Goal: Task Accomplishment & Management: Use online tool/utility

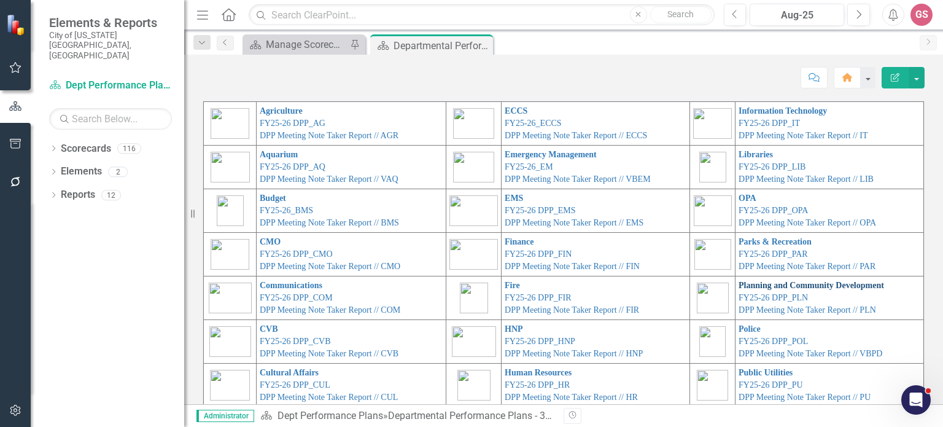
click at [738, 287] on link "Planning and Community Development" at bounding box center [810, 284] width 145 height 9
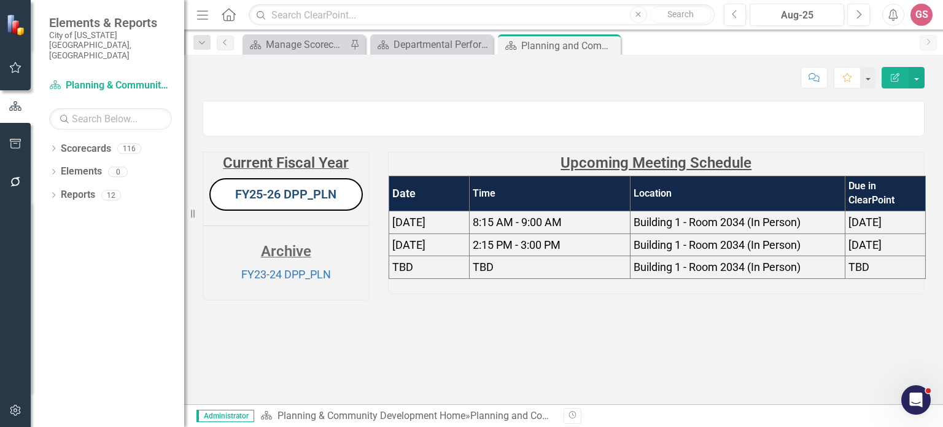
click at [274, 201] on link "FY25-26 DPP_PLN" at bounding box center [285, 194] width 101 height 15
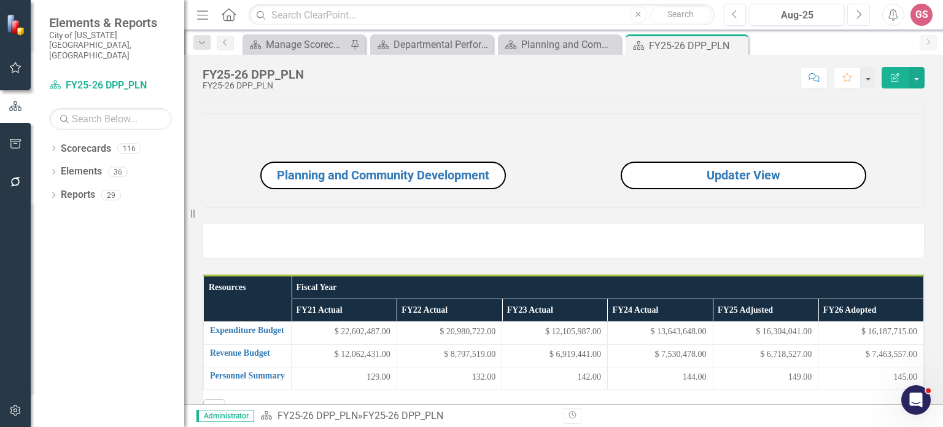
click at [859, 12] on icon "Next" at bounding box center [858, 14] width 7 height 11
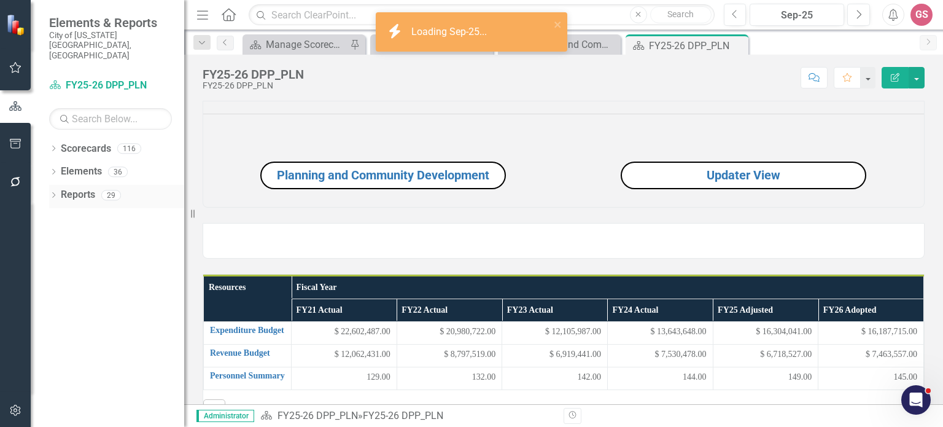
click at [79, 188] on link "Reports" at bounding box center [78, 195] width 34 height 14
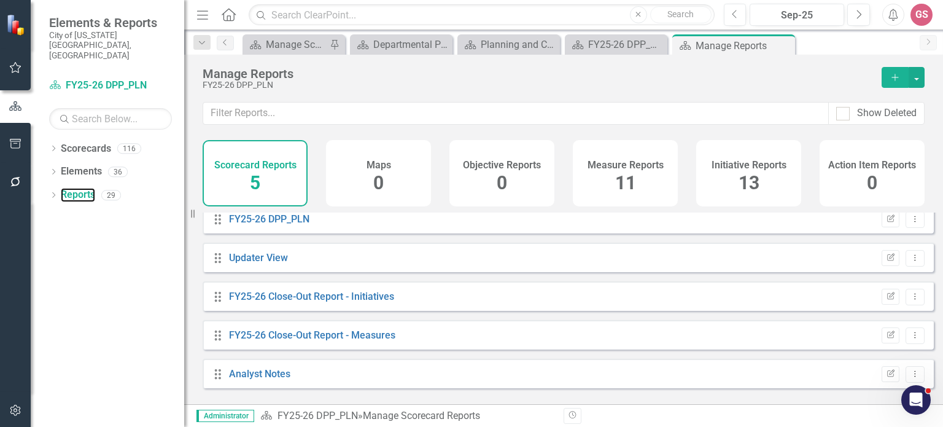
scroll to position [10, 0]
click at [252, 377] on link "Analyst Notes" at bounding box center [259, 372] width 61 height 12
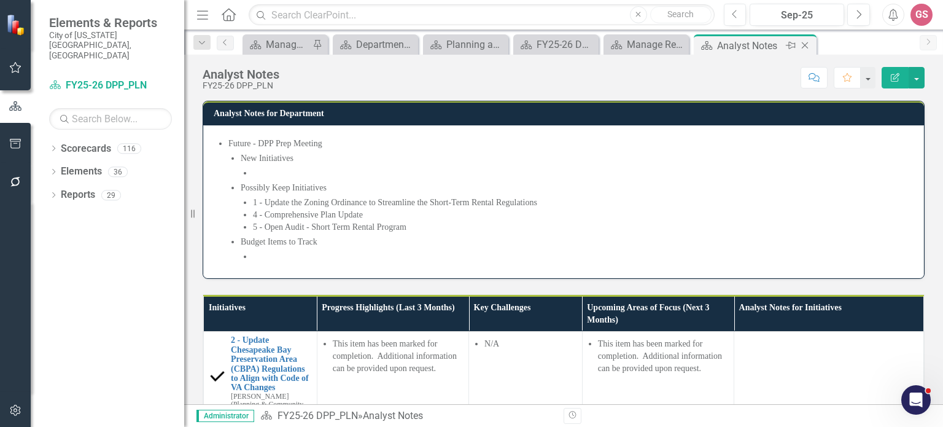
click at [805, 43] on icon "Close" at bounding box center [805, 46] width 12 height 10
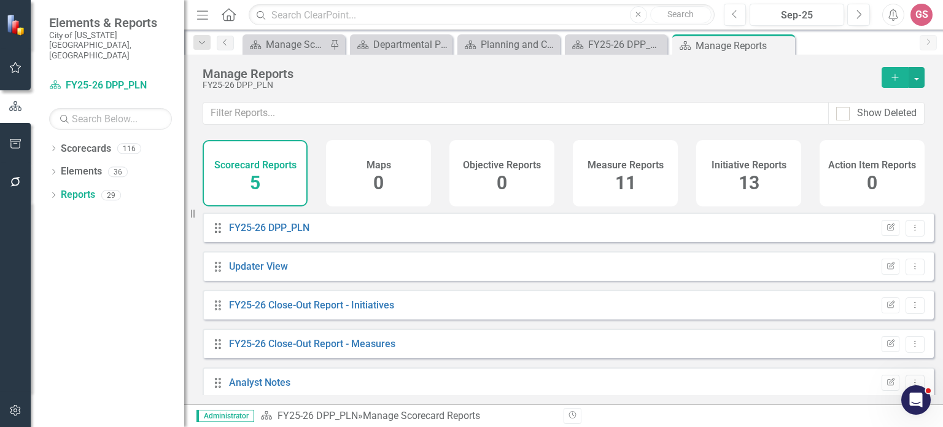
click at [736, 163] on h4 "Initiative Reports" at bounding box center [748, 165] width 75 height 11
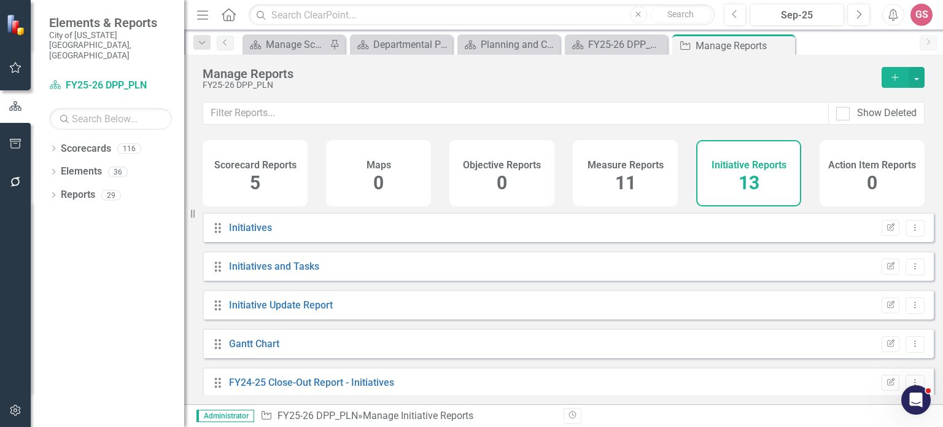
scroll to position [123, 0]
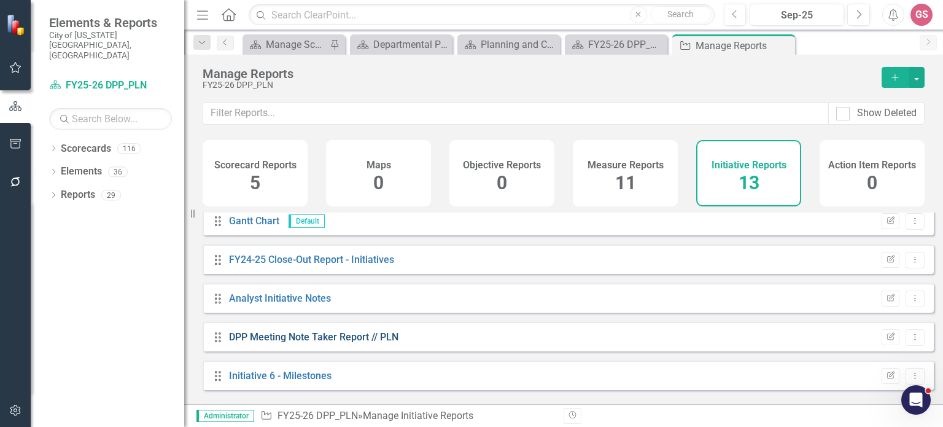
click at [357, 340] on link "DPP Meeting Note Taker Report // PLN" at bounding box center [313, 337] width 169 height 12
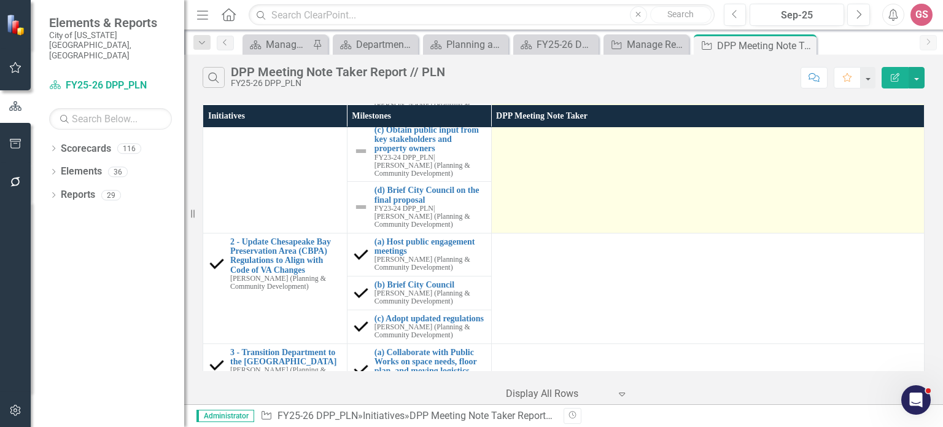
scroll to position [184, 0]
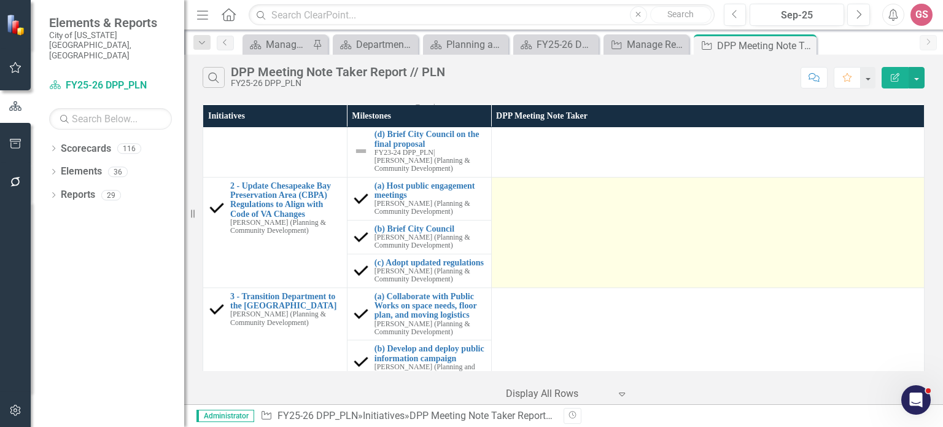
click at [523, 227] on td at bounding box center [707, 232] width 433 height 110
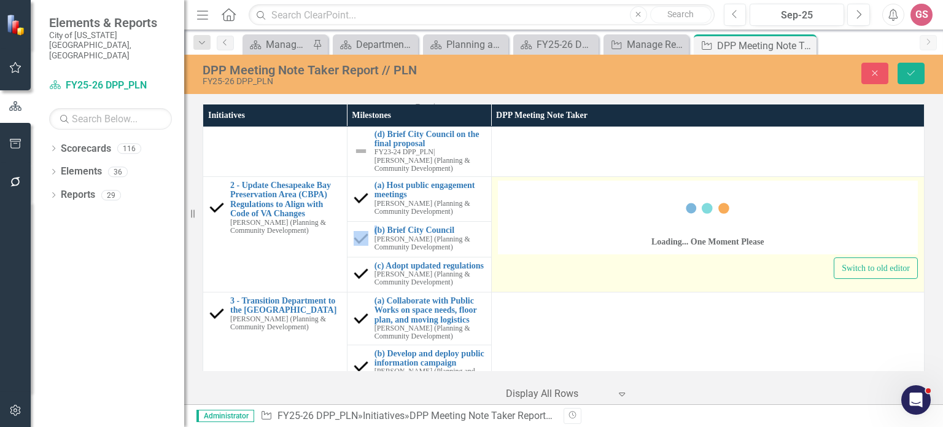
click at [525, 203] on div "Loading... One Moment Please" at bounding box center [708, 217] width 420 height 74
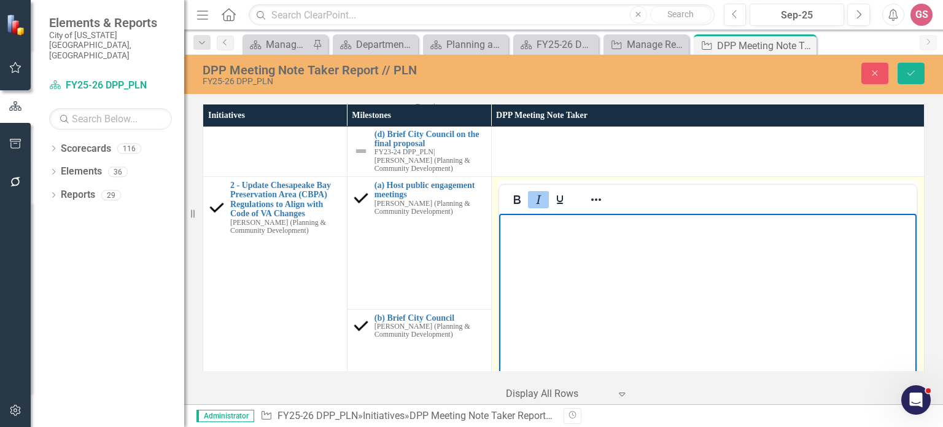
scroll to position [0, 0]
click at [913, 69] on icon "Save" at bounding box center [910, 73] width 11 height 9
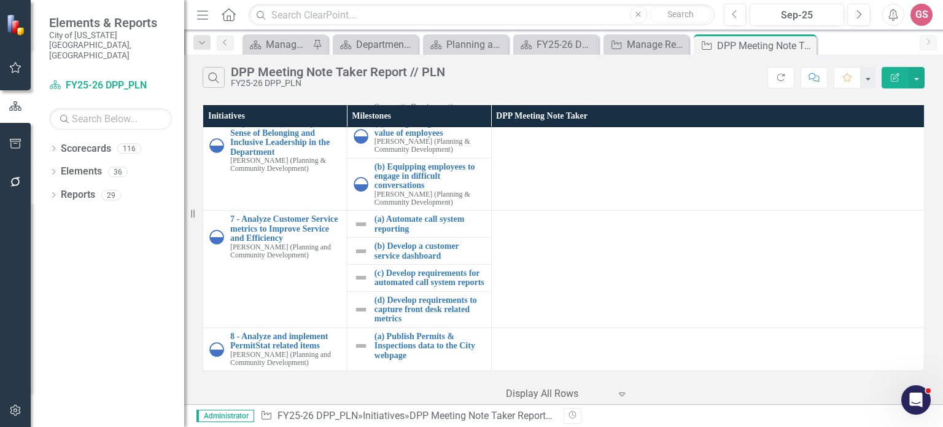
scroll to position [1245, 0]
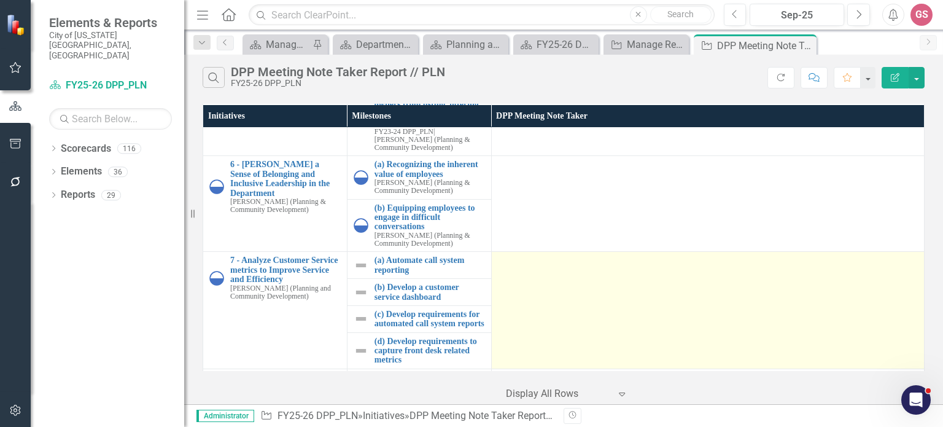
click at [579, 314] on td at bounding box center [707, 310] width 433 height 117
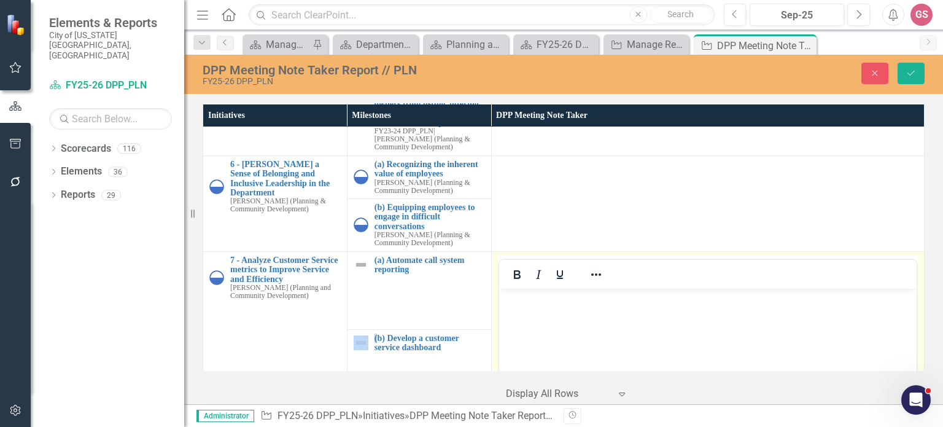
scroll to position [0, 0]
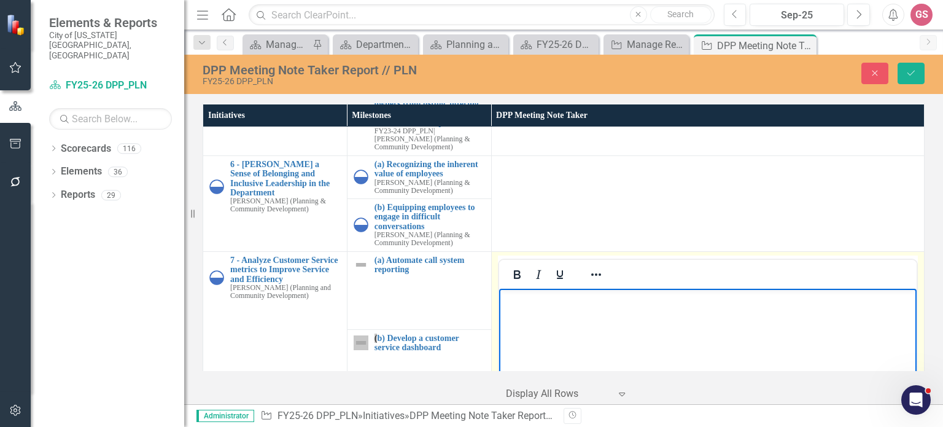
click at [552, 302] on p "Rich Text Area. Press ALT-0 for help." at bounding box center [706, 298] width 411 height 15
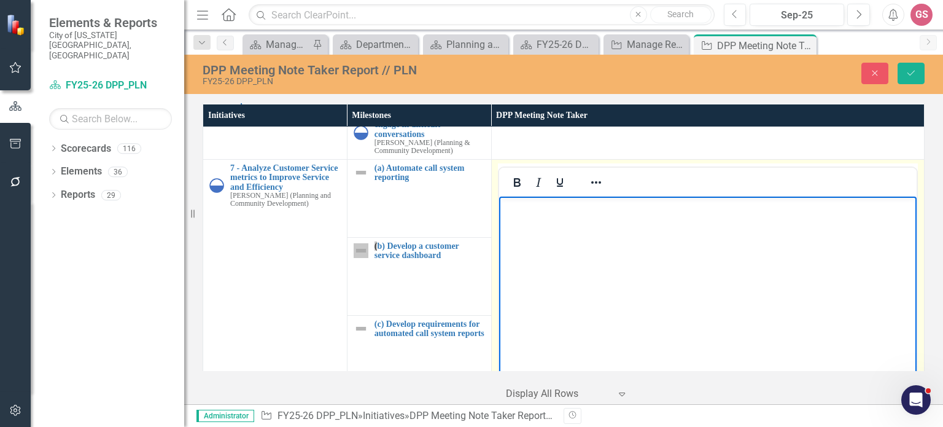
scroll to position [1368, 0]
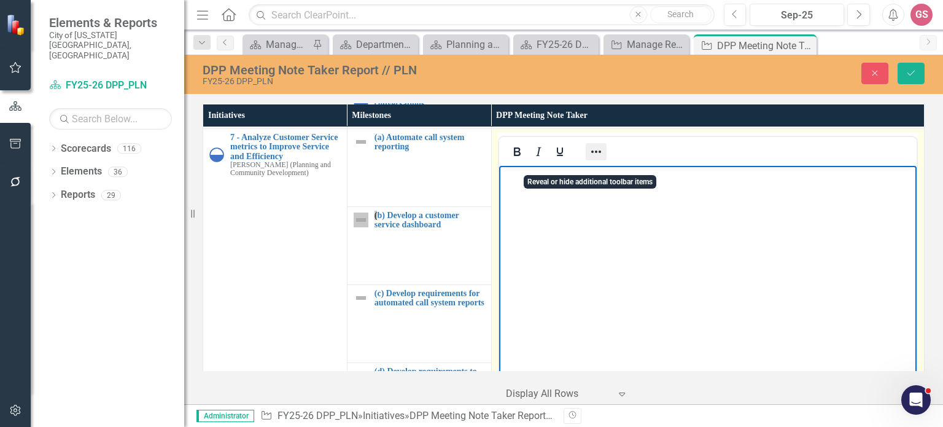
click at [592, 153] on icon "Reveal or hide additional toolbar items" at bounding box center [596, 151] width 10 height 2
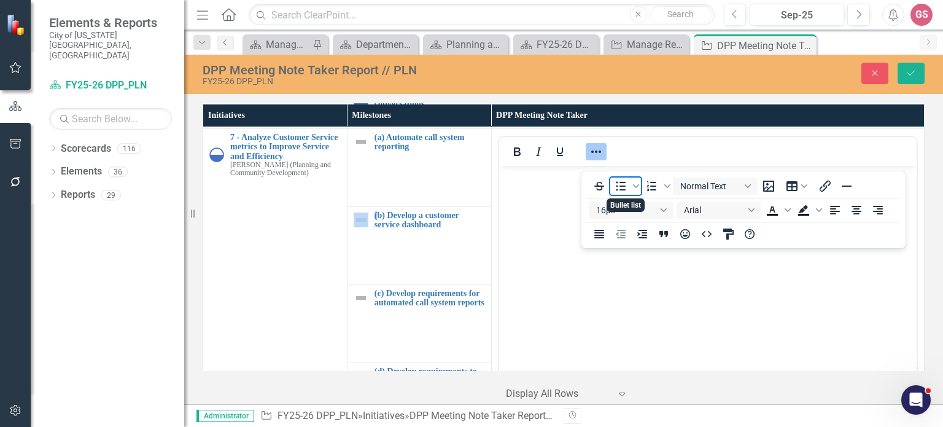
click at [624, 184] on icon "Bullet list" at bounding box center [620, 186] width 15 height 15
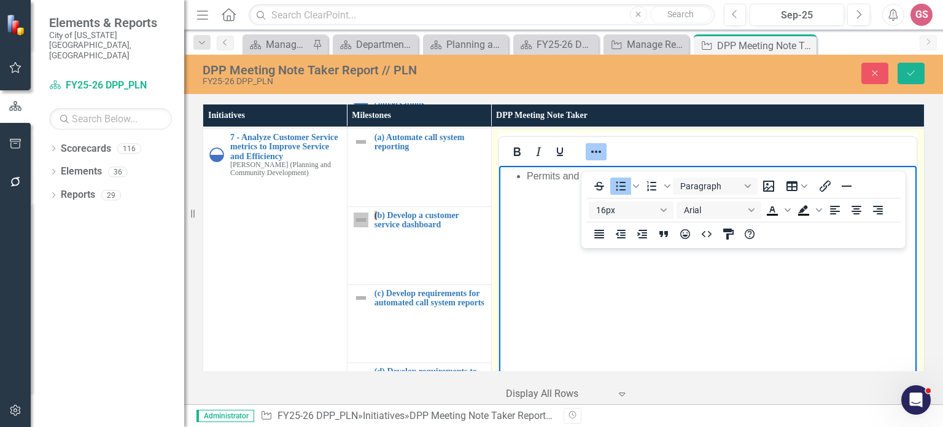
click at [590, 159] on icon "Reveal or hide additional toolbar items" at bounding box center [596, 151] width 15 height 15
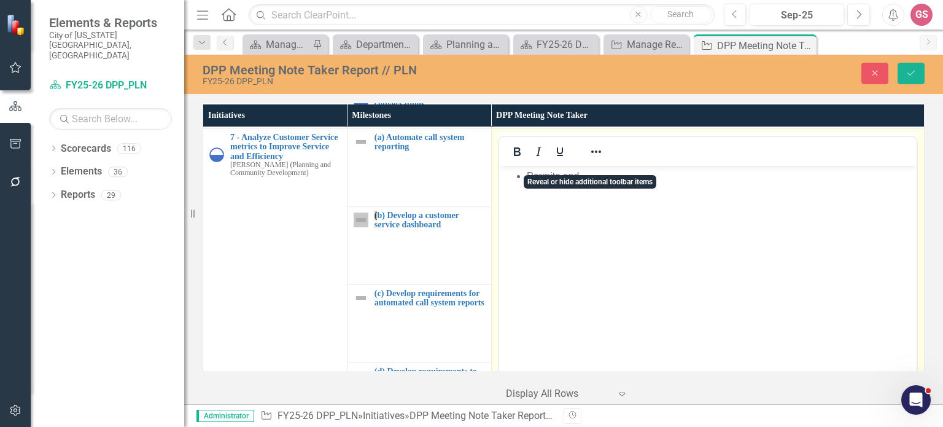
click at [594, 190] on body "Permits and" at bounding box center [706, 257] width 417 height 184
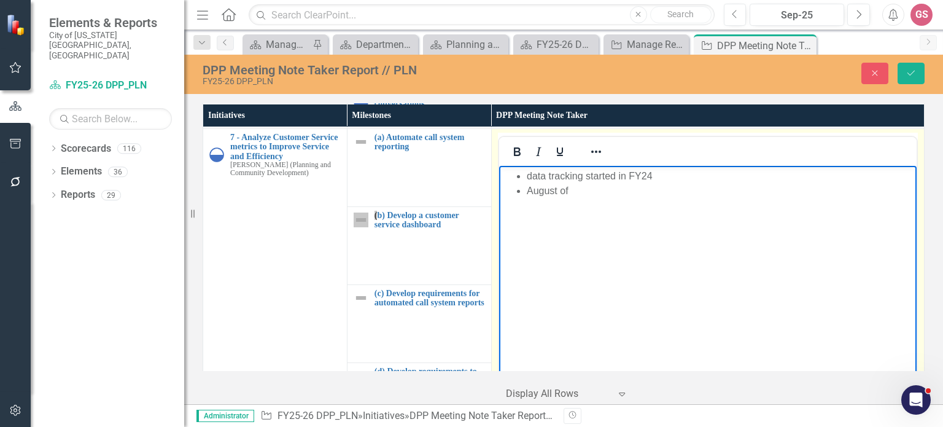
click at [582, 194] on li "August of" at bounding box center [719, 190] width 387 height 15
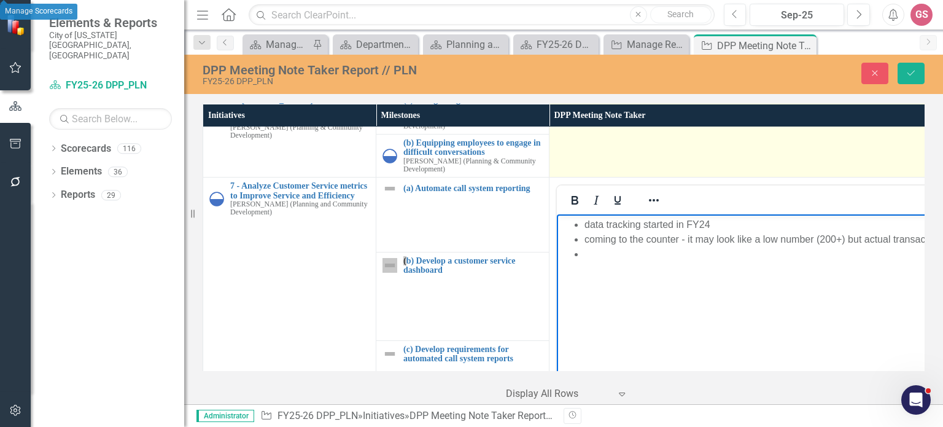
scroll to position [1062, 0]
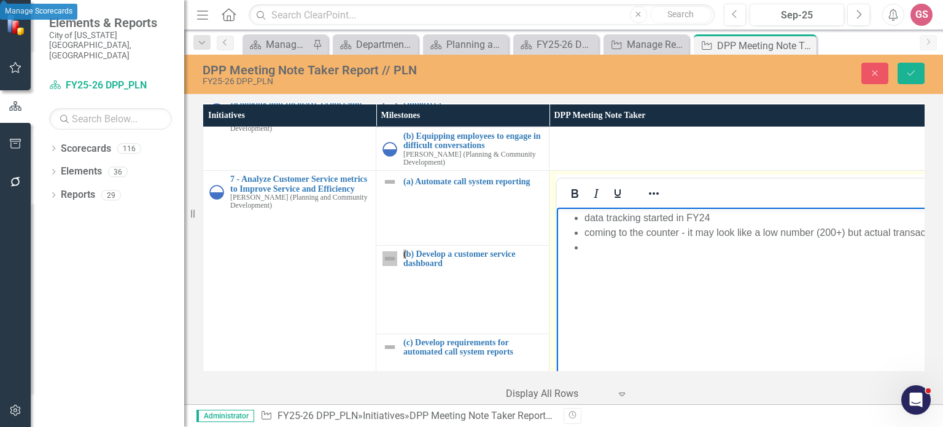
click at [597, 257] on body "data tracking started in FY24 coming to the counter - it may look like a low nu…" at bounding box center [809, 299] width 505 height 184
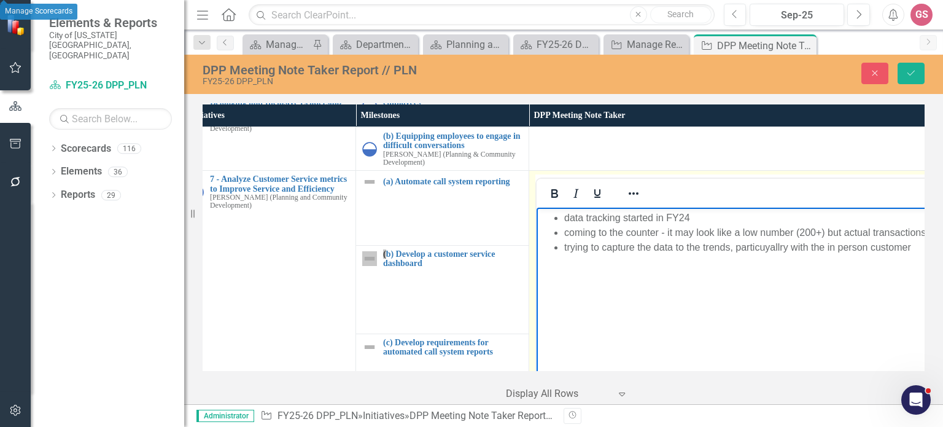
scroll to position [1062, 23]
click at [762, 253] on li "trying to capture the data to the trends, particuyallry with the in person cust…" at bounding box center [798, 247] width 474 height 15
click at [909, 246] on li "trying to capture the data to the trends, particularly with the in person custo…" at bounding box center [798, 247] width 474 height 15
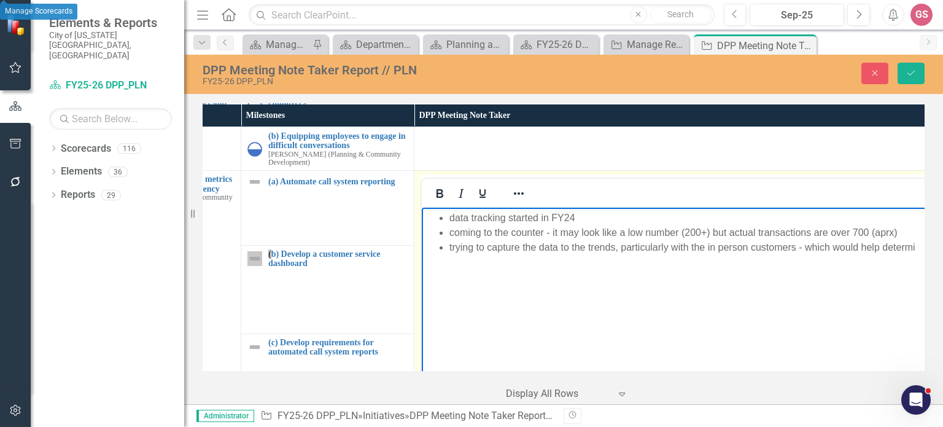
scroll to position [1062, 140]
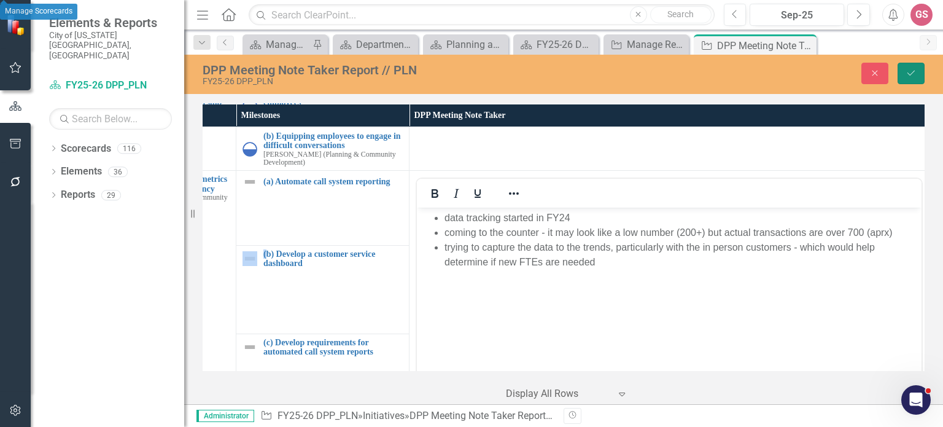
click at [915, 72] on icon "Save" at bounding box center [910, 73] width 11 height 9
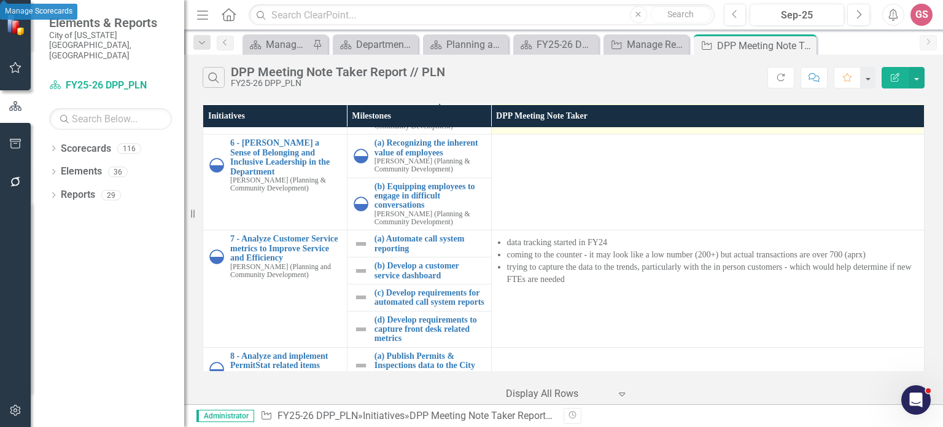
scroll to position [1306, 0]
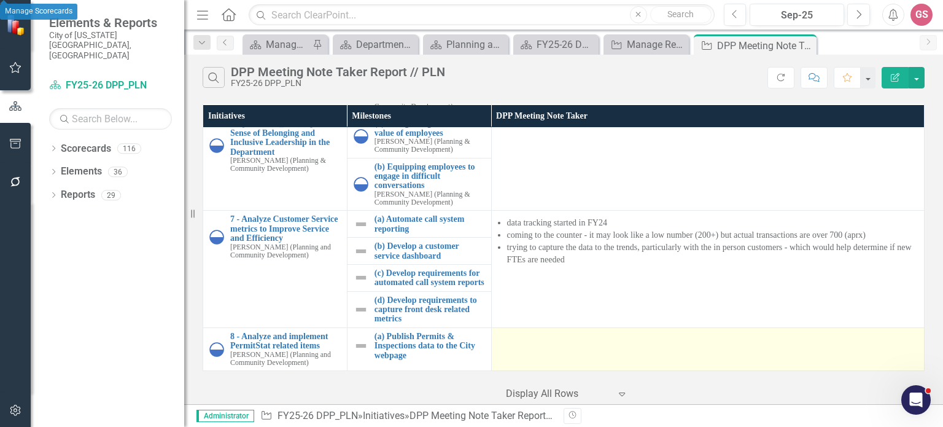
click at [557, 354] on td at bounding box center [707, 348] width 433 height 43
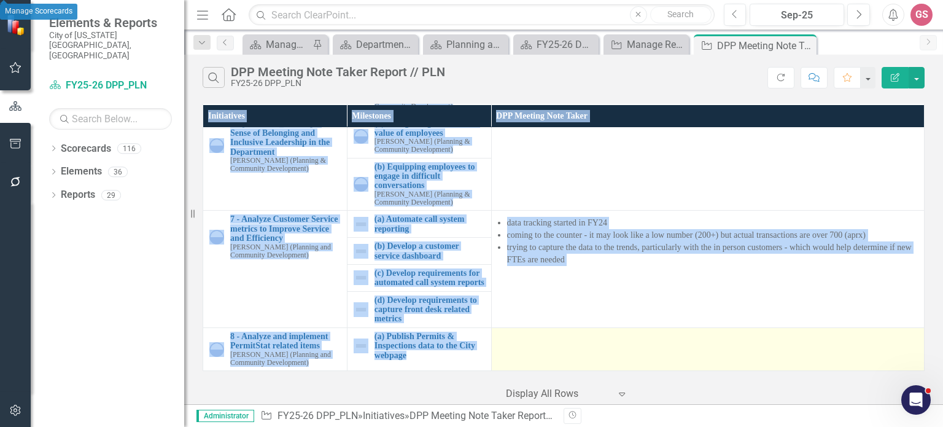
click at [557, 354] on td at bounding box center [707, 348] width 433 height 43
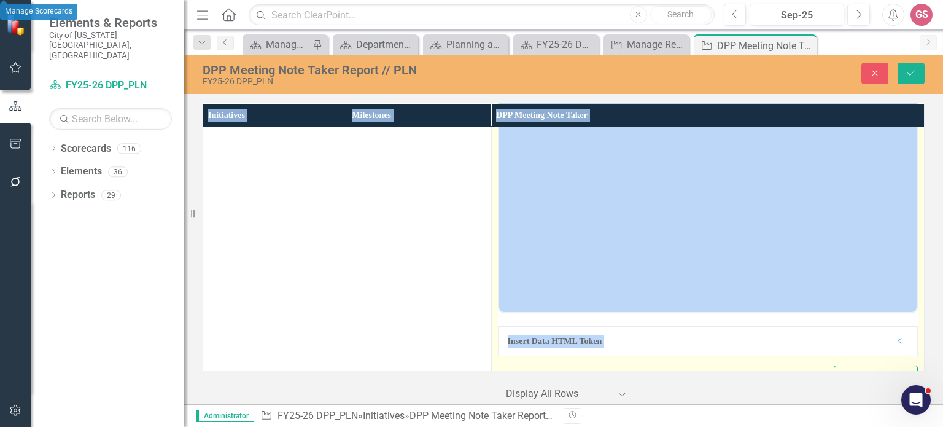
scroll to position [1479, 0]
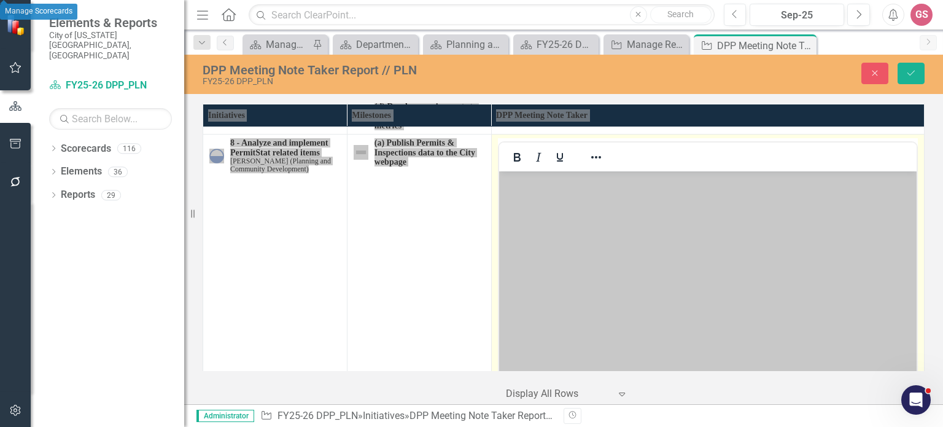
click at [543, 218] on body "Rich Text Area. Press ALT-0 for help." at bounding box center [706, 263] width 417 height 184
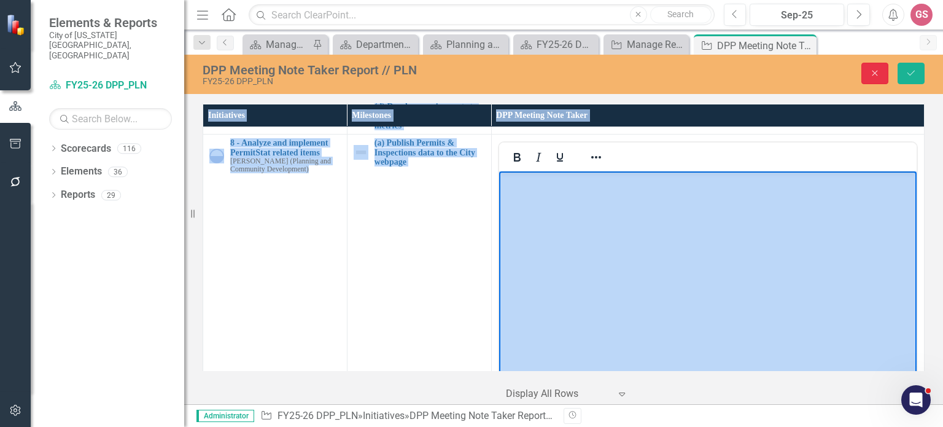
click at [872, 71] on icon "button" at bounding box center [875, 74] width 6 height 6
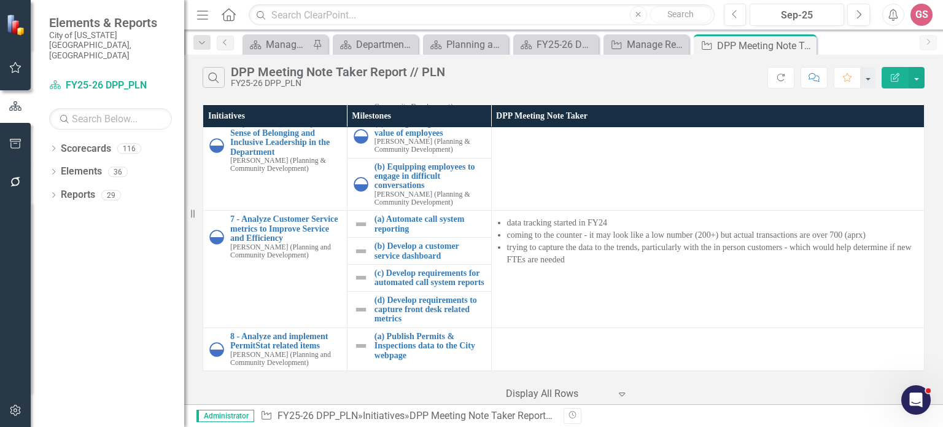
scroll to position [1306, 0]
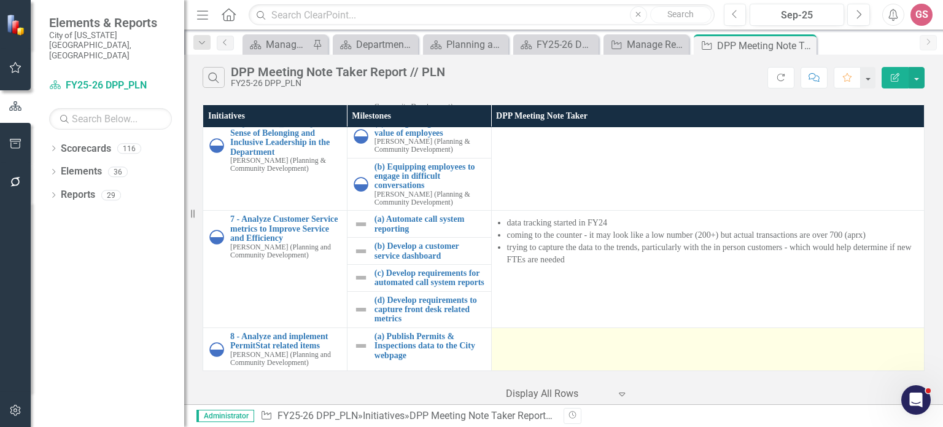
click at [548, 355] on td at bounding box center [707, 348] width 433 height 43
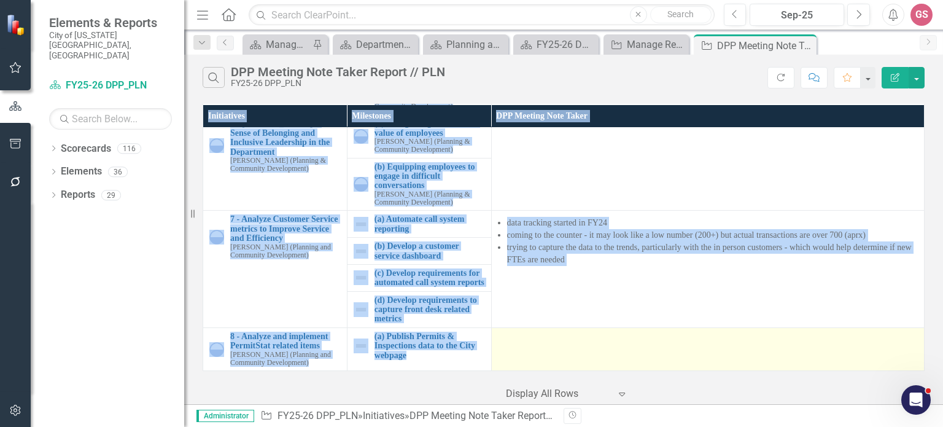
click at [548, 355] on td at bounding box center [707, 348] width 433 height 43
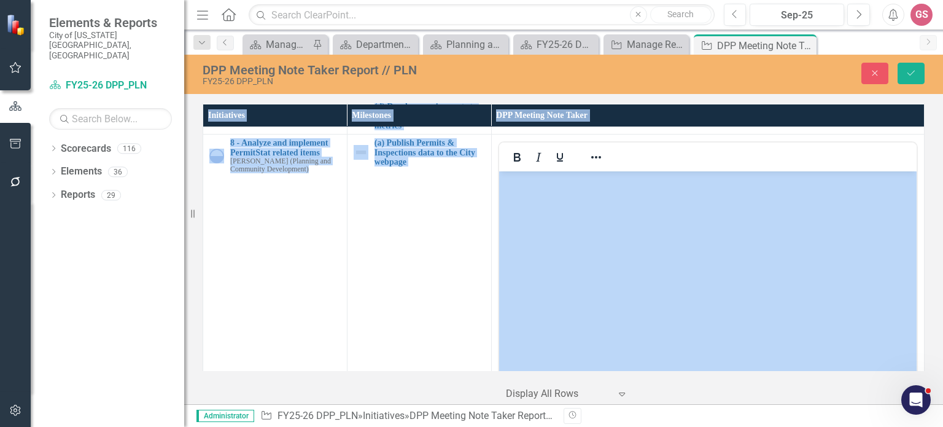
scroll to position [0, 0]
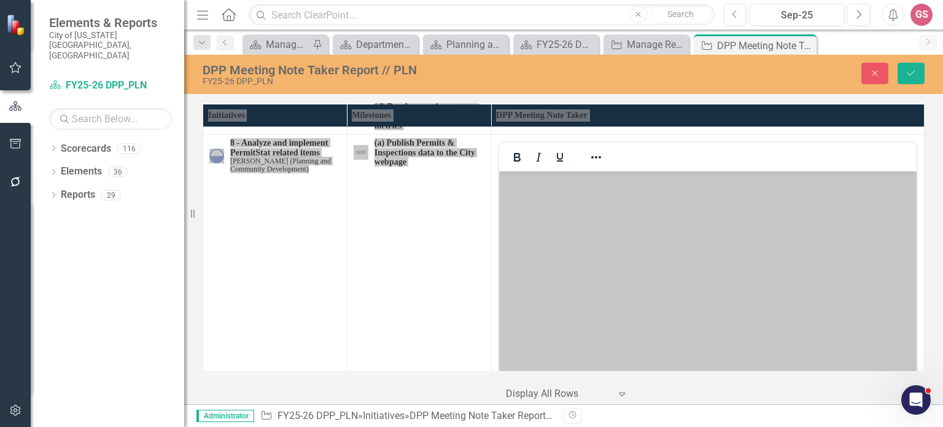
click at [539, 228] on body "Rich Text Area. Press ALT-0 for help." at bounding box center [706, 263] width 417 height 184
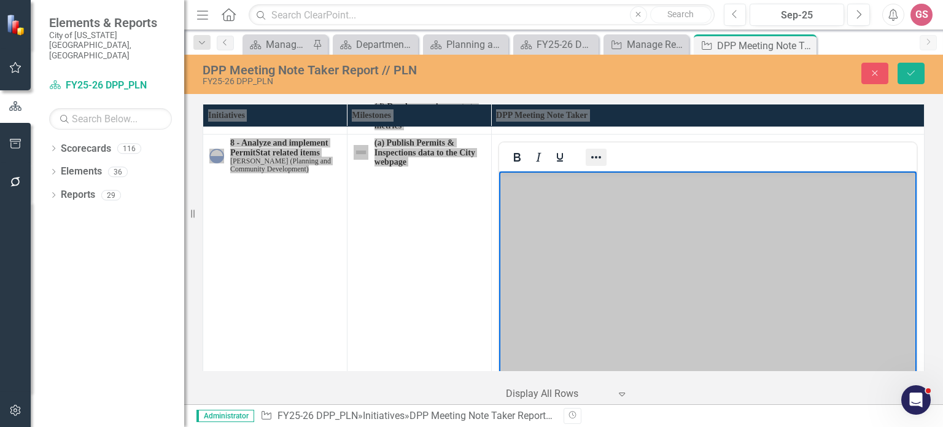
click at [594, 164] on icon "Reveal or hide additional toolbar items" at bounding box center [596, 157] width 15 height 15
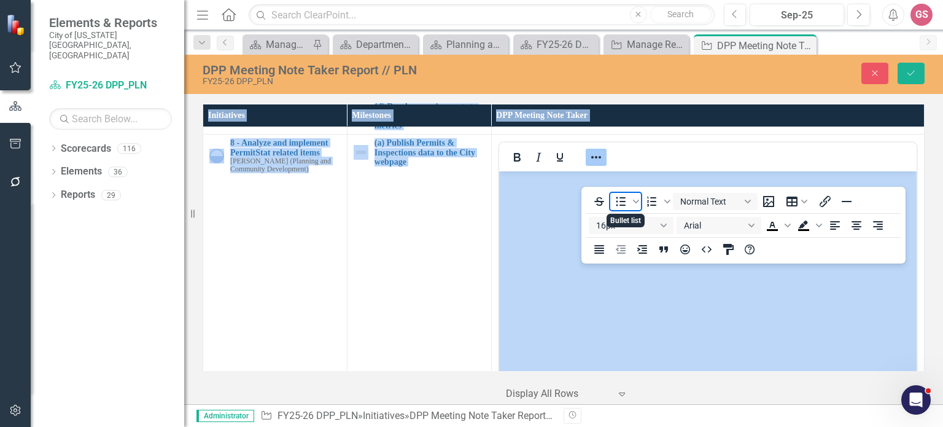
click at [620, 204] on icon "Bullet list" at bounding box center [621, 200] width 10 height 9
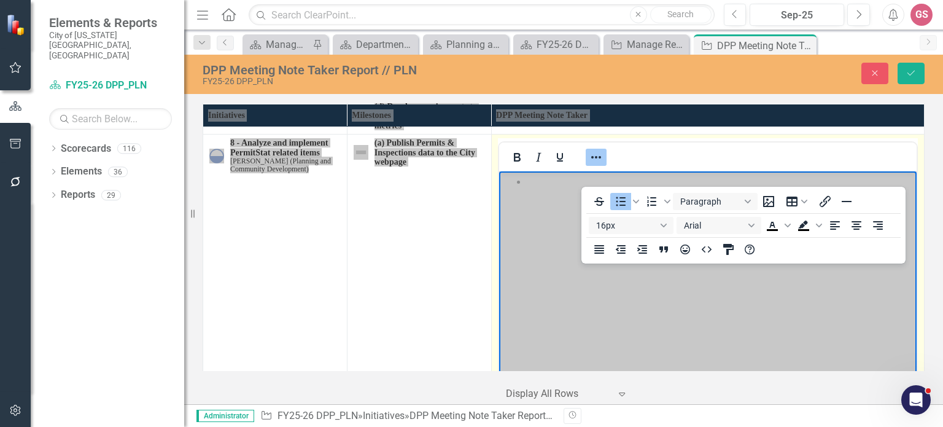
click at [538, 187] on li "Rich Text Area. Press ALT-0 for help." at bounding box center [719, 181] width 387 height 15
click at [589, 164] on icon "Reveal or hide additional toolbar items" at bounding box center [596, 157] width 15 height 15
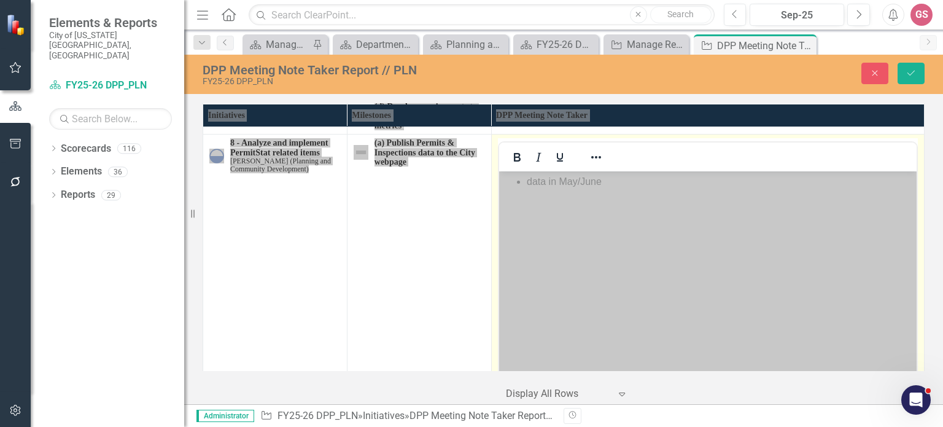
click at [611, 185] on li "data in May/June" at bounding box center [719, 181] width 387 height 15
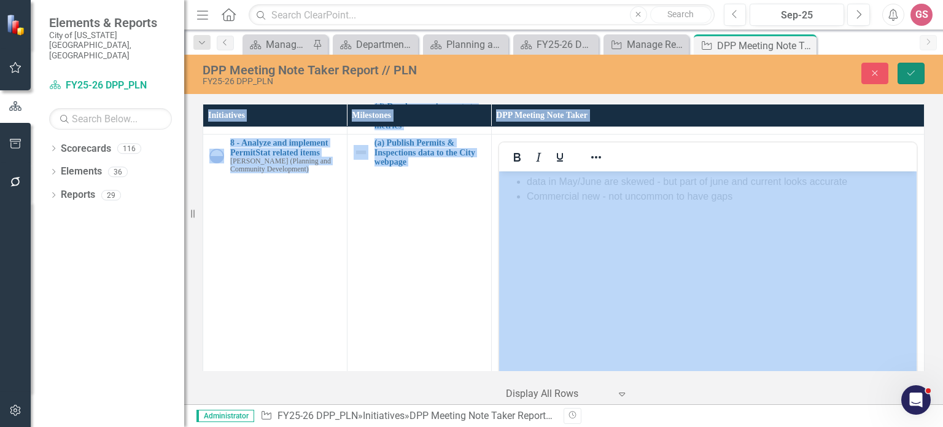
click at [911, 74] on icon "Save" at bounding box center [910, 73] width 11 height 9
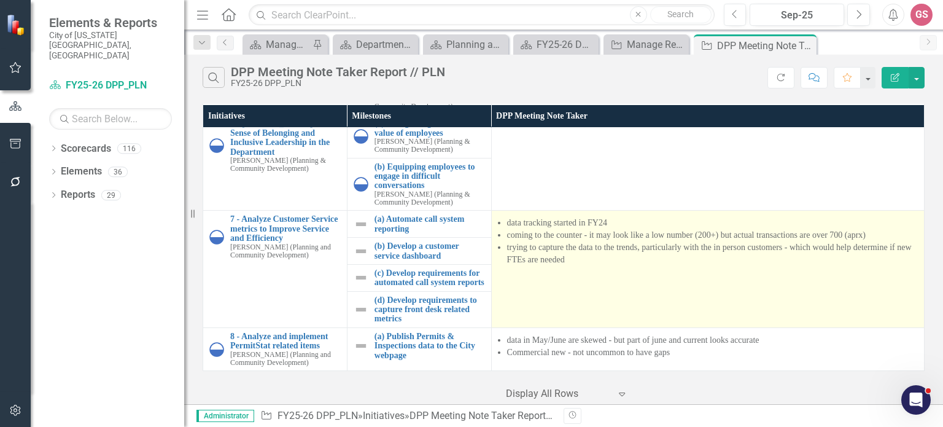
scroll to position [1306, 0]
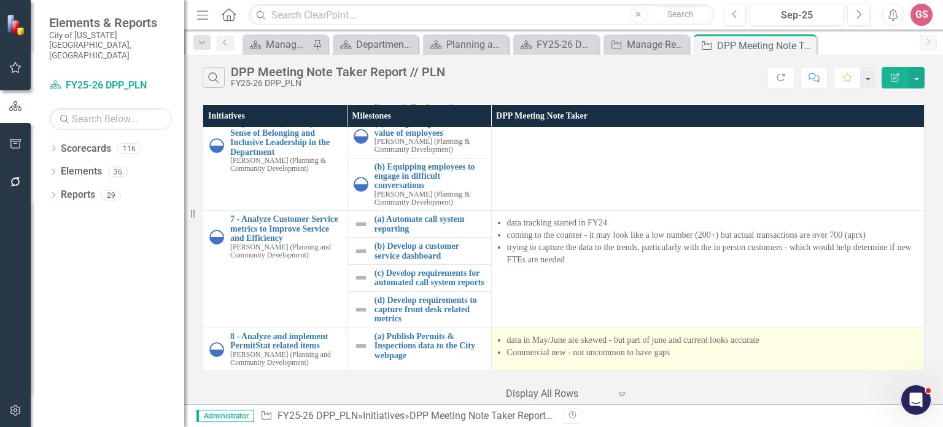
click at [697, 358] on li "Commercial new - not uncommon to have gaps" at bounding box center [712, 352] width 411 height 12
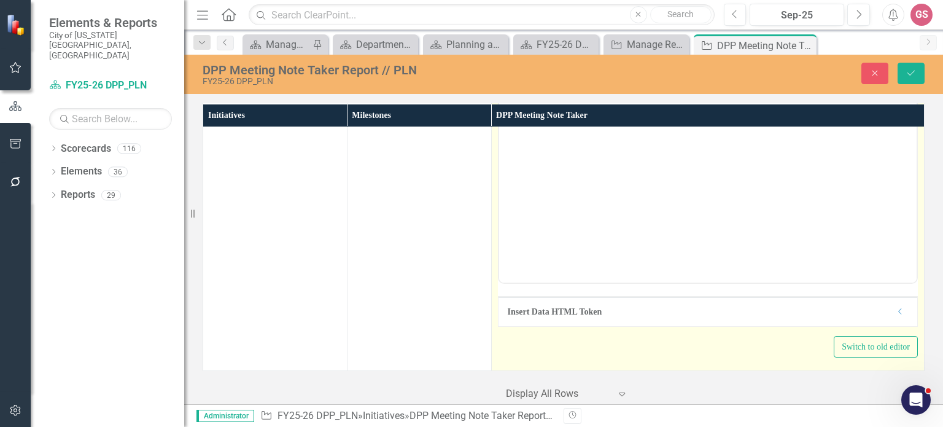
scroll to position [1357, 0]
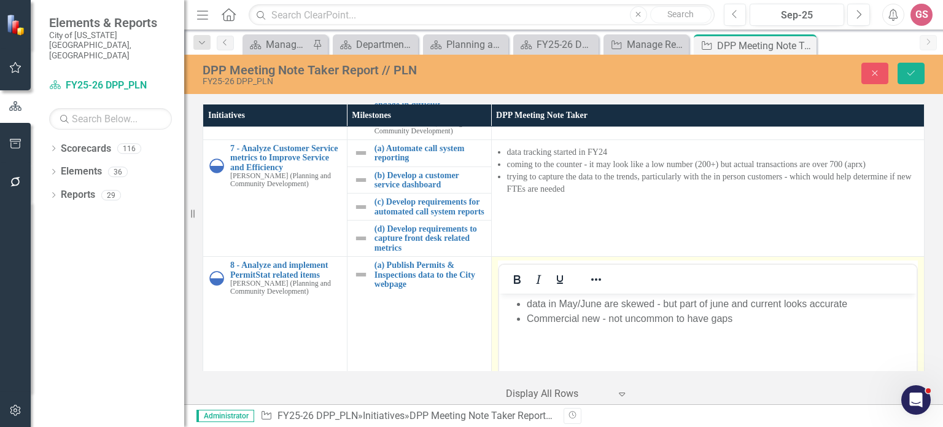
click at [746, 321] on li "Commercial new - not uncommon to have gaps" at bounding box center [719, 318] width 387 height 15
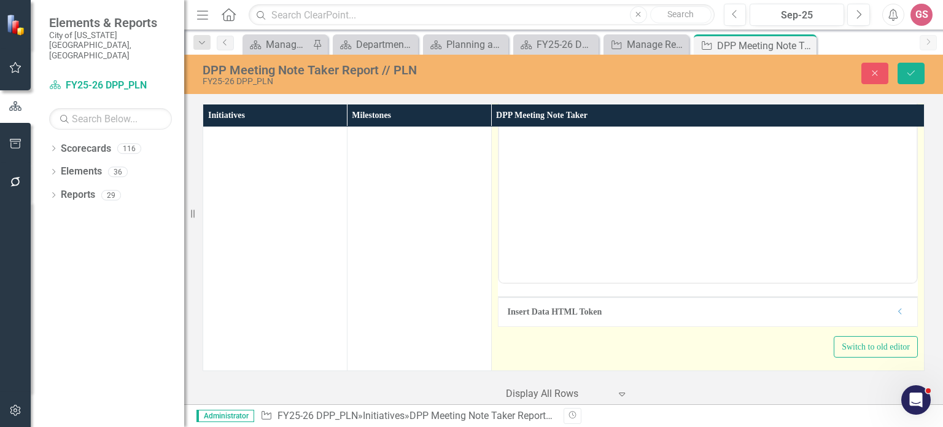
scroll to position [1479, 0]
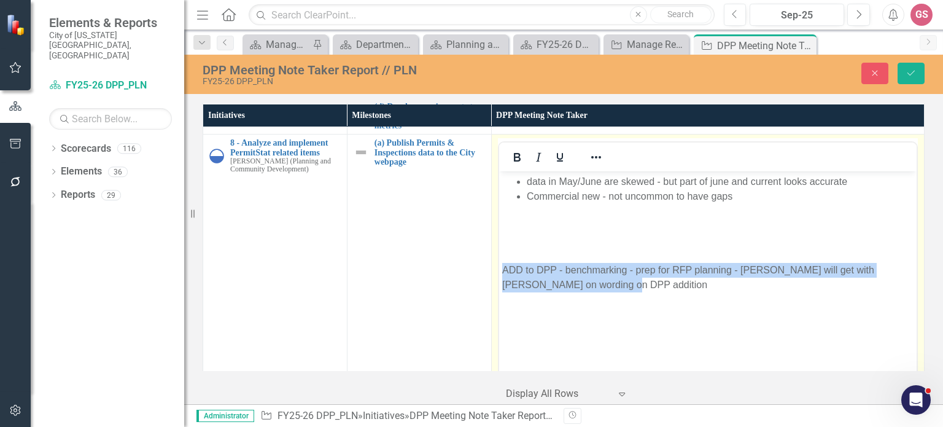
drag, startPoint x: 579, startPoint y: 282, endPoint x: 536, endPoint y: 185, distance: 105.8
click at [498, 264] on html "data in May/June are skewed - but part of june and current looks accurate Comme…" at bounding box center [706, 263] width 417 height 184
click at [589, 164] on icon "Reveal or hide additional toolbar items" at bounding box center [596, 157] width 15 height 15
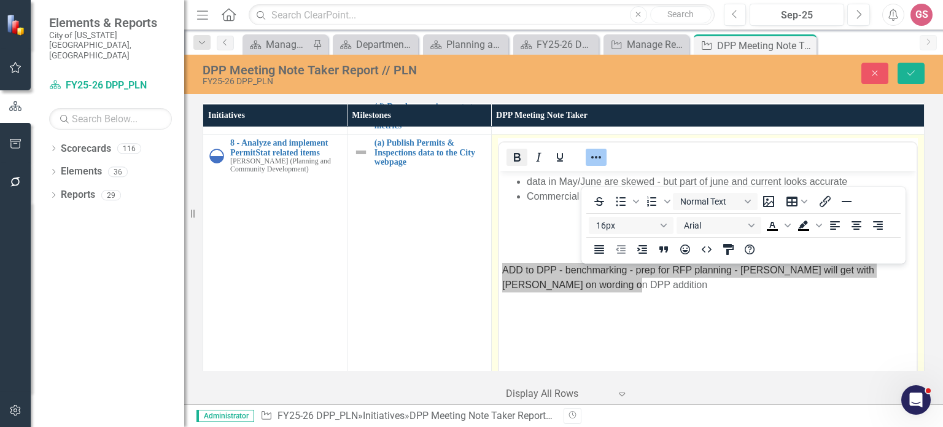
click at [513, 164] on icon "Bold" at bounding box center [516, 157] width 15 height 15
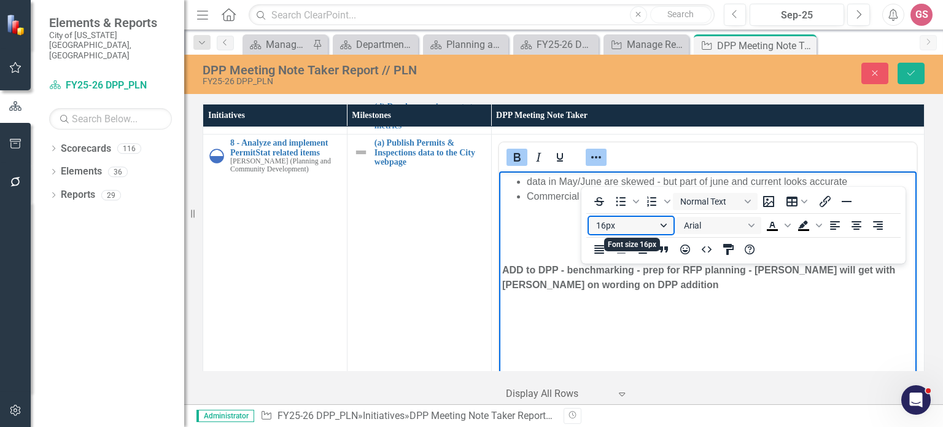
click at [657, 223] on button "16px" at bounding box center [631, 225] width 85 height 17
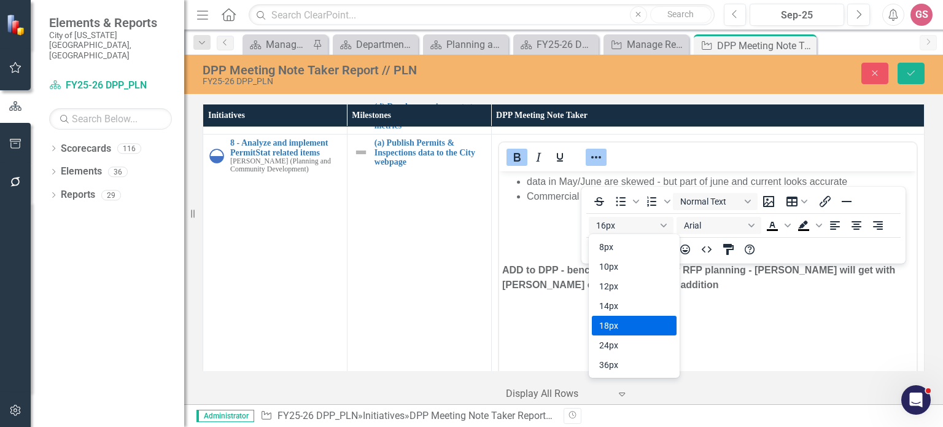
click at [629, 325] on div "18px" at bounding box center [625, 325] width 53 height 15
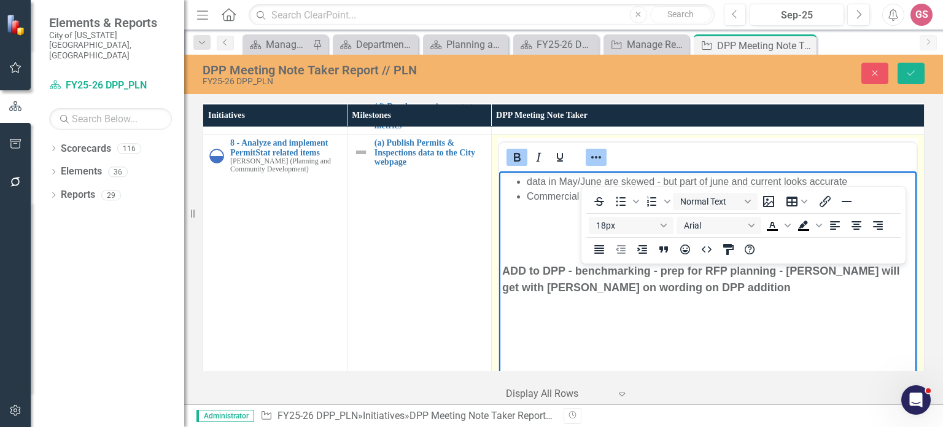
click at [690, 315] on body "data in May/June are skewed - but part of june and current looks accurate Comme…" at bounding box center [706, 263] width 417 height 184
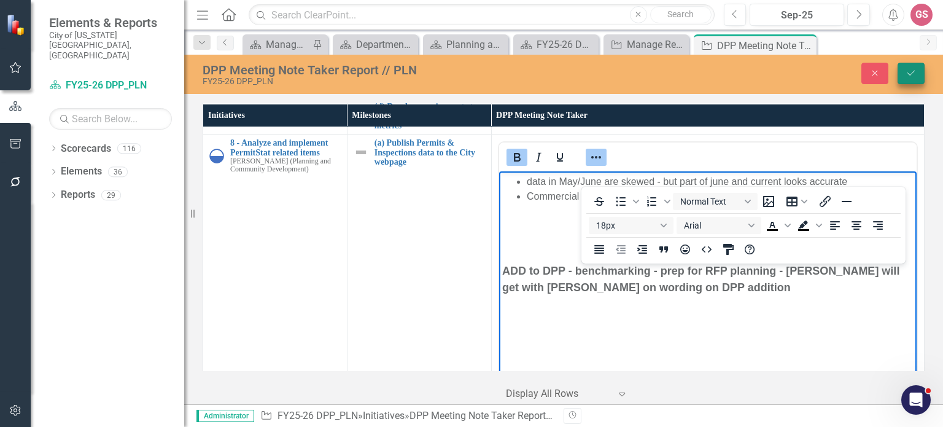
click at [909, 73] on icon "Save" at bounding box center [910, 73] width 11 height 9
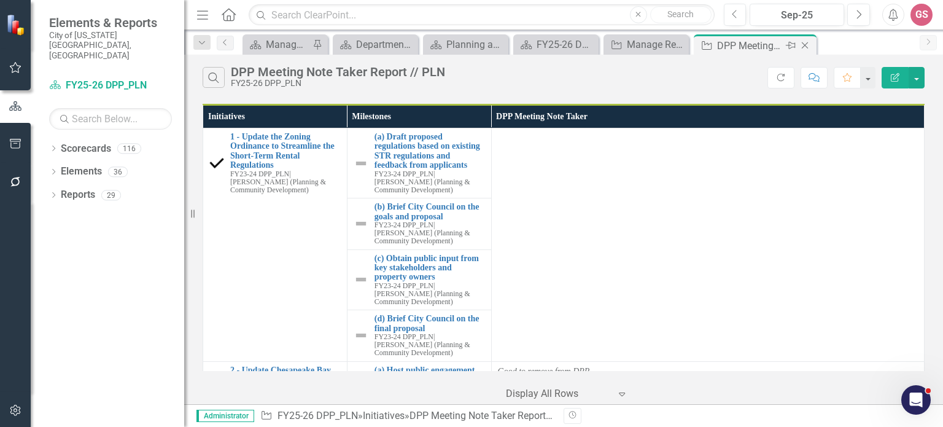
click at [805, 42] on icon "Close" at bounding box center [805, 46] width 12 height 10
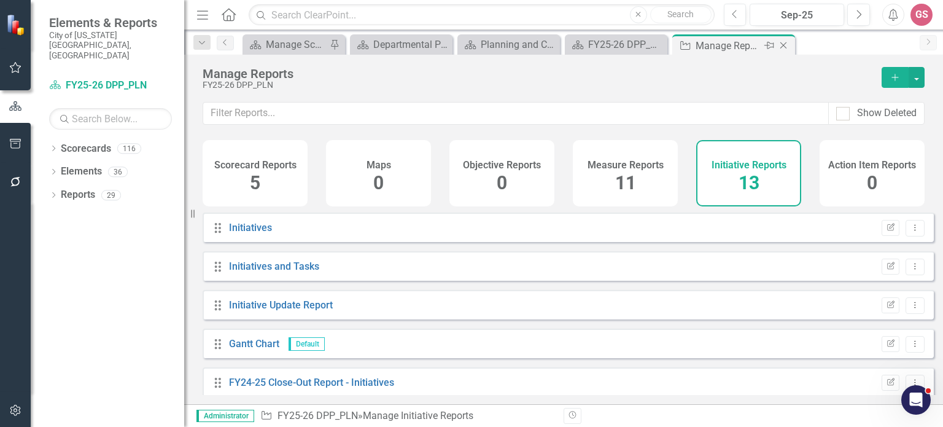
click at [781, 46] on icon at bounding box center [783, 45] width 7 height 7
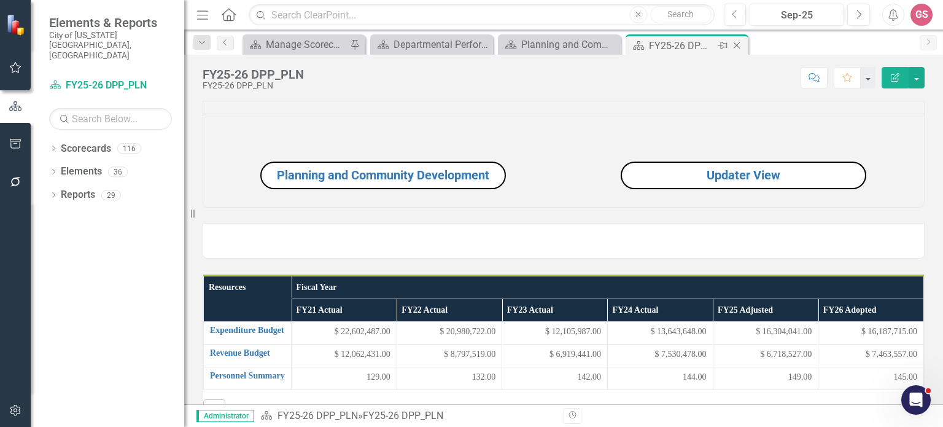
click at [740, 41] on icon "Close" at bounding box center [736, 46] width 12 height 10
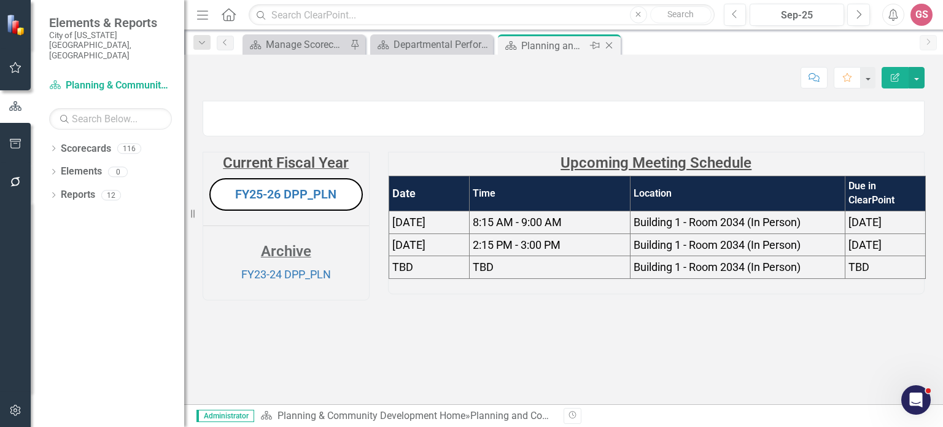
click at [607, 45] on icon "Close" at bounding box center [609, 46] width 12 height 10
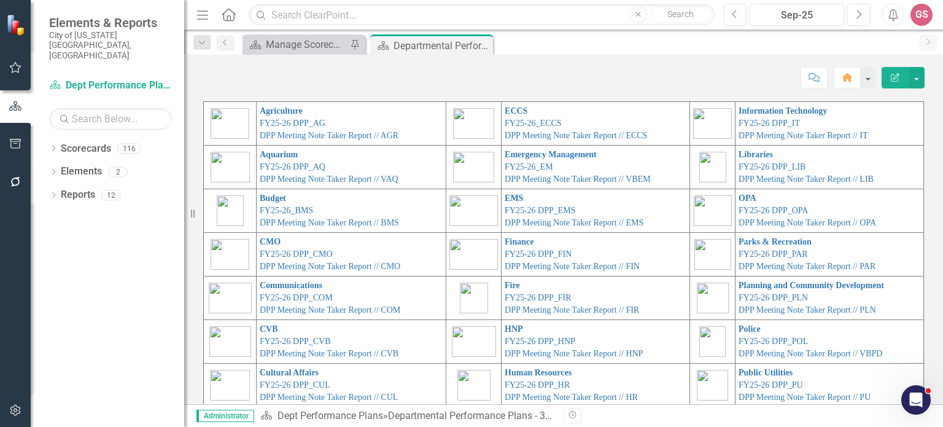
scroll to position [61, 0]
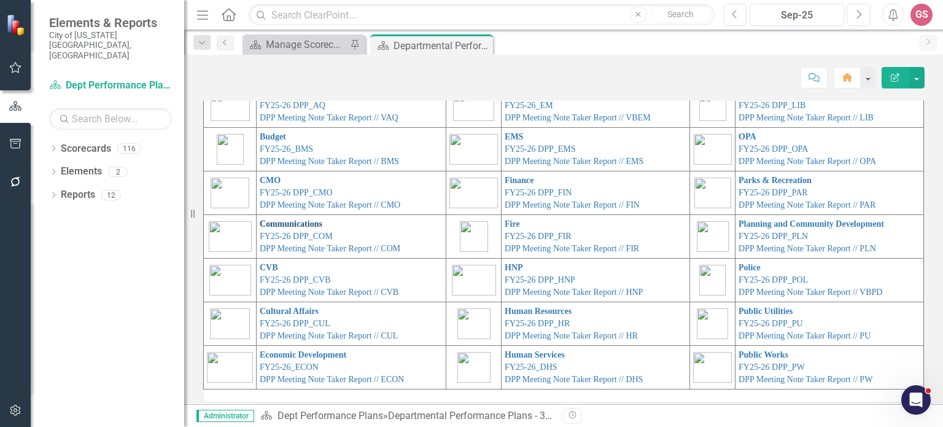
click at [274, 225] on link "Communications" at bounding box center [291, 223] width 63 height 9
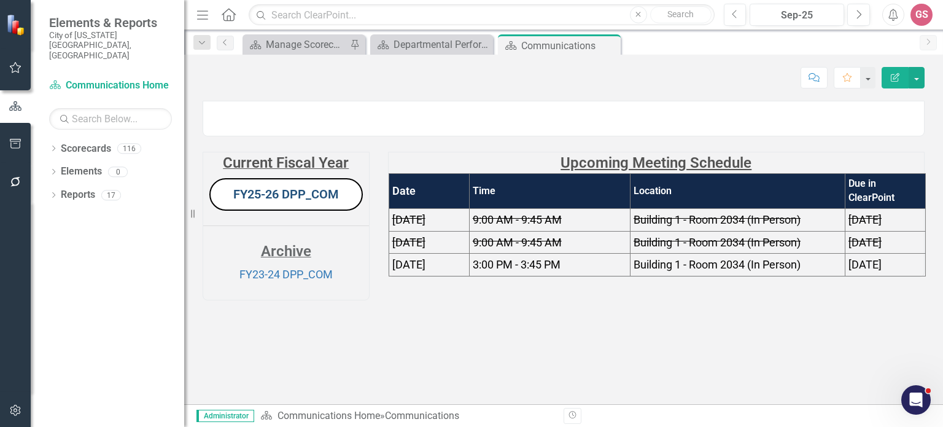
click at [277, 201] on link "FY25-26 DPP_COM" at bounding box center [286, 194] width 106 height 15
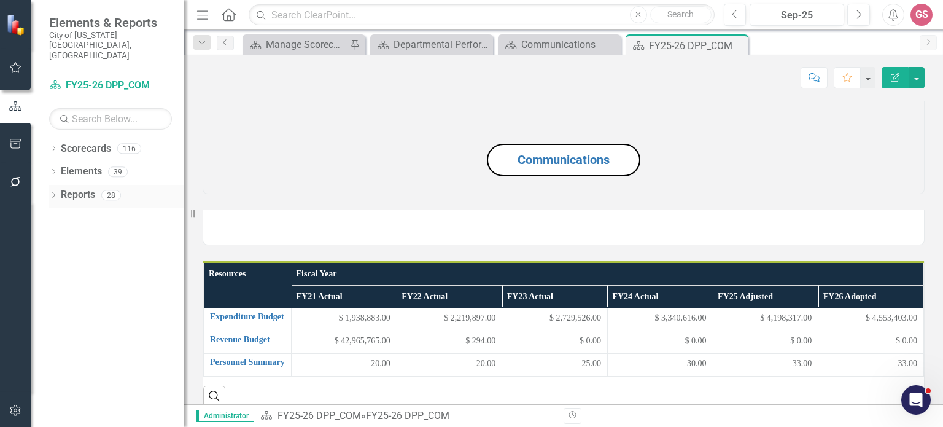
click at [87, 188] on link "Reports" at bounding box center [78, 195] width 34 height 14
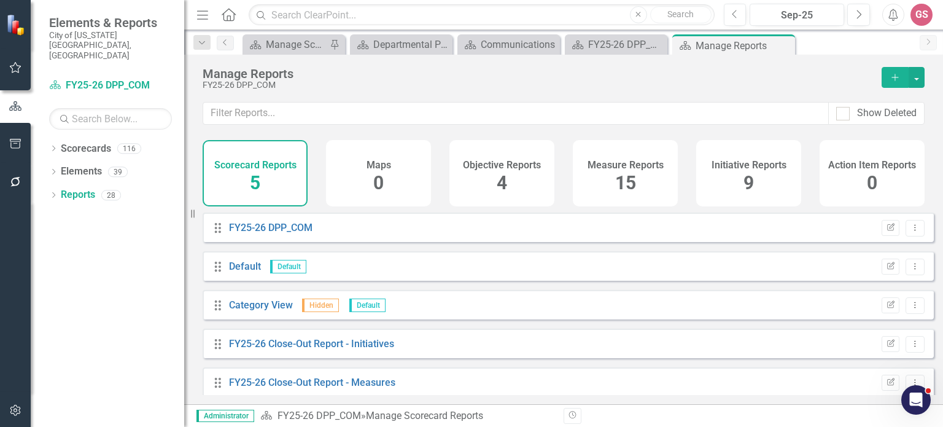
click at [746, 166] on h4 "Initiative Reports" at bounding box center [748, 165] width 75 height 11
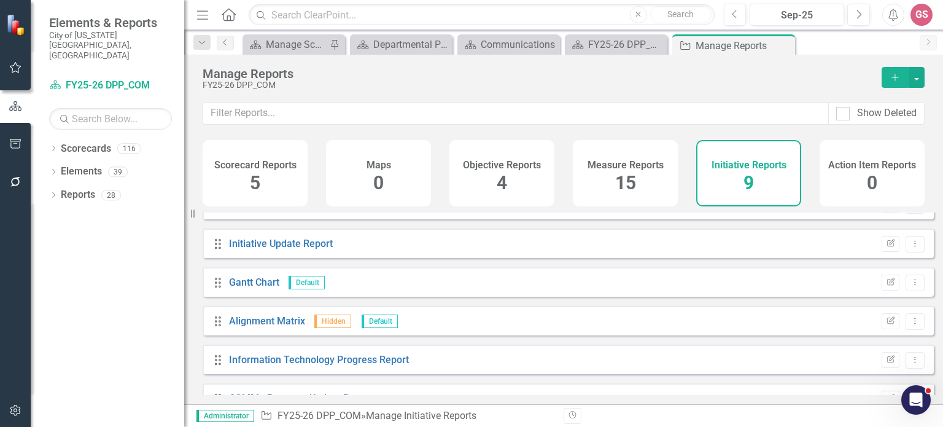
scroll to position [165, 0]
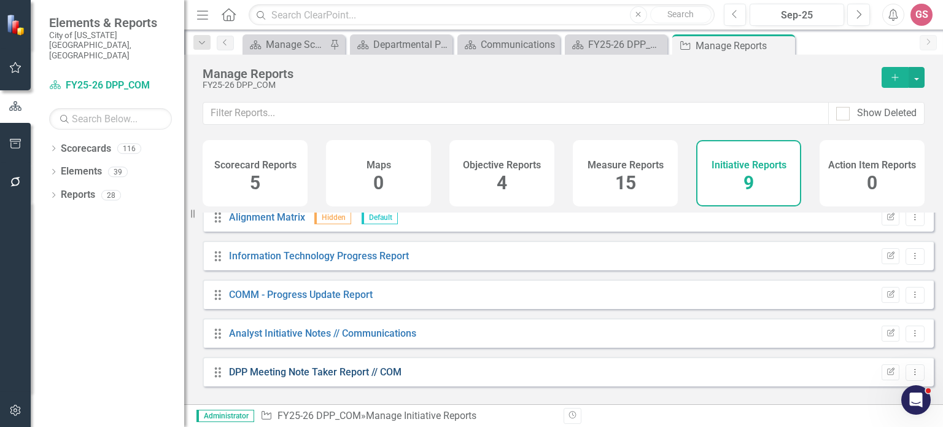
click at [344, 377] on link "DPP Meeting Note Taker Report // COM" at bounding box center [315, 372] width 172 height 12
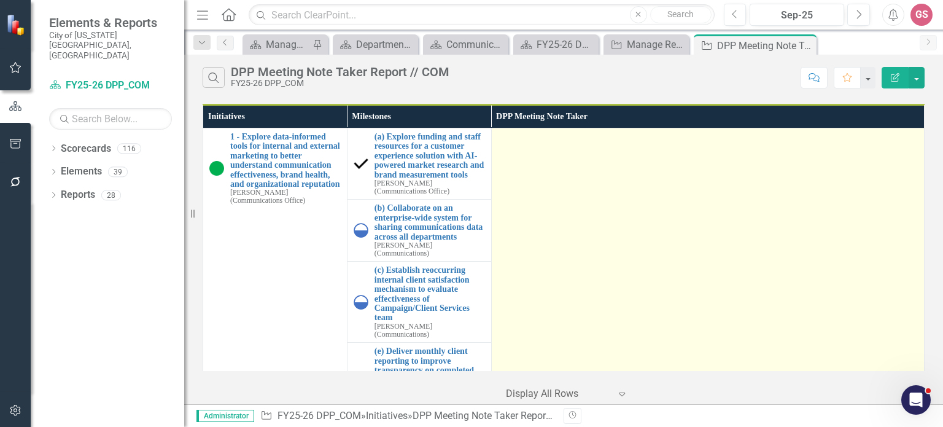
click at [549, 163] on td at bounding box center [707, 320] width 433 height 385
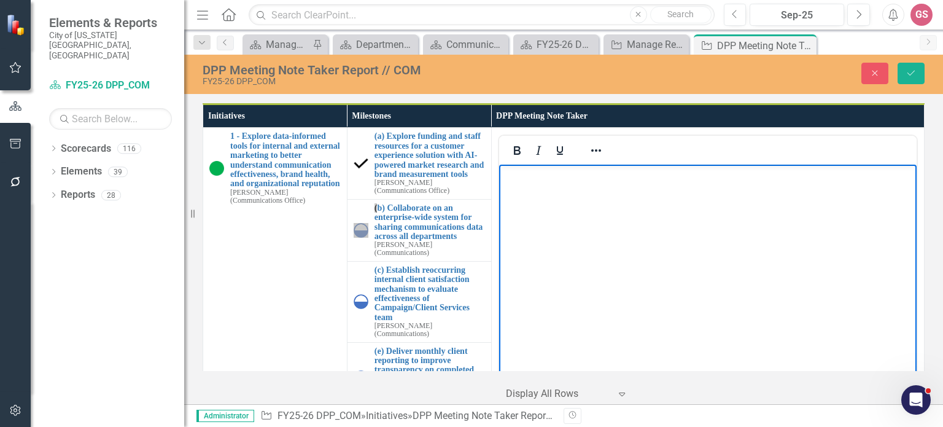
click at [540, 184] on body "Rich Text Area. Press ALT-0 for help." at bounding box center [706, 256] width 417 height 184
click at [589, 149] on icon "Reveal or hide additional toolbar items" at bounding box center [596, 150] width 15 height 15
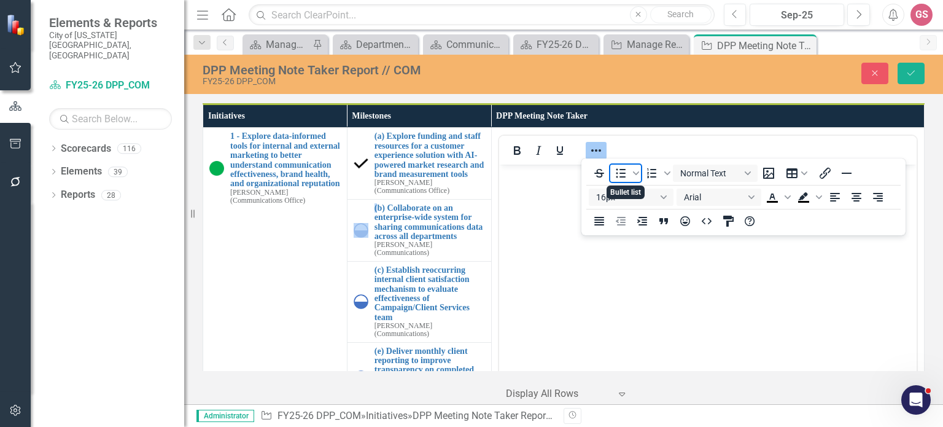
click at [617, 171] on icon "Bullet list" at bounding box center [620, 173] width 15 height 15
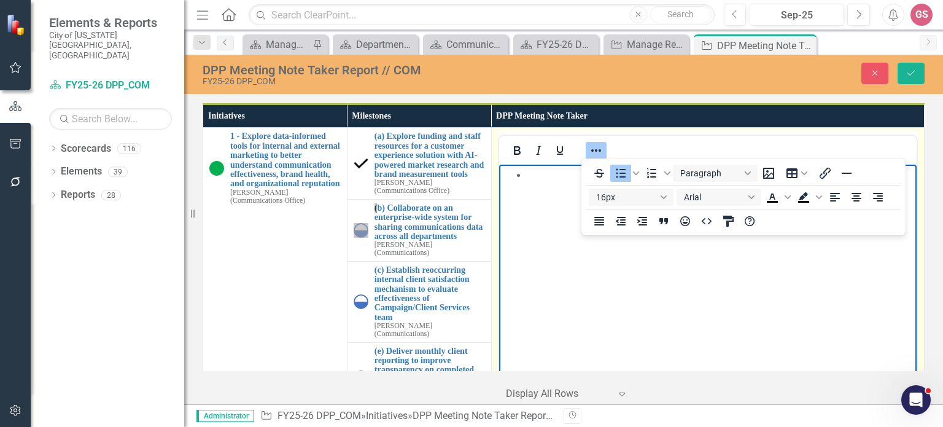
click at [530, 179] on li "Rich Text Area. Press ALT-0 for help." at bounding box center [719, 175] width 387 height 15
click at [538, 188] on body "Rich Text Area. Press ALT-0 for help." at bounding box center [706, 256] width 417 height 184
click at [535, 178] on li "Rich Text Area. Press ALT-0 for help." at bounding box center [719, 175] width 387 height 15
click at [591, 147] on icon "Reveal or hide additional toolbar items" at bounding box center [596, 150] width 15 height 15
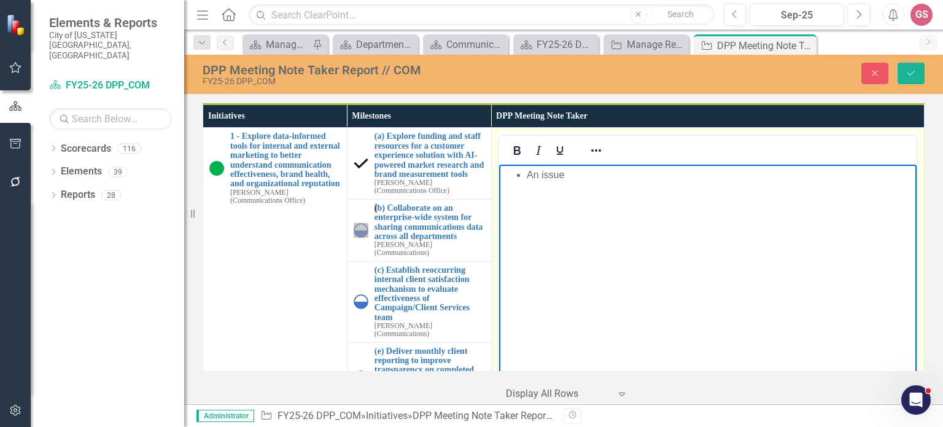
click at [557, 190] on body "An issue" at bounding box center [706, 256] width 417 height 184
click at [570, 171] on li "An issue" at bounding box center [719, 175] width 387 height 15
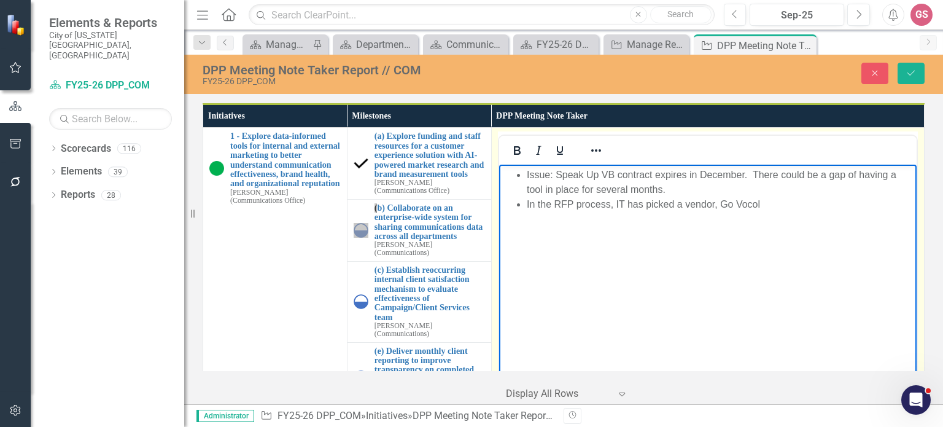
click at [748, 204] on li "In the RFP process, IT has picked a vendor, Go Vocol" at bounding box center [719, 204] width 387 height 15
click at [845, 207] on li "In the RFP process, IT has picked a vendor, Go Vocal (?), working with [PERSON_…" at bounding box center [719, 211] width 387 height 29
click at [885, 205] on li "In the RFP process, IT has picked a vendor, Go Vocal (?), working with [PERSON_…" at bounding box center [719, 211] width 387 height 29
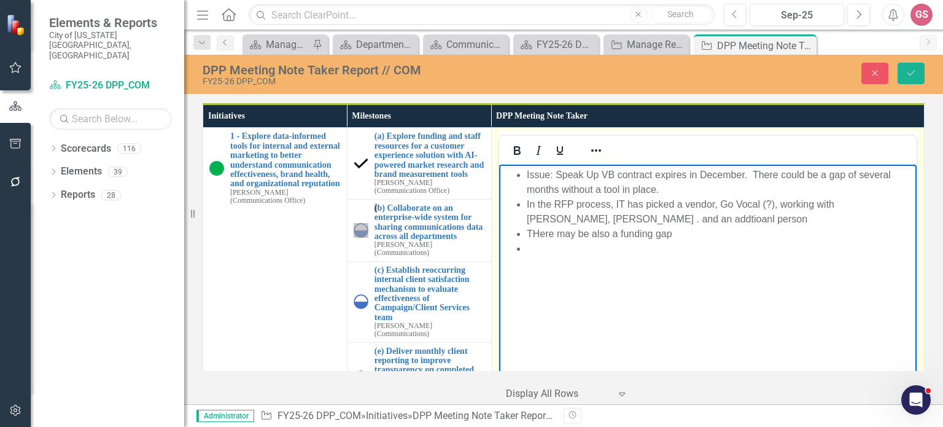
click at [558, 221] on li "In the RFP process, IT has picked a vendor, Go Vocal (?), working with [PERSON_…" at bounding box center [719, 211] width 387 height 29
click at [535, 235] on li "THere may be also a funding gap" at bounding box center [719, 233] width 387 height 15
click at [542, 246] on li "Rich Text Area. Press ALT-0 for help." at bounding box center [719, 248] width 387 height 15
click at [617, 222] on li "In the RFP process, IT has picked a vendor, Go Vocal (?), working with [PERSON_…" at bounding box center [719, 211] width 387 height 29
click at [563, 219] on li "In the RFP process, IT has picked a vendor, Go Vocal (?), working with [PERSON_…" at bounding box center [719, 219] width 387 height 44
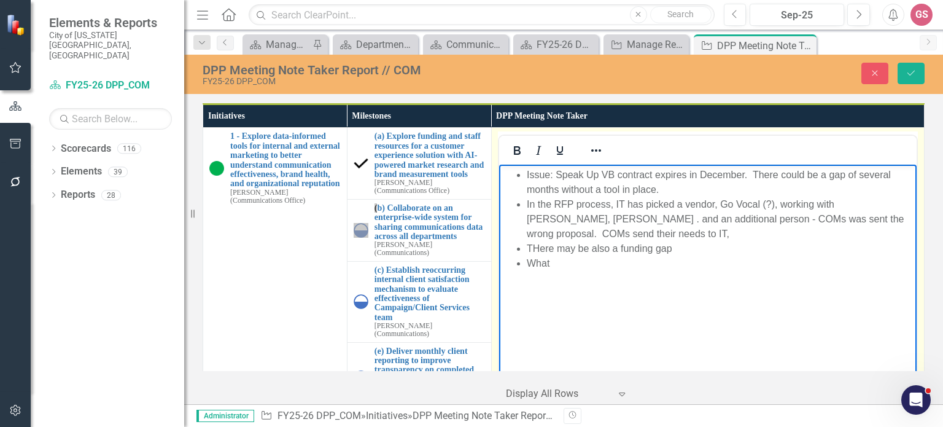
click at [536, 251] on li "THere may be also a funding gap" at bounding box center [719, 248] width 387 height 15
click at [643, 263] on li "What" at bounding box center [719, 263] width 387 height 15
click at [541, 238] on li "In the RFP process, IT has picked a vendor, Go Vocal (?), working with [PERSON_…" at bounding box center [719, 219] width 387 height 44
click at [565, 266] on li "What" at bounding box center [719, 263] width 387 height 15
click at [584, 238] on li "In the RFP process, IT has picked a vendor, Go Vocal (?), working with [PERSON_…" at bounding box center [719, 219] width 387 height 44
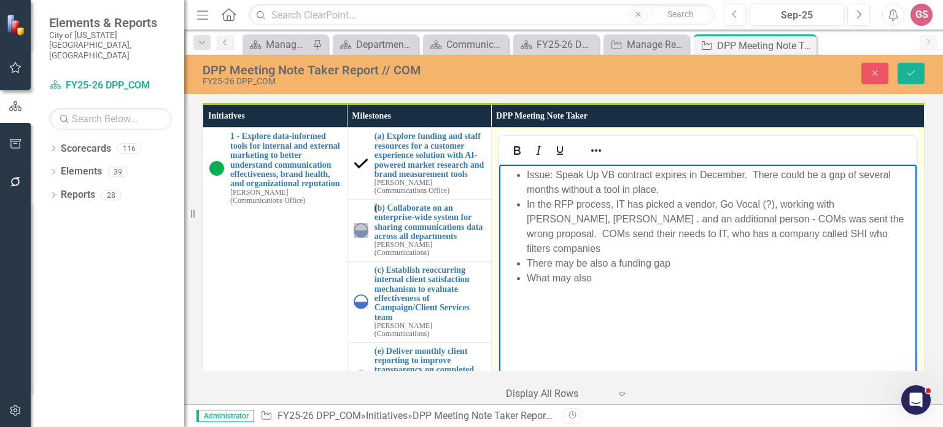
click at [606, 271] on li "What may also" at bounding box center [719, 278] width 387 height 15
click at [603, 285] on li "CHallenge - omcreasing asks" at bounding box center [719, 292] width 387 height 15
click at [553, 285] on li "CHallenge - increasing asks" at bounding box center [719, 292] width 387 height 15
click at [670, 295] on body "Issue: Speak Up VB contract expires in December. There could be a gap of severa…" at bounding box center [706, 256] width 417 height 184
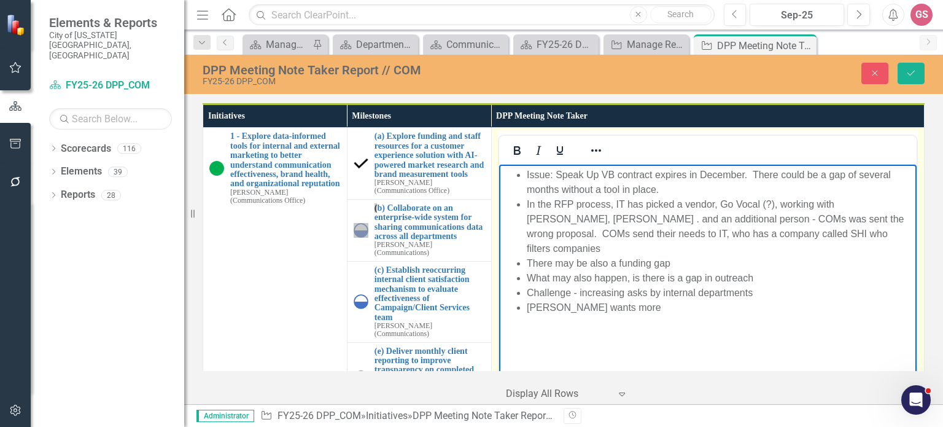
click at [547, 300] on li "[PERSON_NAME] wants more" at bounding box center [719, 307] width 387 height 15
click at [633, 300] on li "Everyone wants more" at bounding box center [719, 307] width 387 height 15
click at [656, 300] on li "Everyone wants more - and dont have the data to jsutify" at bounding box center [719, 307] width 387 height 15
click at [754, 300] on li "Everyone wants more - and don't have the data to jsutify" at bounding box center [719, 307] width 387 height 15
click at [678, 315] on li "[PERSON_NAME] wants the data to be clean" at bounding box center [719, 322] width 387 height 15
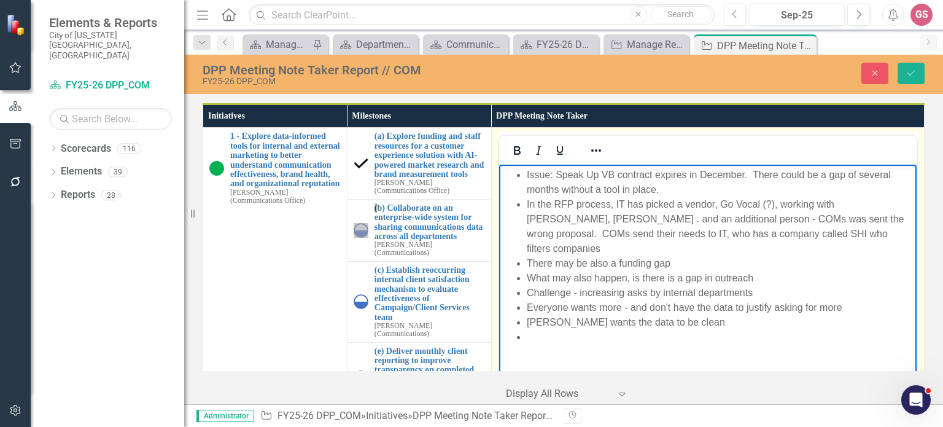
click at [561, 331] on body "Issue: Speak Up VB contract expires in December. There could be a gap of severa…" at bounding box center [706, 260] width 417 height 193
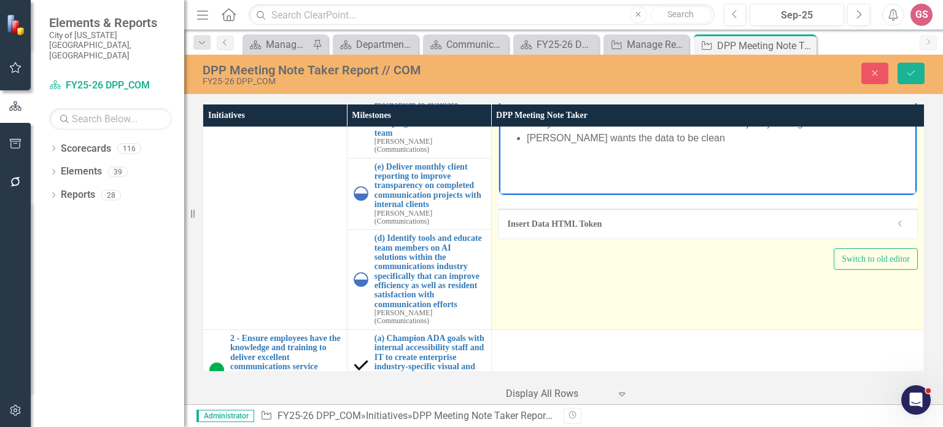
scroll to position [123, 0]
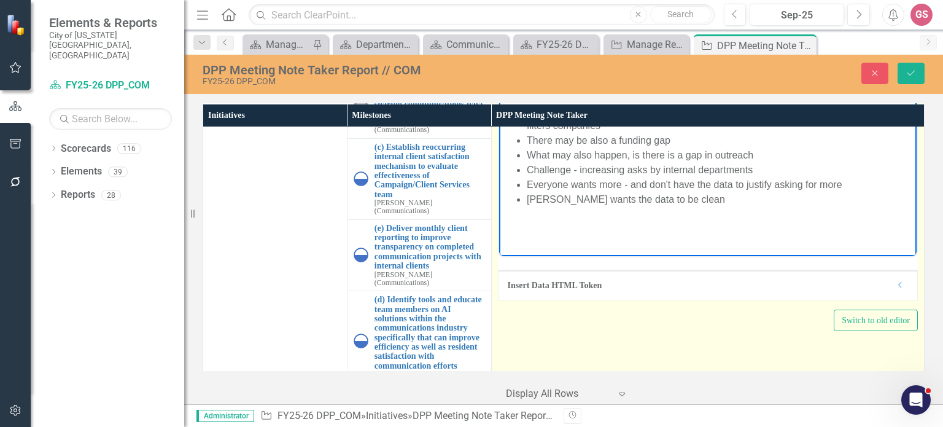
click at [540, 225] on body "Issue: Speak Up VB contract expires in December. There could be a gap of severa…" at bounding box center [706, 134] width 417 height 184
click at [679, 192] on li "[PERSON_NAME] wants the data to be clean" at bounding box center [719, 199] width 387 height 15
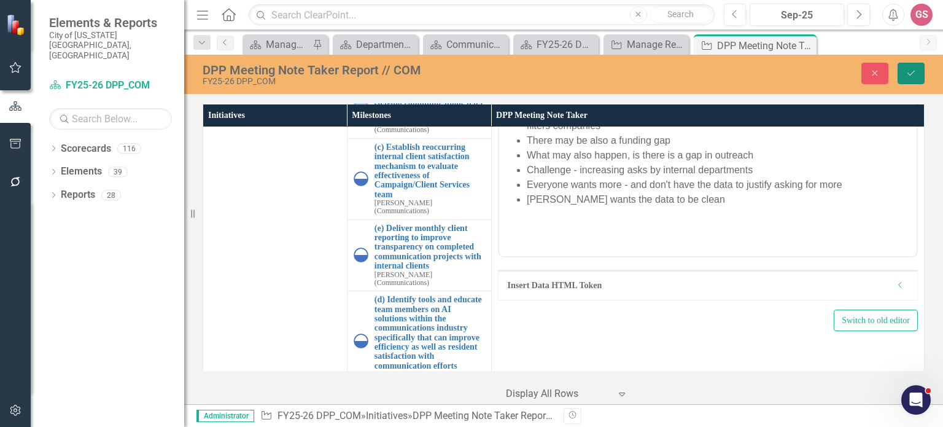
click at [905, 72] on icon "Save" at bounding box center [910, 73] width 11 height 9
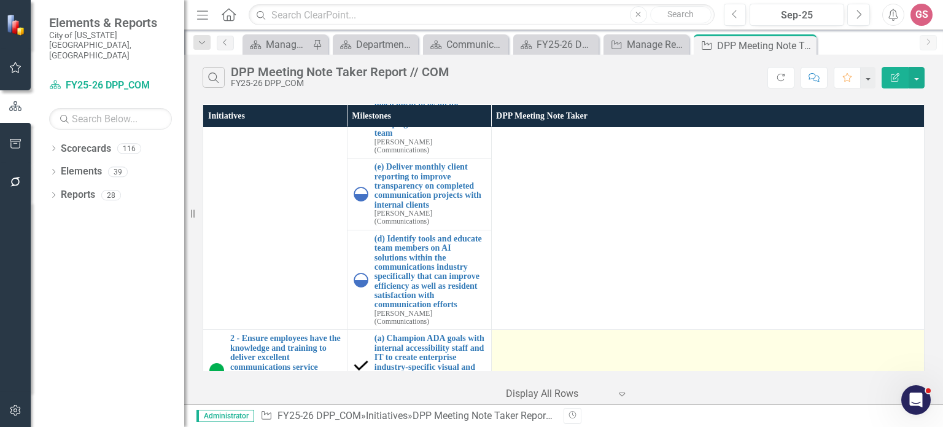
scroll to position [307, 0]
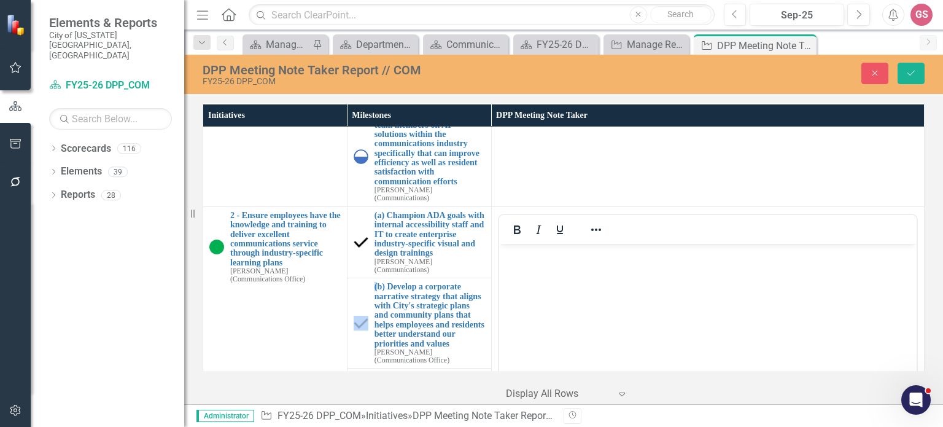
scroll to position [0, 0]
click at [544, 263] on body "Rich Text Area. Press ALT-0 for help." at bounding box center [706, 335] width 417 height 184
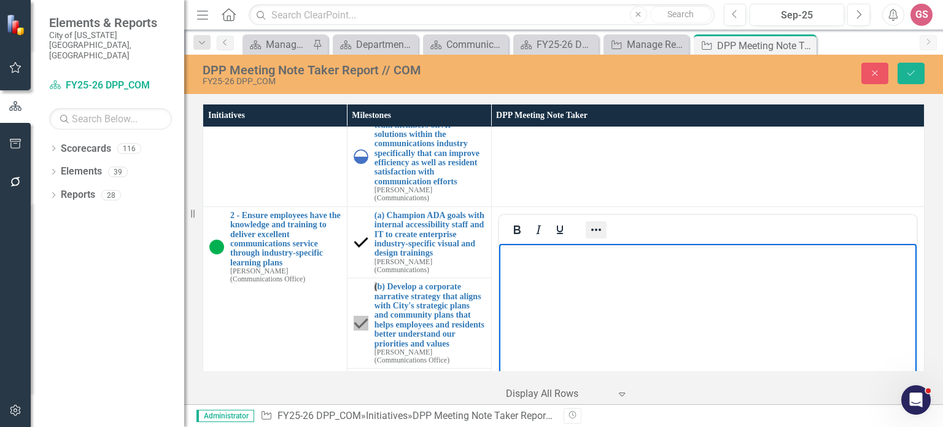
click at [594, 222] on icon "Reveal or hide additional toolbar items" at bounding box center [596, 229] width 15 height 15
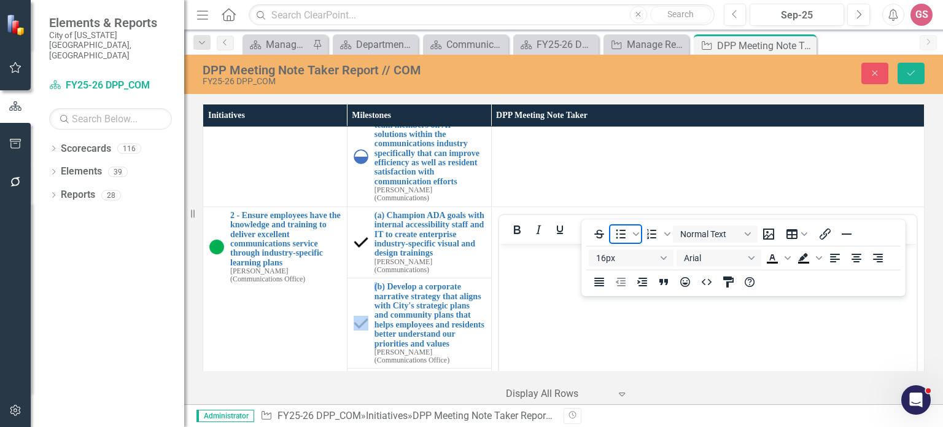
click at [624, 235] on icon "Bullet list" at bounding box center [620, 233] width 15 height 15
click at [533, 256] on li "Rich Text Area. Press ALT-0 for help." at bounding box center [719, 253] width 387 height 15
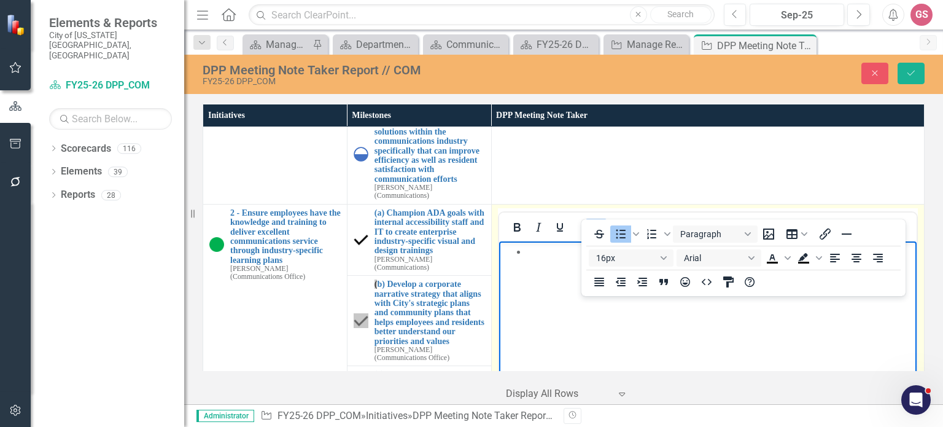
scroll to position [307, 0]
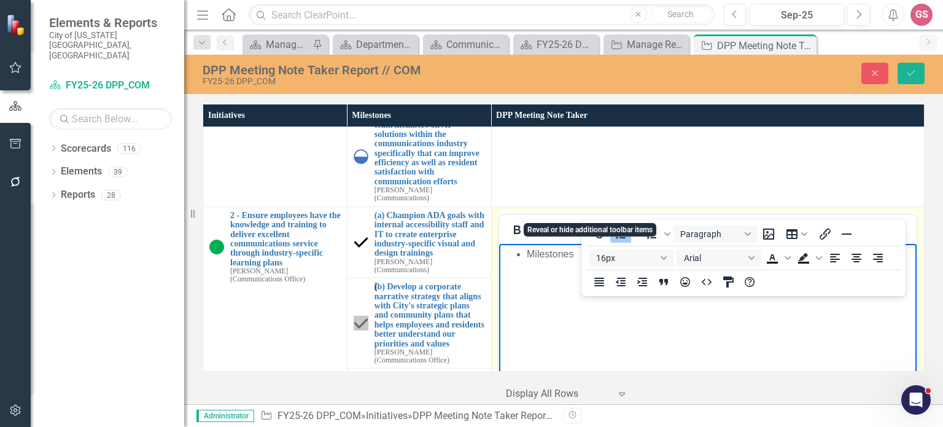
click at [592, 222] on icon "Reveal or hide additional toolbar items" at bounding box center [596, 229] width 15 height 15
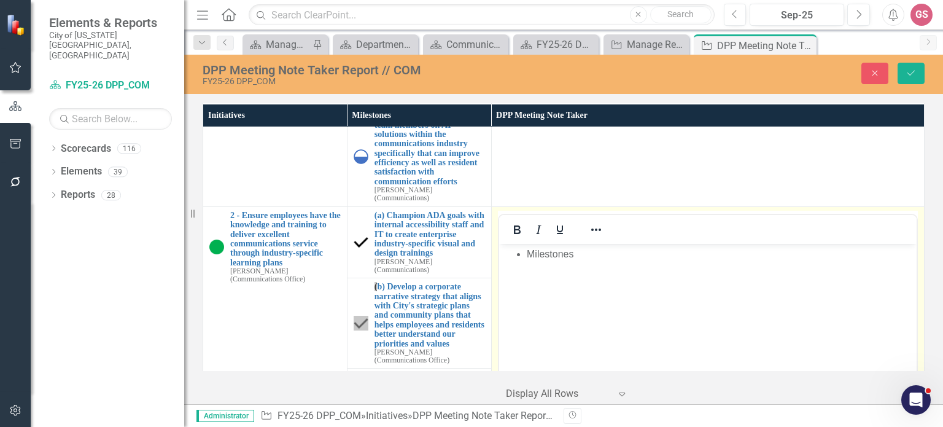
click at [589, 271] on body "Milestones" at bounding box center [706, 335] width 417 height 184
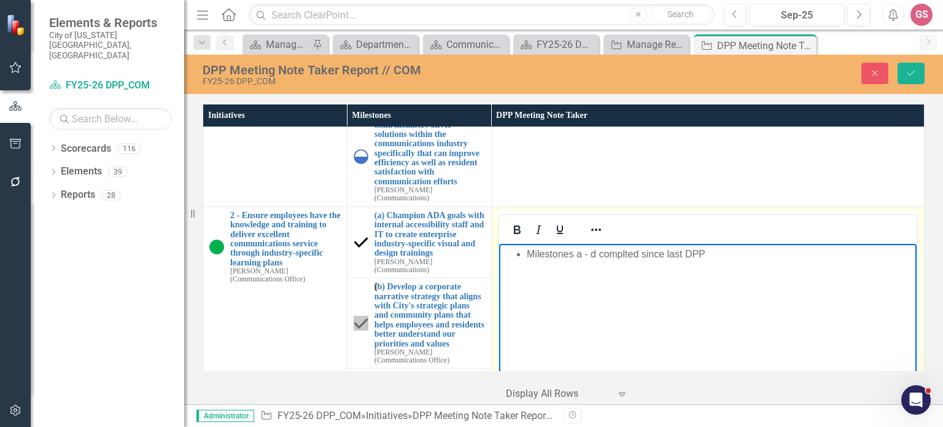
click at [616, 255] on li "Milestones a - d complted since last DPP" at bounding box center [719, 253] width 387 height 15
click at [737, 252] on li "Milestones a - d completed since last DPP" at bounding box center [719, 253] width 387 height 15
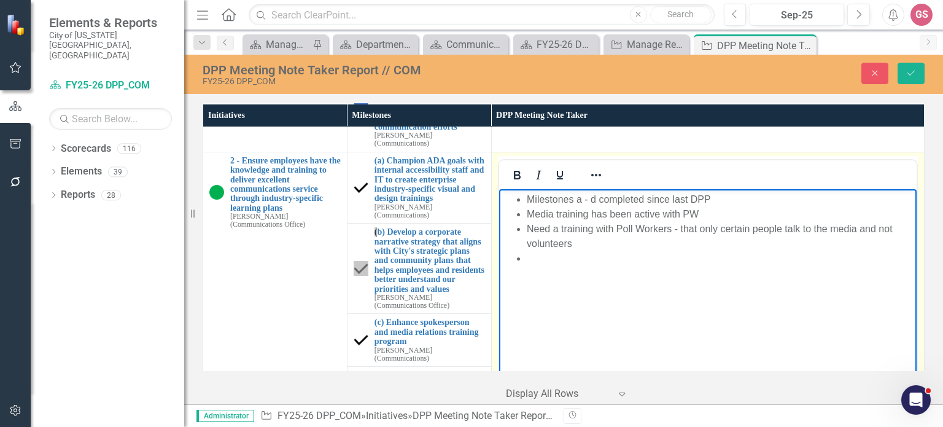
scroll to position [430, 0]
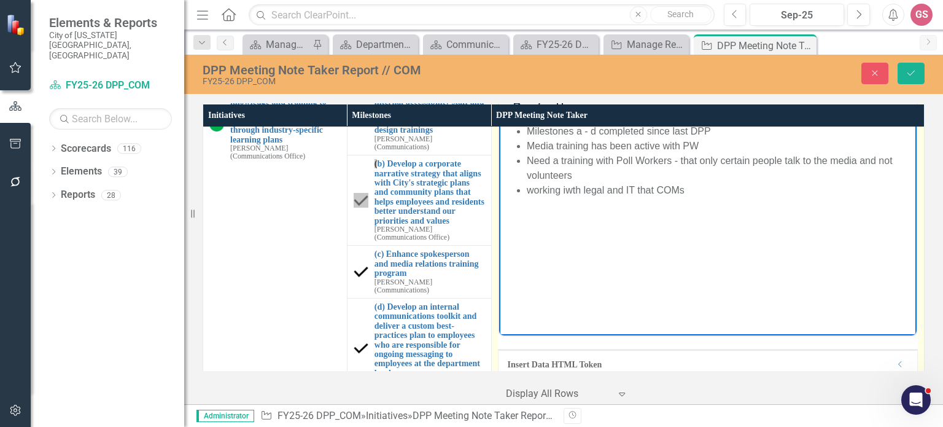
click at [565, 187] on li "working iwth legal and IT that COMs" at bounding box center [719, 189] width 387 height 15
click at [631, 197] on body "Milestones a - d completed since last DPP Media training has been active with P…" at bounding box center [706, 212] width 417 height 184
click at [653, 191] on li "working with legal and IT that COMs" at bounding box center [719, 189] width 387 height 15
drag, startPoint x: 653, startPoint y: 191, endPoint x: 638, endPoint y: 191, distance: 14.7
click at [638, 191] on li "working with legal and IT that COMs" at bounding box center [719, 189] width 387 height 15
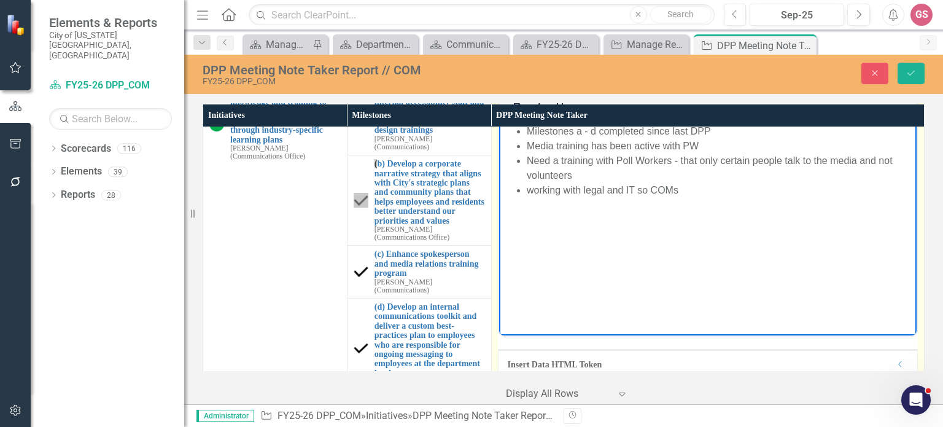
click at [690, 193] on li "working with legal and IT so COMs" at bounding box center [719, 189] width 387 height 15
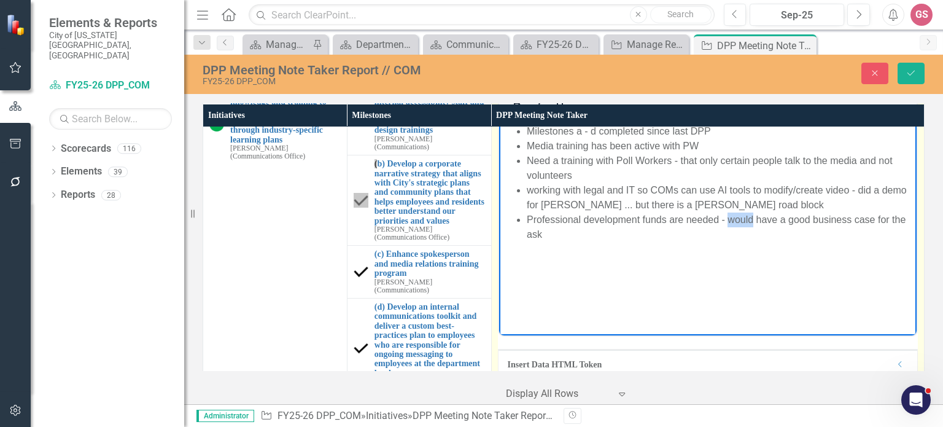
drag, startPoint x: 753, startPoint y: 217, endPoint x: 729, endPoint y: 214, distance: 24.1
click at [729, 214] on li "Professional development funds are needed - would have a good business case for…" at bounding box center [719, 226] width 387 height 29
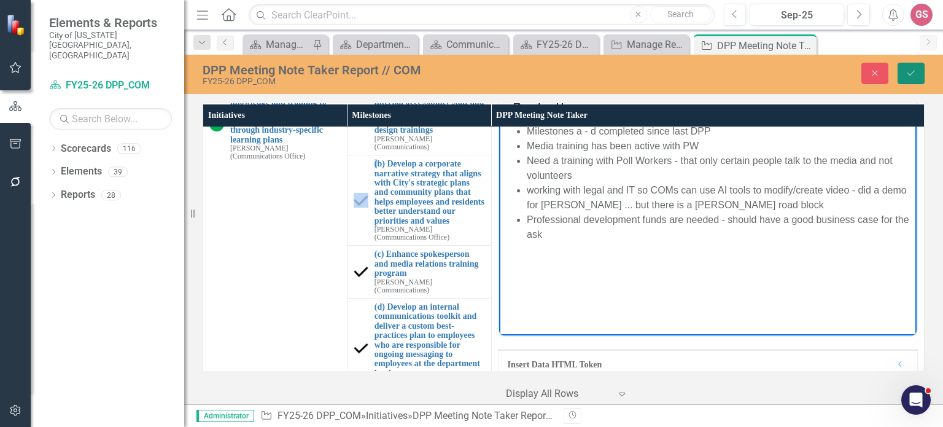
click at [915, 71] on icon "Save" at bounding box center [910, 73] width 11 height 9
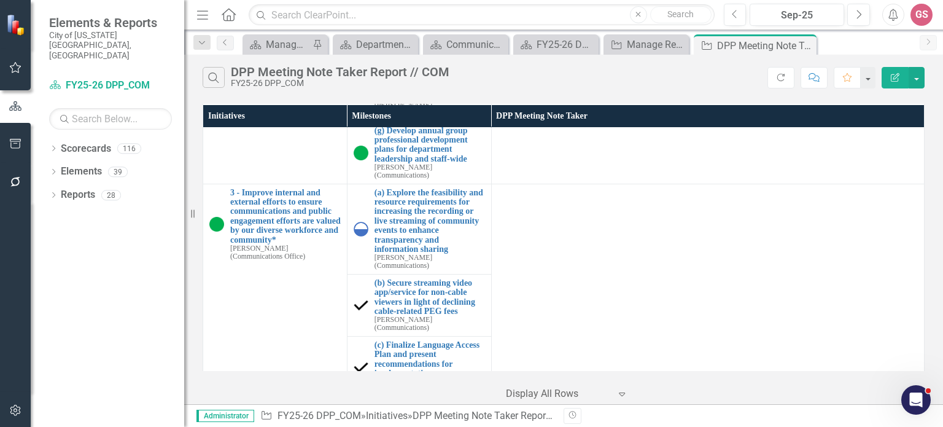
scroll to position [859, 0]
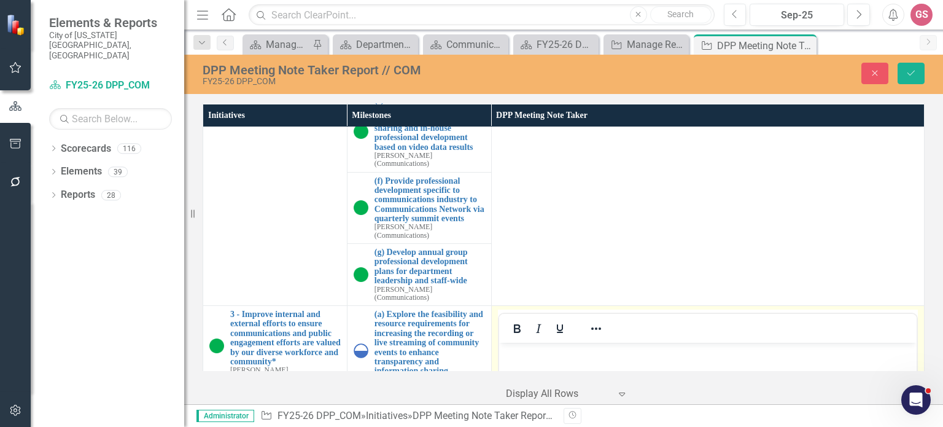
scroll to position [737, 0]
click at [529, 367] on body "Rich Text Area. Press ALT-0 for help." at bounding box center [706, 434] width 417 height 184
click at [590, 321] on icon "Reveal or hide additional toolbar items" at bounding box center [596, 328] width 15 height 15
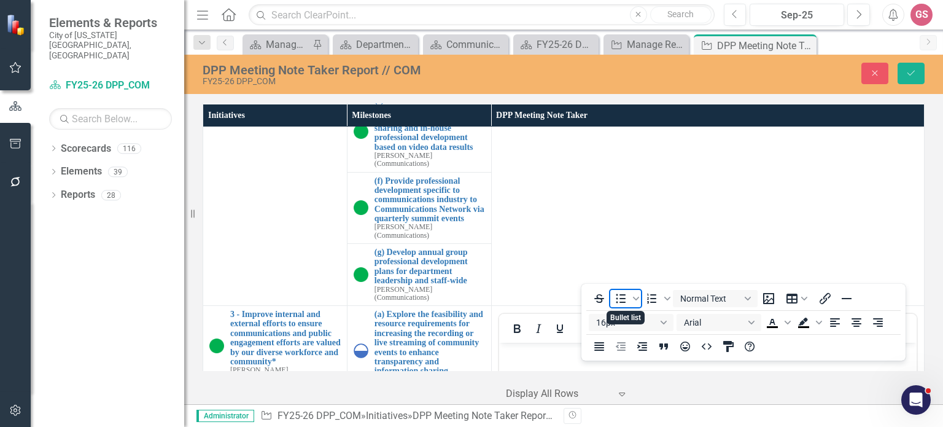
click at [623, 298] on icon "Bullet list" at bounding box center [621, 298] width 10 height 9
click at [532, 354] on li "Rich Text Area. Press ALT-0 for help." at bounding box center [719, 352] width 387 height 15
click at [594, 321] on icon "Reveal or hide additional toolbar items" at bounding box center [596, 328] width 15 height 15
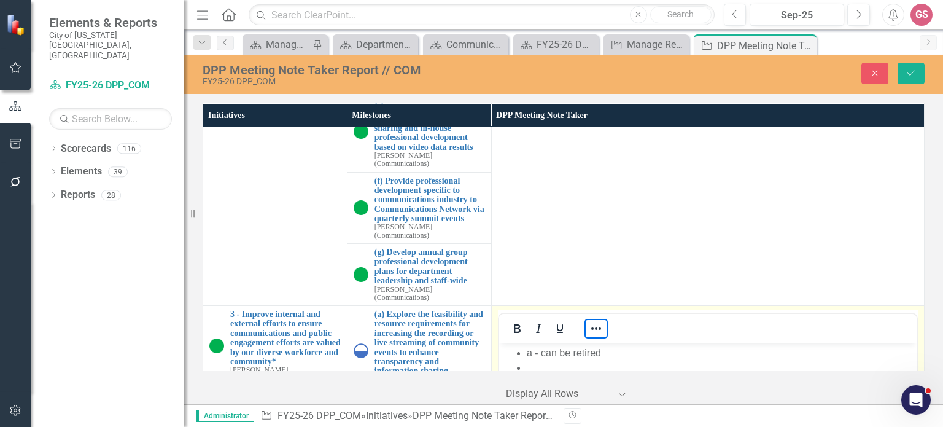
scroll to position [859, 0]
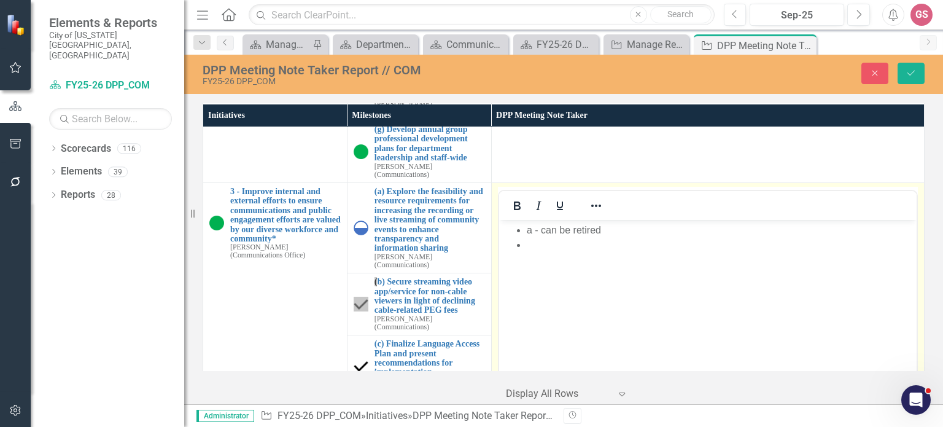
click at [543, 251] on li "Rich Text Area. Press ALT-0 for help." at bounding box center [719, 244] width 387 height 15
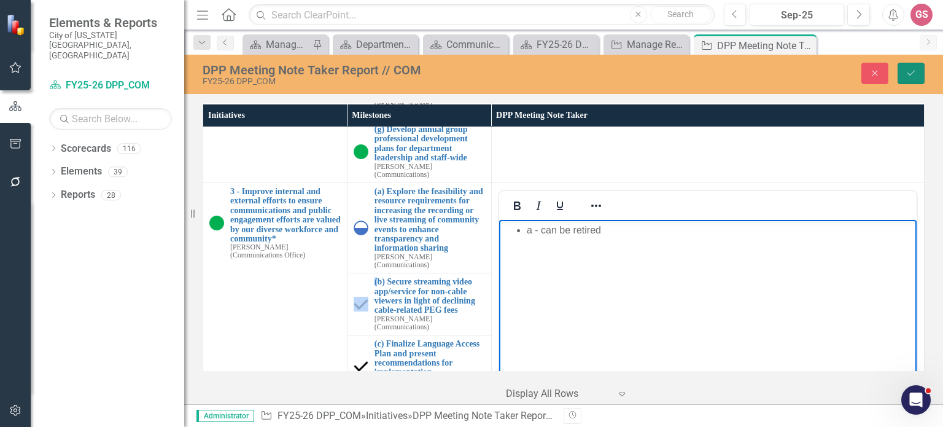
click at [918, 76] on button "Save" at bounding box center [910, 73] width 27 height 21
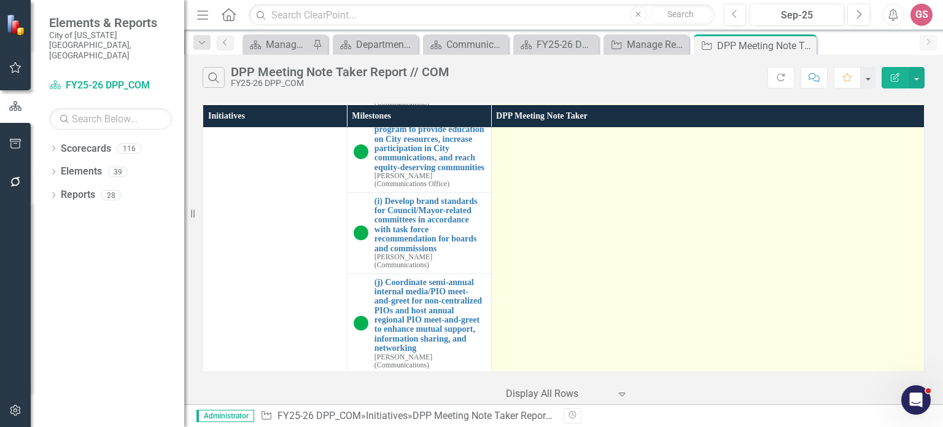
scroll to position [1596, 0]
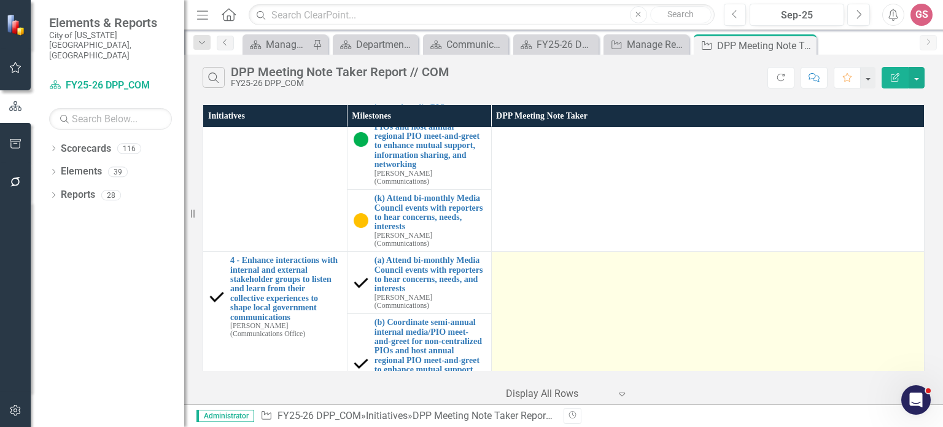
click at [544, 252] on td at bounding box center [707, 423] width 433 height 342
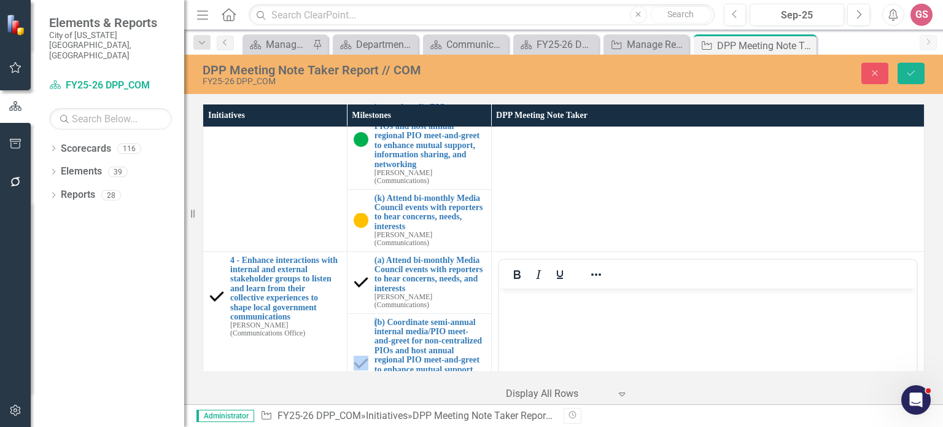
scroll to position [0, 0]
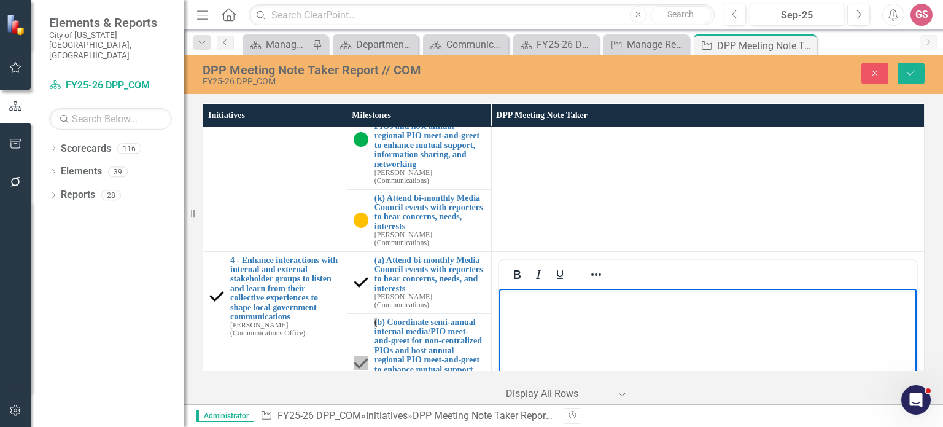
click at [547, 334] on body "Rich Text Area. Press ALT-0 for help." at bounding box center [706, 380] width 417 height 184
click at [589, 267] on icon "Reveal or hide additional toolbar items" at bounding box center [596, 274] width 15 height 15
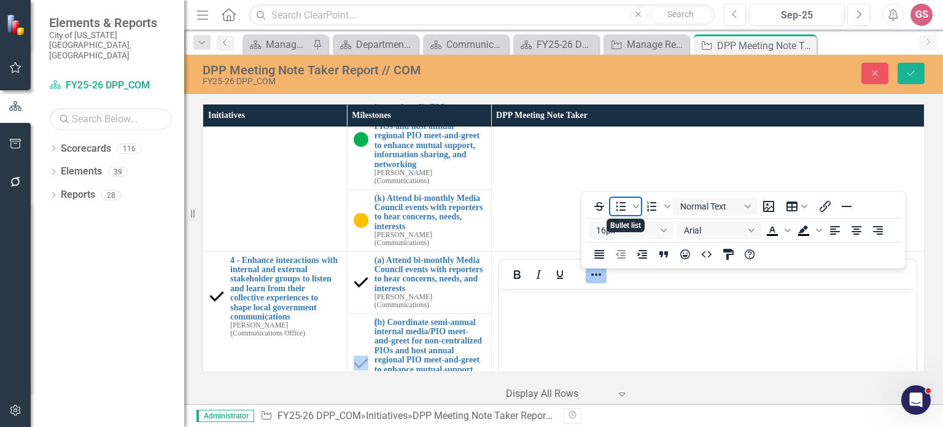
click at [625, 209] on icon "Bullet list" at bounding box center [621, 205] width 10 height 9
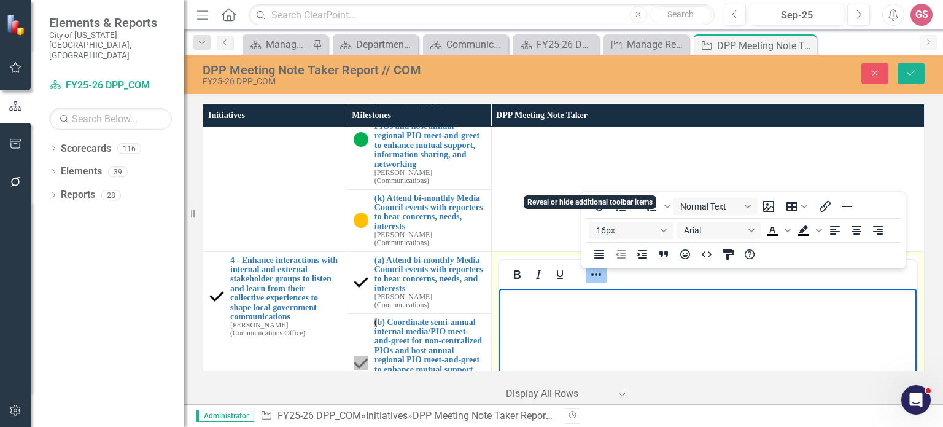
click at [596, 267] on icon "Reveal or hide additional toolbar items" at bounding box center [596, 274] width 15 height 15
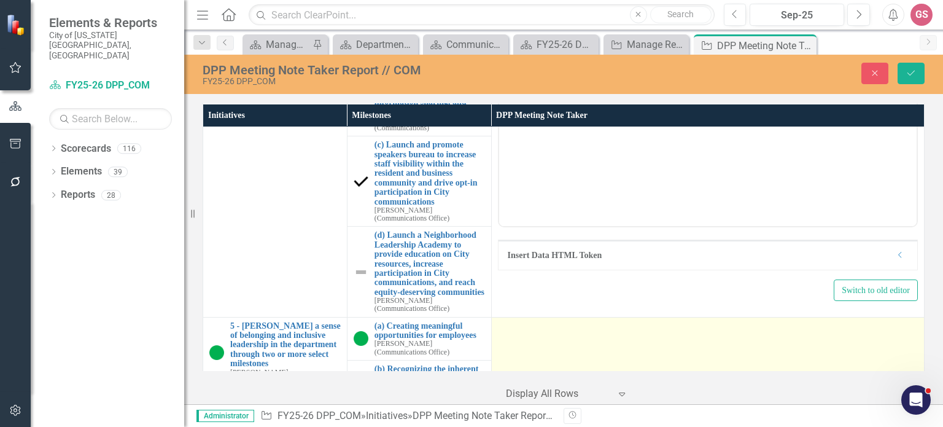
scroll to position [1903, 0]
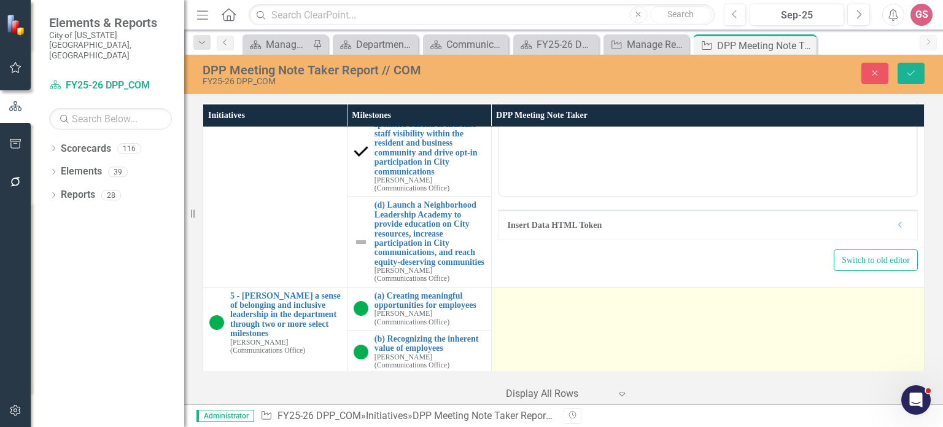
click at [527, 287] on td at bounding box center [707, 330] width 433 height 87
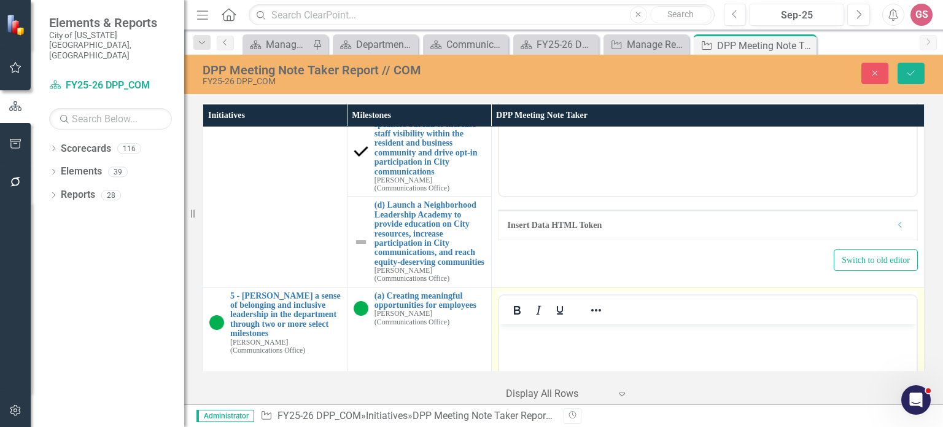
scroll to position [0, 0]
click at [543, 354] on body "Rich Text Area. Press ALT-0 for help." at bounding box center [706, 415] width 417 height 184
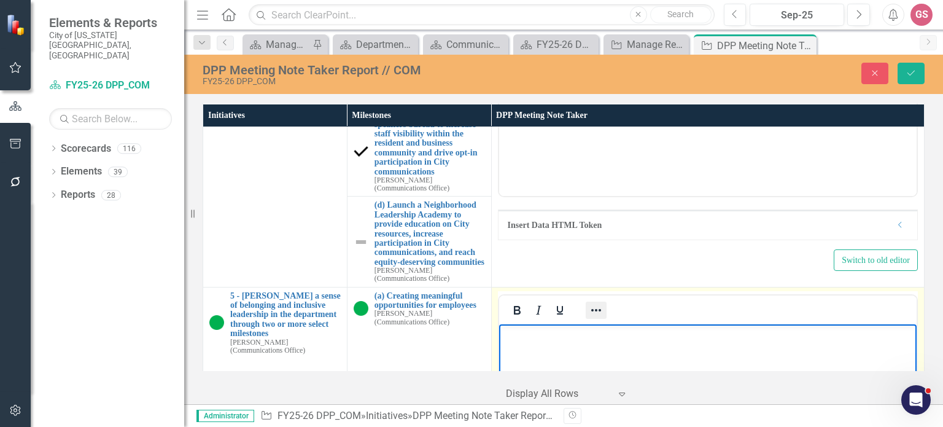
click at [591, 309] on icon "Reveal or hide additional toolbar items" at bounding box center [596, 310] width 10 height 2
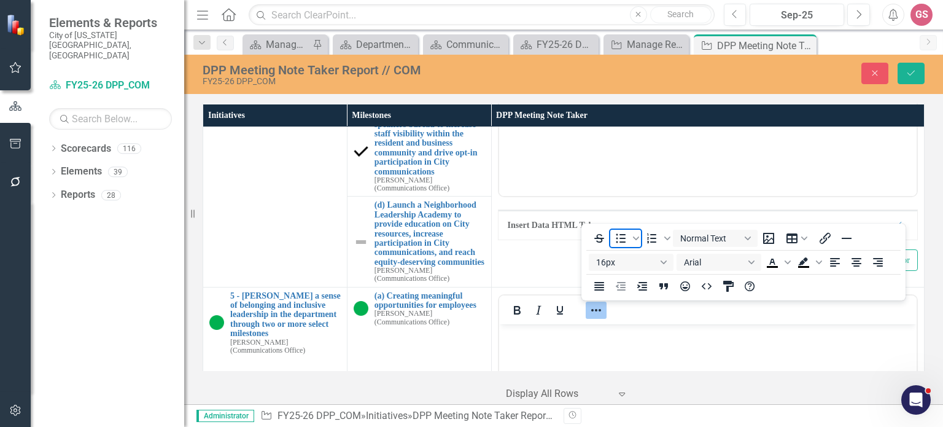
click at [619, 241] on icon "Bullet list" at bounding box center [620, 238] width 15 height 15
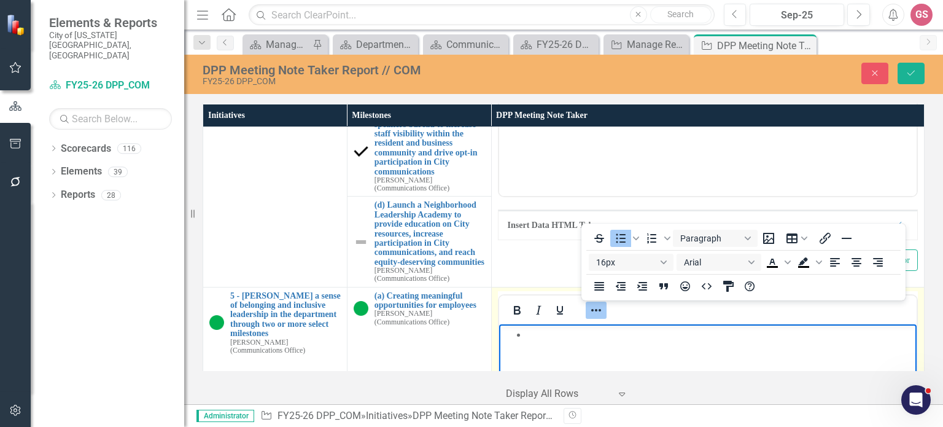
click at [534, 336] on li "Rich Text Area. Press ALT-0 for help." at bounding box center [719, 334] width 387 height 15
click at [598, 303] on icon "Reveal or hide additional toolbar items" at bounding box center [596, 310] width 15 height 15
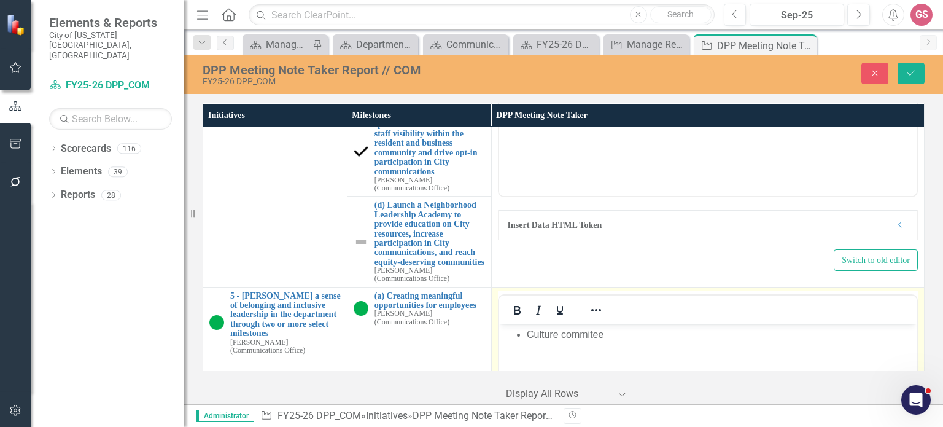
click at [582, 334] on li "Culture commitee" at bounding box center [719, 334] width 387 height 15
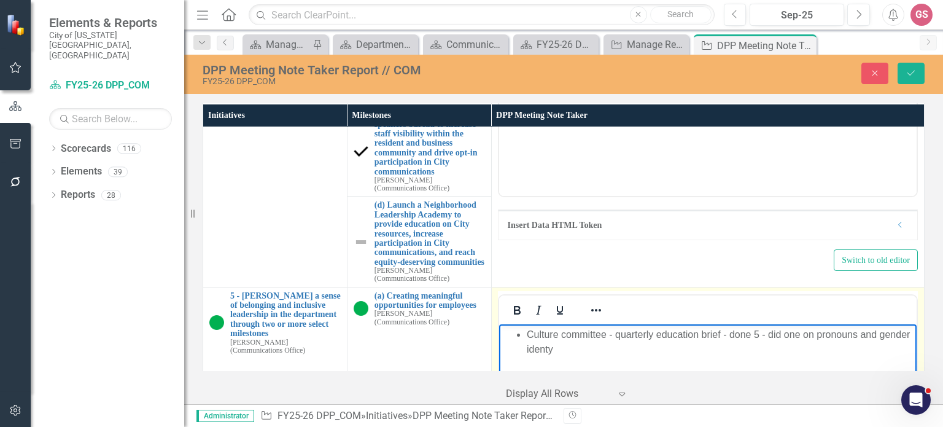
click at [576, 349] on li "Culture committee - quarterly education brief - done 5 - did one on pronouns an…" at bounding box center [719, 341] width 387 height 29
click at [599, 352] on li "Culture committee - quarterly education brief - done 5 - did one on pronouns an…" at bounding box center [719, 341] width 387 height 29
click at [576, 381] on li "[PERSON_NAME] - utenisl upraising - sharing spoon - frustration fork - pause to…" at bounding box center [719, 378] width 387 height 15
click at [861, 384] on li "[PERSON_NAME] - utensil upraising - sharing spoon - frustration fork - pause to…" at bounding box center [719, 378] width 387 height 15
click at [710, 393] on li "[PERSON_NAME] - utensil upraising - sharing spoon - frustration fork - pause to…" at bounding box center [719, 385] width 387 height 29
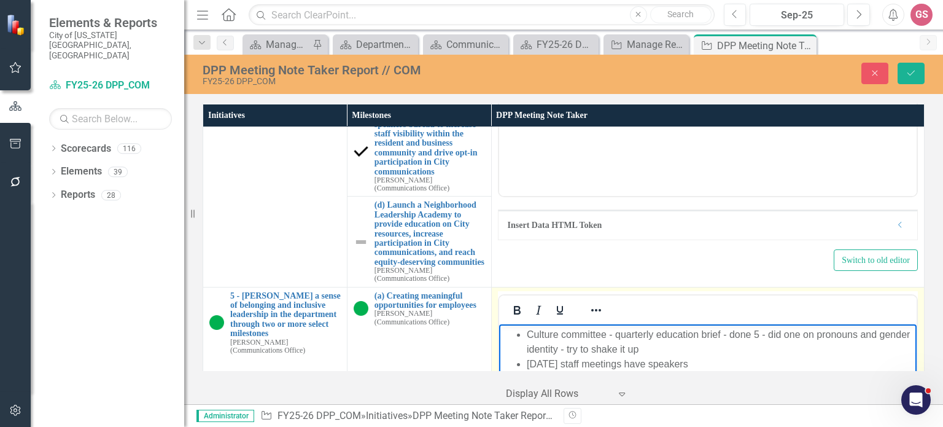
click at [629, 393] on li "[PERSON_NAME] - utensil upraising - sharing spoon - frustration fork - pause to…" at bounding box center [719, 385] width 387 height 29
click at [695, 392] on li "[PERSON_NAME] - utensil upraising - sharing spoon - frustration fork - pause to…" at bounding box center [719, 385] width 387 height 29
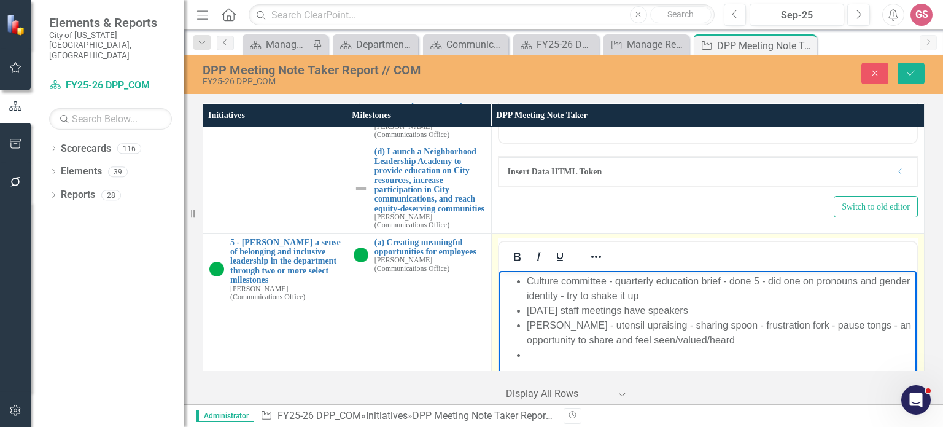
scroll to position [1889, 0]
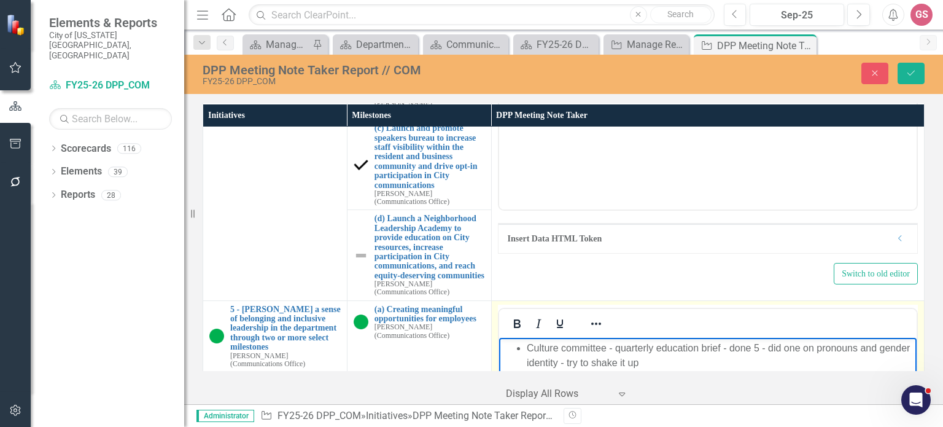
click at [579, 422] on li "Onboarding - buddy program - pairing someone with new person to share the fun s…" at bounding box center [719, 428] width 387 height 29
click at [768, 426] on li "Onboarding in Asana (?) - buddy program - pairing someone with new person to sh…" at bounding box center [719, 428] width 387 height 29
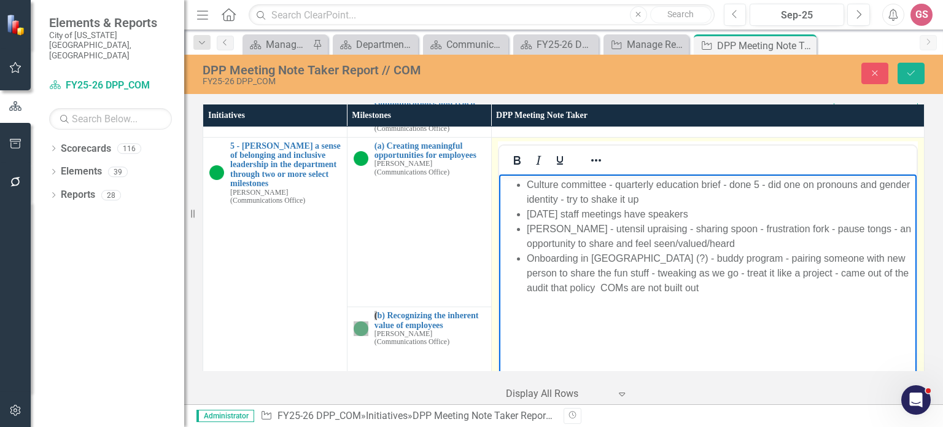
scroll to position [2073, 0]
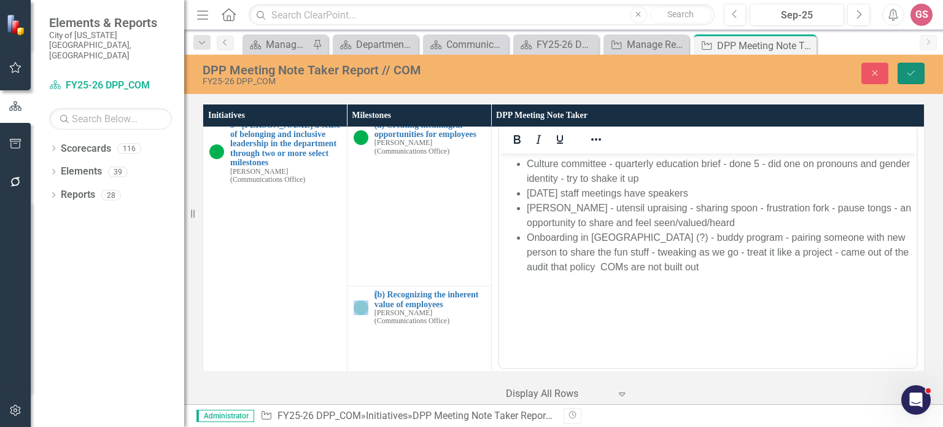
click at [913, 75] on icon "Save" at bounding box center [910, 73] width 11 height 9
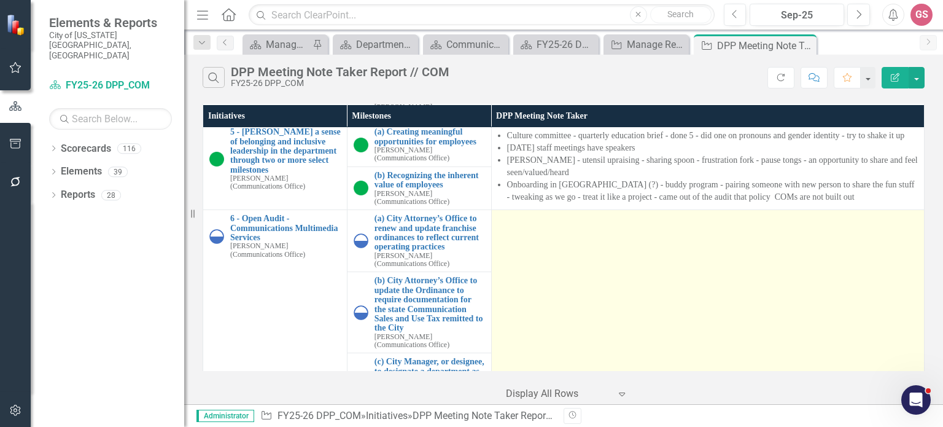
scroll to position [2005, 0]
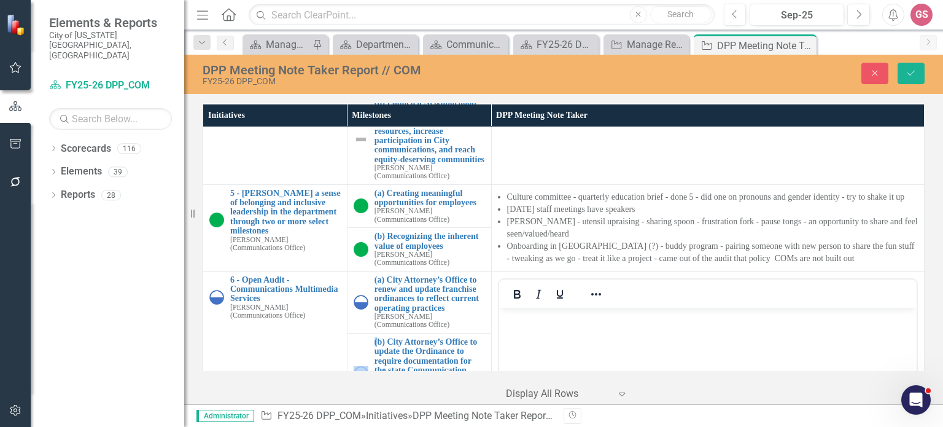
scroll to position [0, 0]
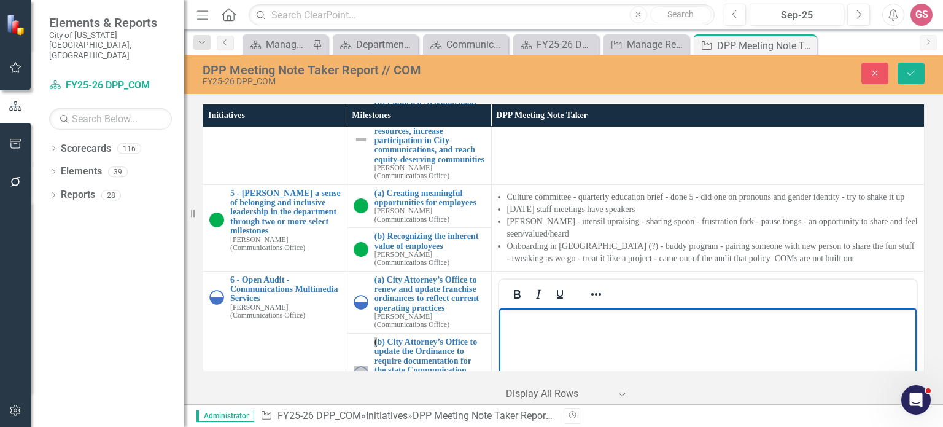
click at [533, 330] on body "Rich Text Area. Press ALT-0 for help." at bounding box center [706, 400] width 417 height 184
click at [589, 287] on icon "Reveal or hide additional toolbar items" at bounding box center [596, 294] width 15 height 15
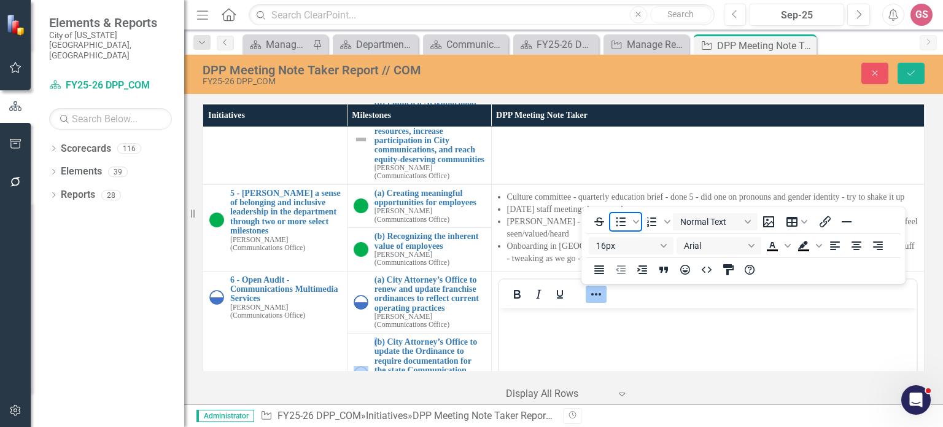
click at [618, 220] on icon "Bullet list" at bounding box center [620, 221] width 15 height 15
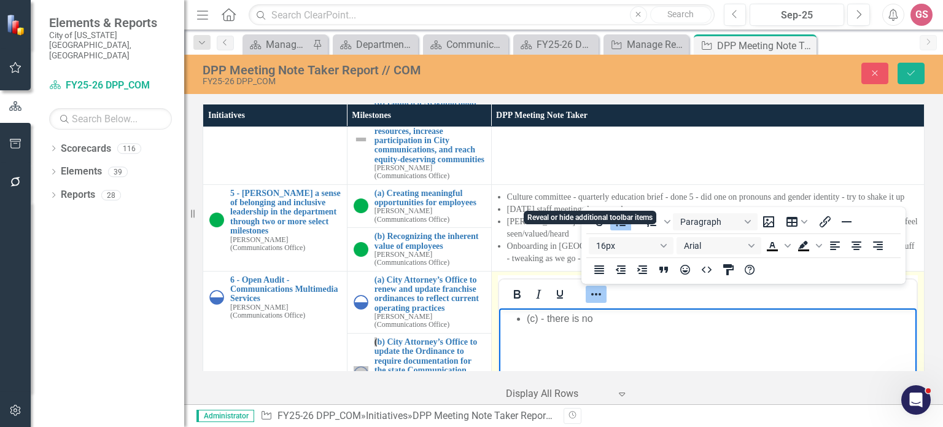
click at [590, 287] on icon "Reveal or hide additional toolbar items" at bounding box center [596, 294] width 15 height 15
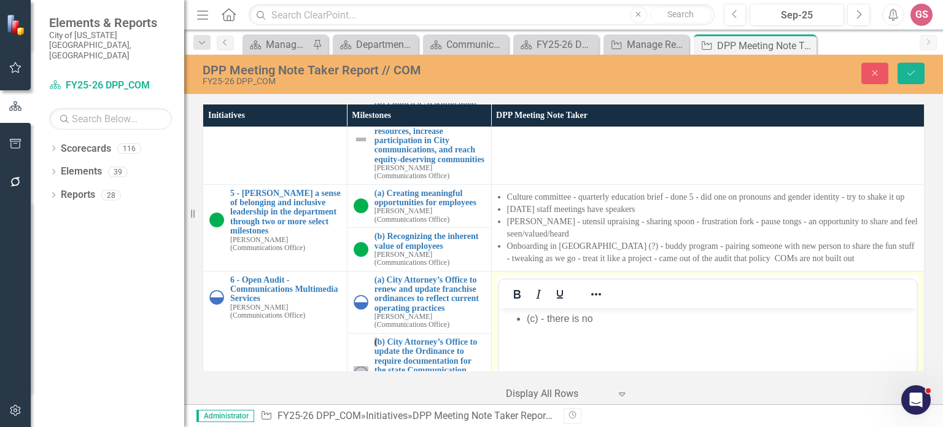
click at [617, 319] on li "(c) - there is no" at bounding box center [719, 318] width 387 height 15
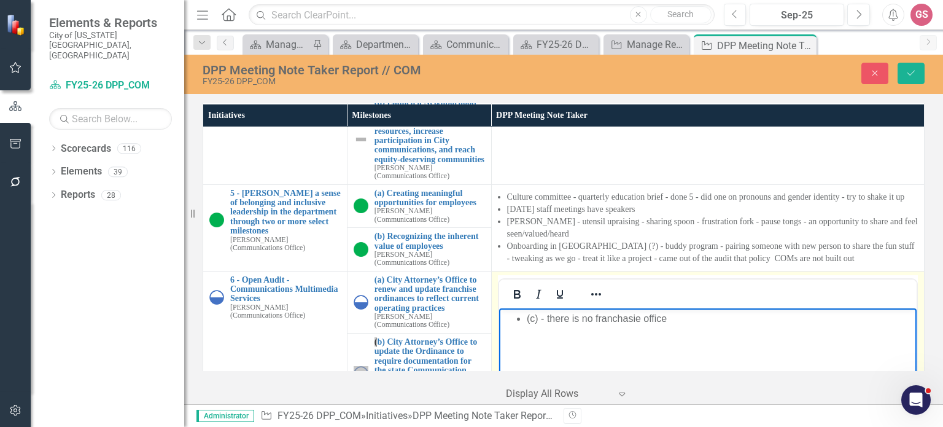
click at [619, 317] on li "(c) - there is no franchasie office" at bounding box center [719, 318] width 387 height 15
click at [689, 318] on li "(c) - there is no franchise office" at bounding box center [719, 318] width 387 height 15
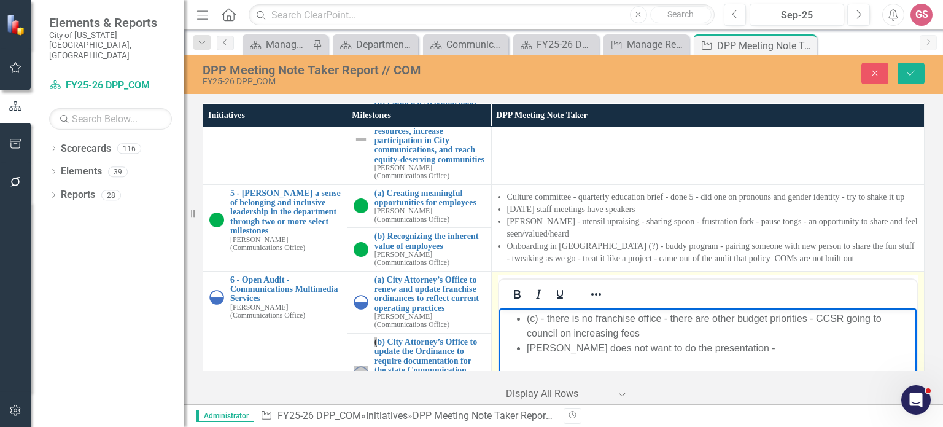
click at [648, 333] on li "(c) - there is no franchise office - there are other budget priorities - CCSR g…" at bounding box center [719, 325] width 387 height 29
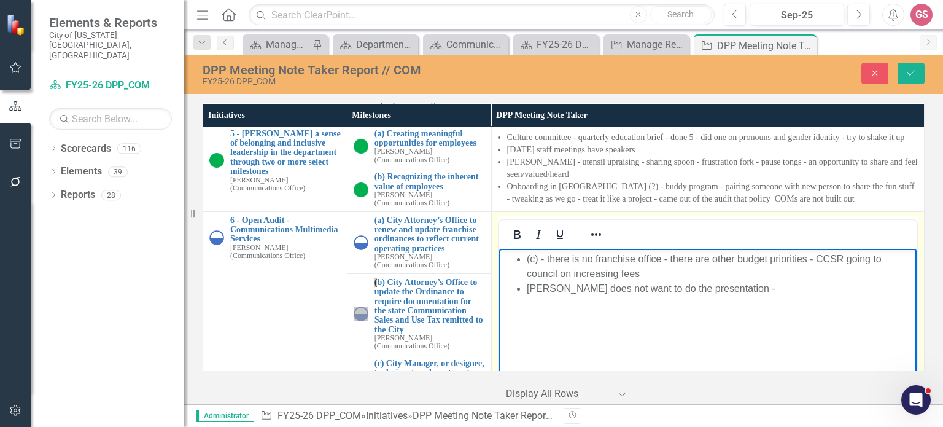
scroll to position [2067, 0]
click at [718, 286] on li "[PERSON_NAME] does not want to do the presentation -" at bounding box center [719, 286] width 387 height 15
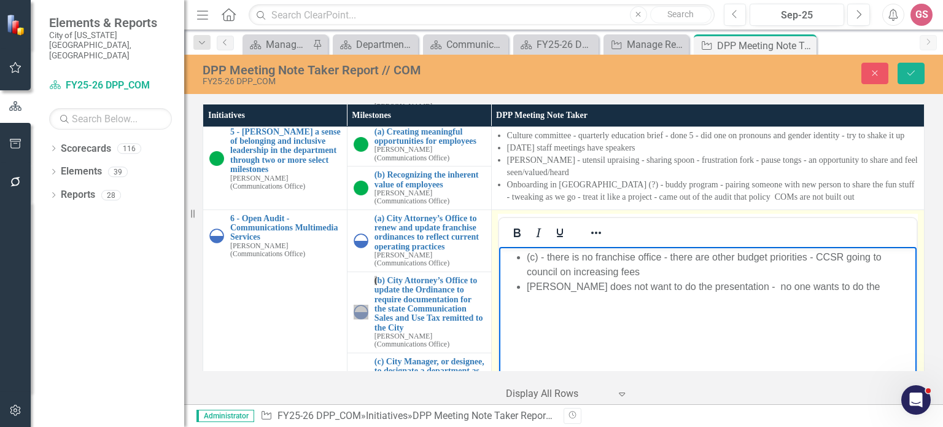
click at [819, 258] on li "(c) - there is no franchise office - there are other budget priorities - CCSR g…" at bounding box center [719, 263] width 387 height 29
click at [741, 274] on li "CCSR going to council on increasing fees" at bounding box center [719, 271] width 387 height 15
click at [826, 288] on li "[PERSON_NAME] does not want to do the presentation - no one wants to do the" at bounding box center [719, 286] width 387 height 15
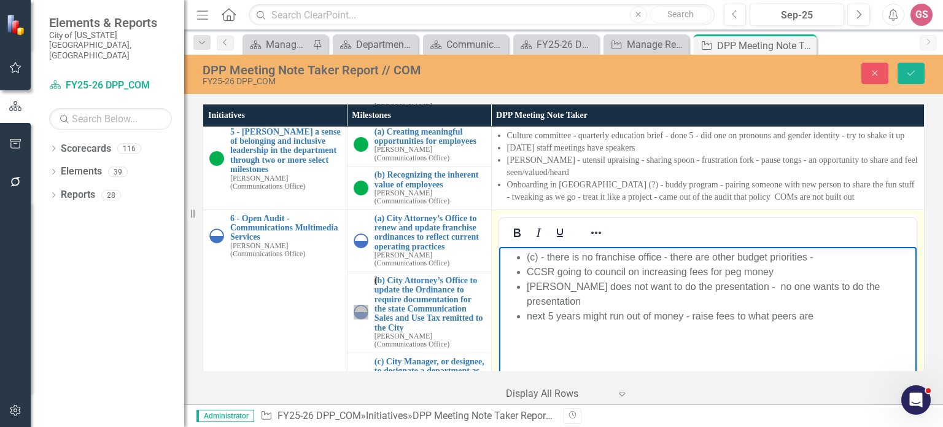
click at [775, 273] on li "CCSR going to council on increasing fees for peg money" at bounding box center [719, 271] width 387 height 15
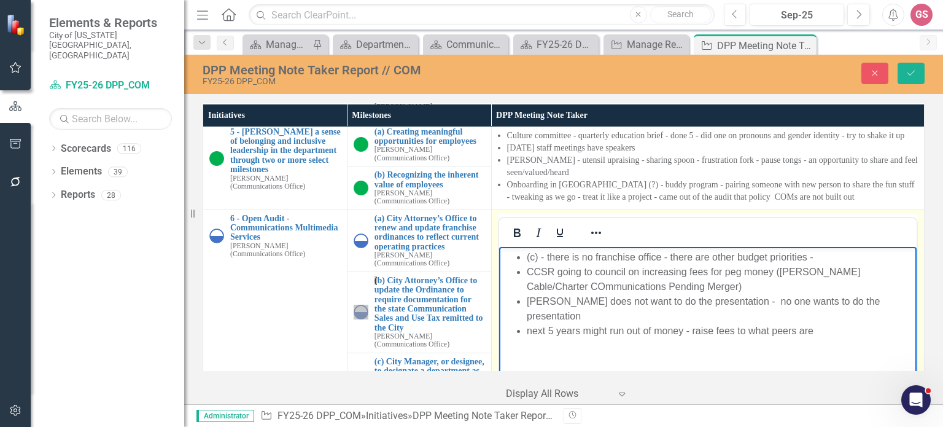
click at [564, 287] on li "CCSR going to council on increasing fees for peg money ([PERSON_NAME] Cable/Cha…" at bounding box center [719, 278] width 387 height 29
click at [776, 272] on li "CCSR going to council on increasing fees for peg money ([PERSON_NAME] Cable/Cha…" at bounding box center [719, 278] width 387 height 29
click at [533, 287] on li "([PERSON_NAME] Cable/Charter Communications Pending Merger)" at bounding box center [719, 286] width 387 height 15
click at [772, 287] on li "[PERSON_NAME] Cable/Charter Communications Pending Merger)" at bounding box center [719, 286] width 387 height 15
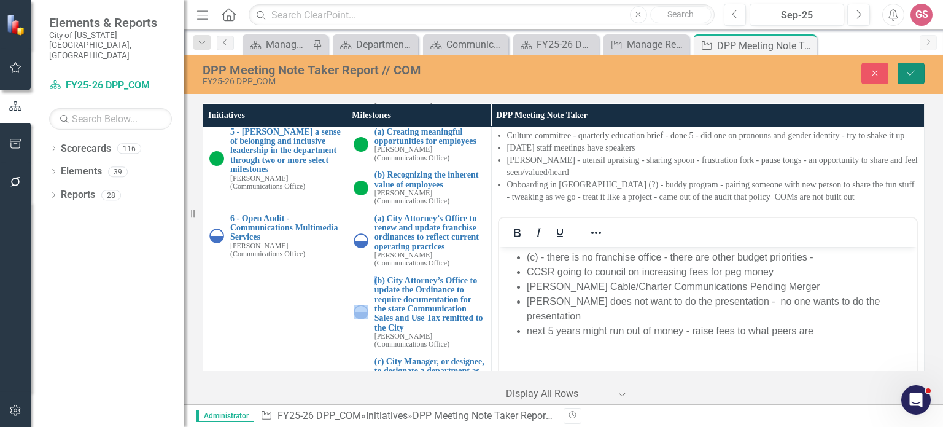
click at [916, 66] on button "Save" at bounding box center [910, 73] width 27 height 21
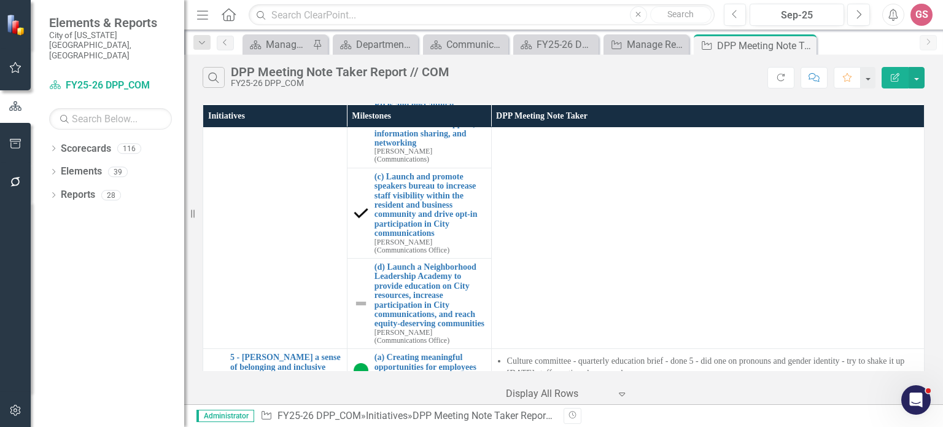
scroll to position [1964, 0]
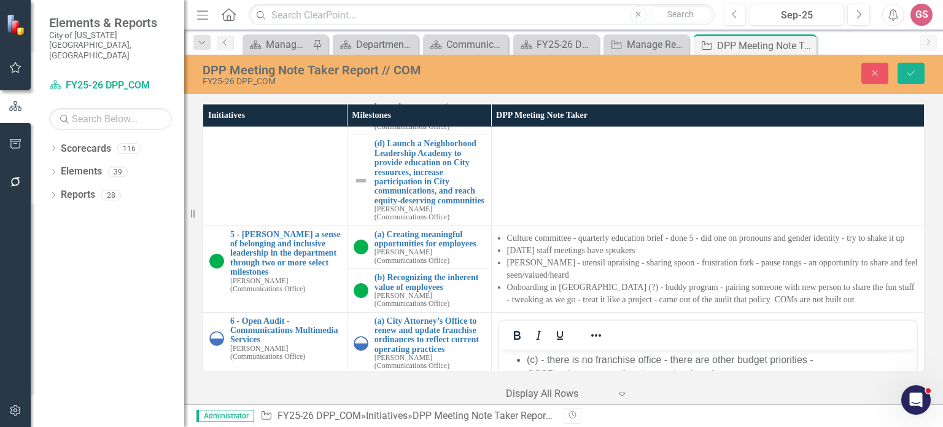
scroll to position [0, 0]
click at [838, 363] on li "(c) - there is no franchise office - there are other budget priorities -" at bounding box center [719, 359] width 387 height 15
click at [601, 377] on li "(c) - there is no franchise office - there are other budget priorities - MDC wa…" at bounding box center [719, 366] width 387 height 29
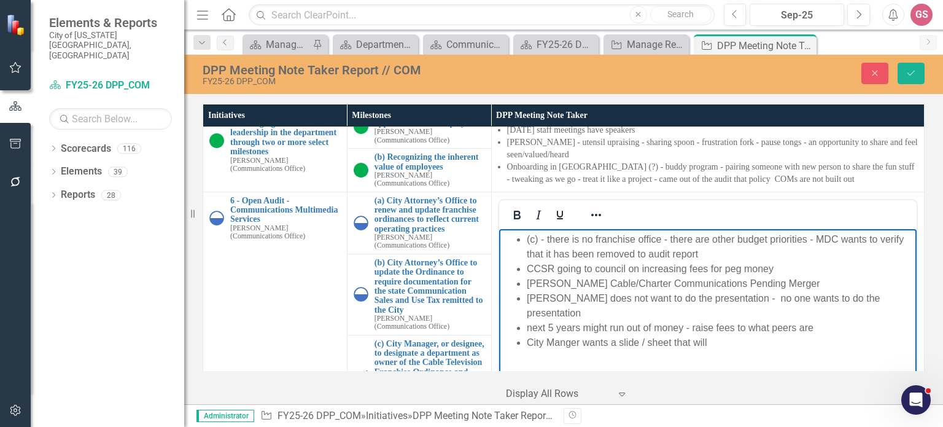
scroll to position [2087, 0]
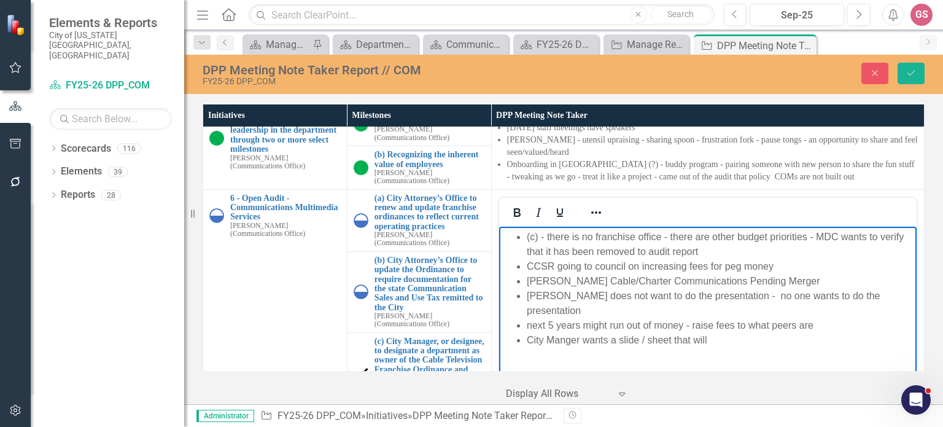
click at [740, 336] on body "(c) - there is no franchise office - there are other budget priorities - MDC wa…" at bounding box center [706, 318] width 417 height 184
click at [914, 77] on button "Save" at bounding box center [910, 73] width 27 height 21
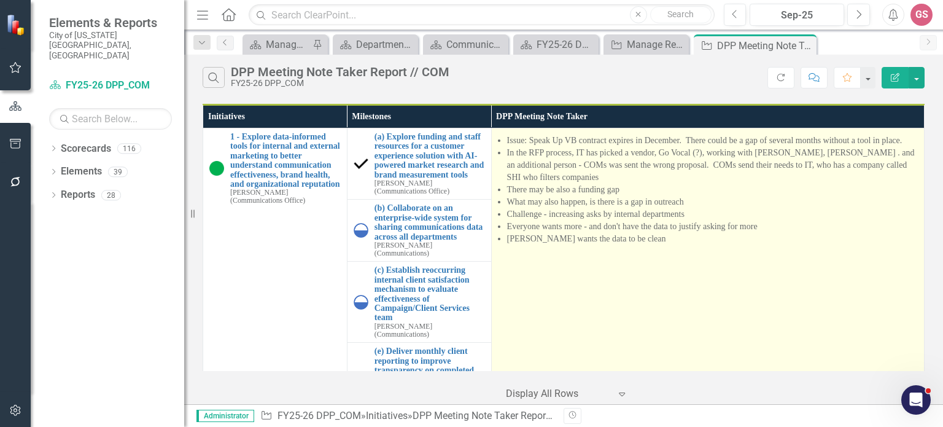
click at [742, 272] on td "Issue: Speak Up VB contract expires in December. There could be a gap of severa…" at bounding box center [707, 320] width 433 height 385
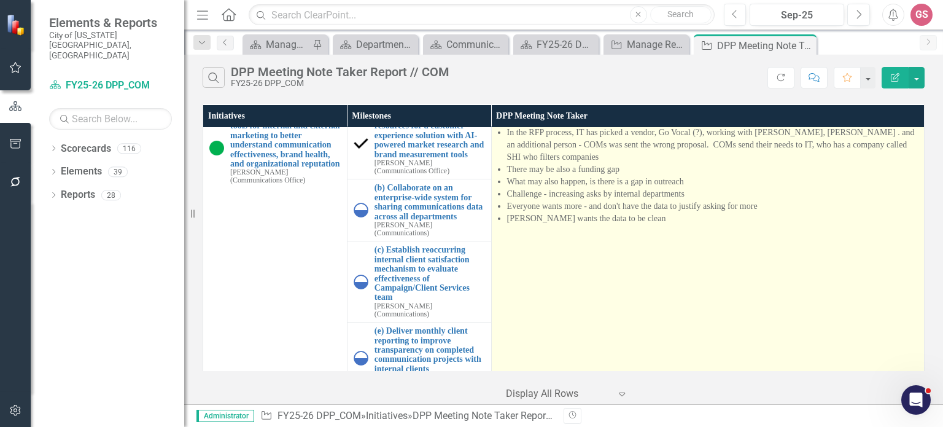
scroll to position [0, 0]
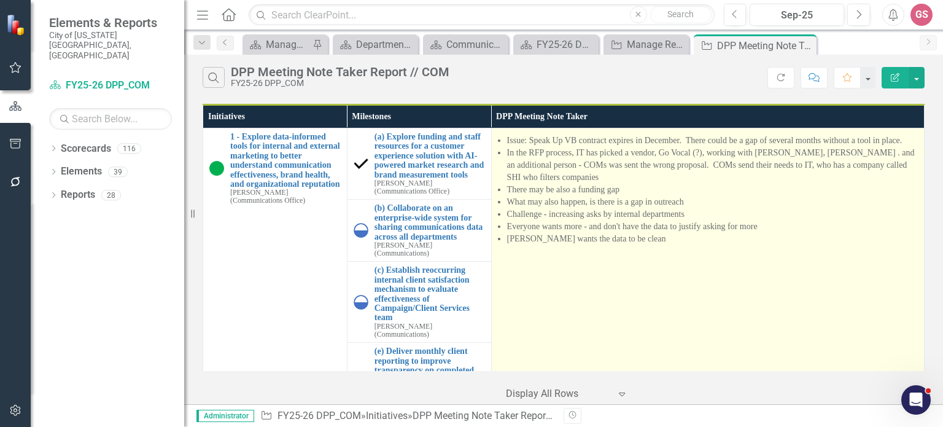
click at [656, 252] on td "Issue: Speak Up VB contract expires in December. There could be a gap of severa…" at bounding box center [707, 320] width 433 height 385
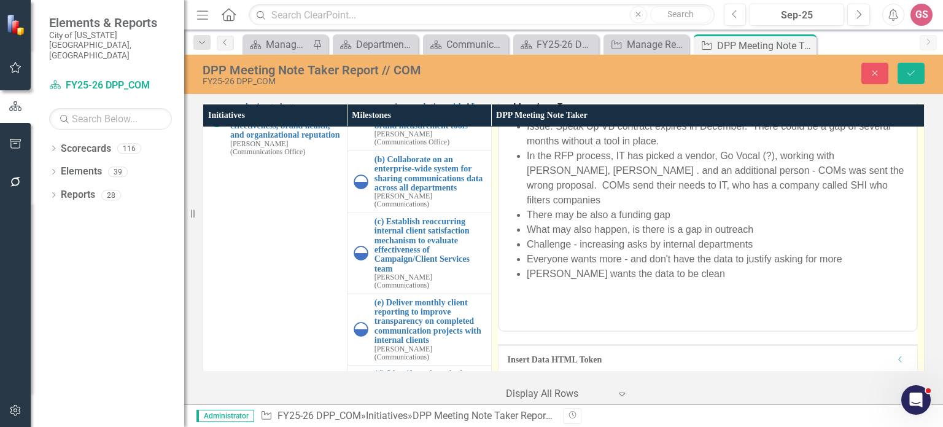
scroll to position [123, 0]
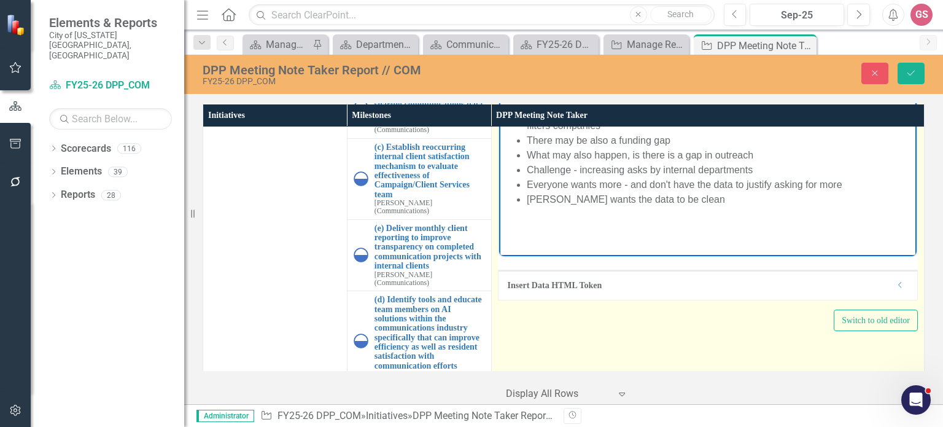
click at [692, 192] on li "[PERSON_NAME] wants the data to be clean" at bounding box center [719, 199] width 387 height 15
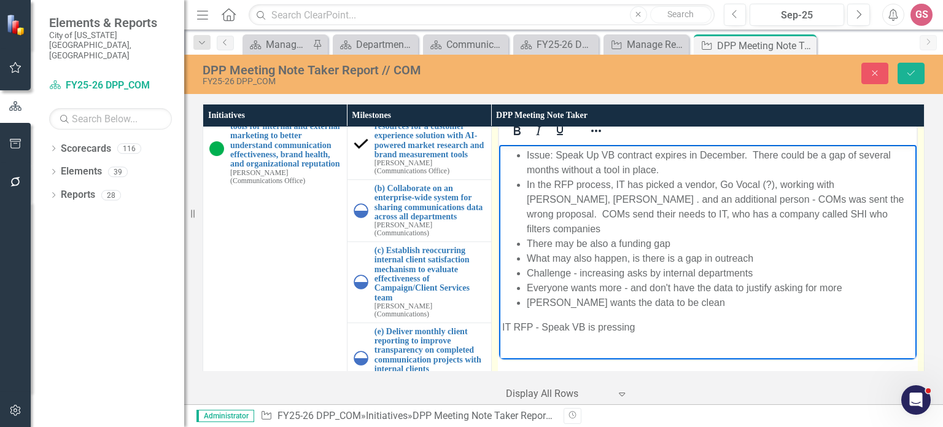
scroll to position [0, 0]
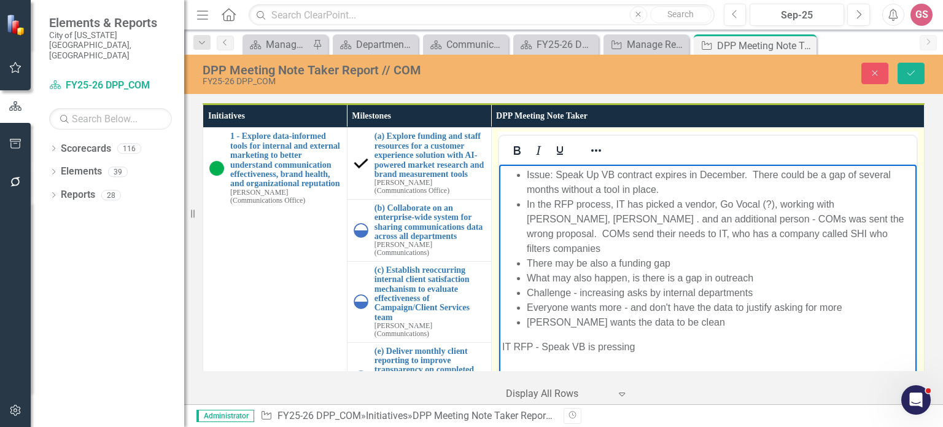
drag, startPoint x: 639, startPoint y: 334, endPoint x: 498, endPoint y: 335, distance: 140.6
click at [498, 335] on body "Issue: Speak Up VB contract expires in December. There could be a gap of severa…" at bounding box center [706, 265] width 417 height 203
click at [509, 148] on icon "Bold" at bounding box center [516, 150] width 15 height 15
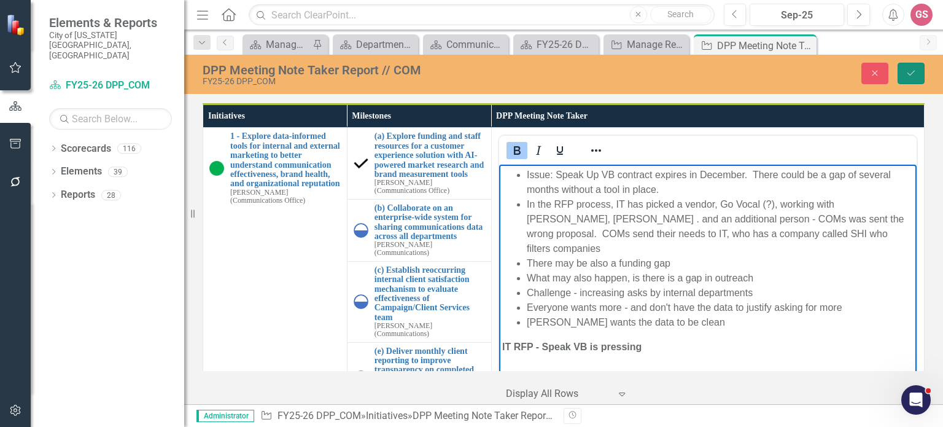
click at [913, 75] on icon "Save" at bounding box center [910, 73] width 11 height 9
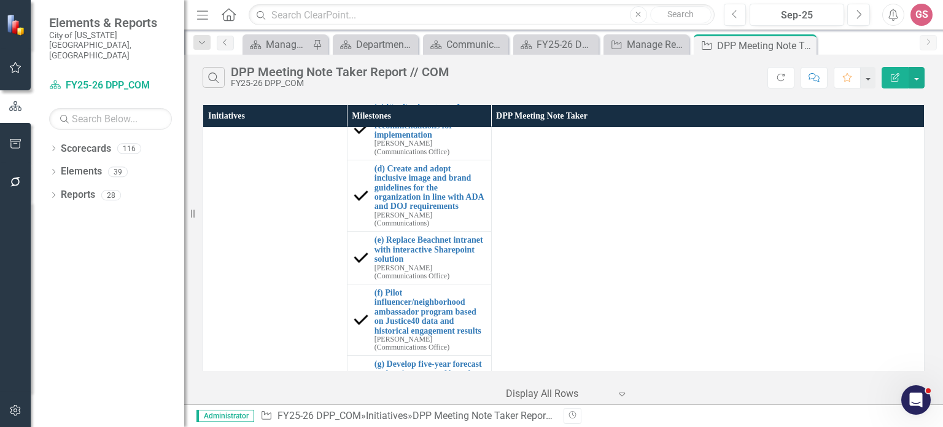
scroll to position [962, 0]
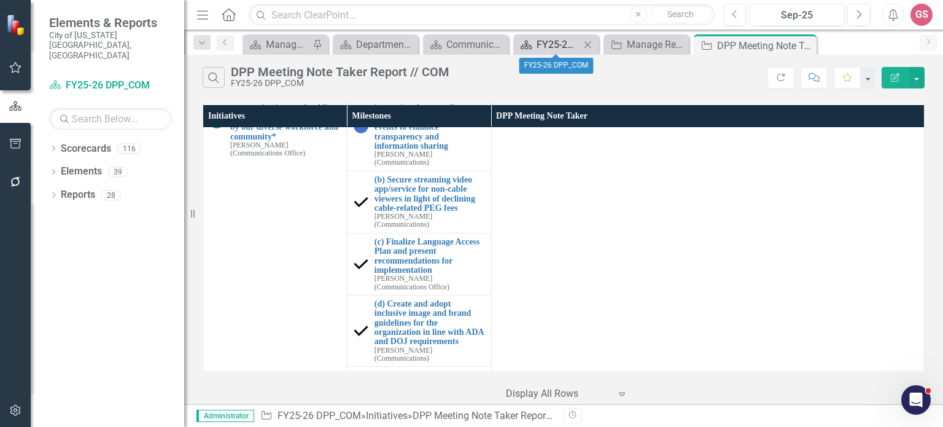
click at [555, 44] on div "FY25-26 DPP_COM" at bounding box center [558, 44] width 44 height 15
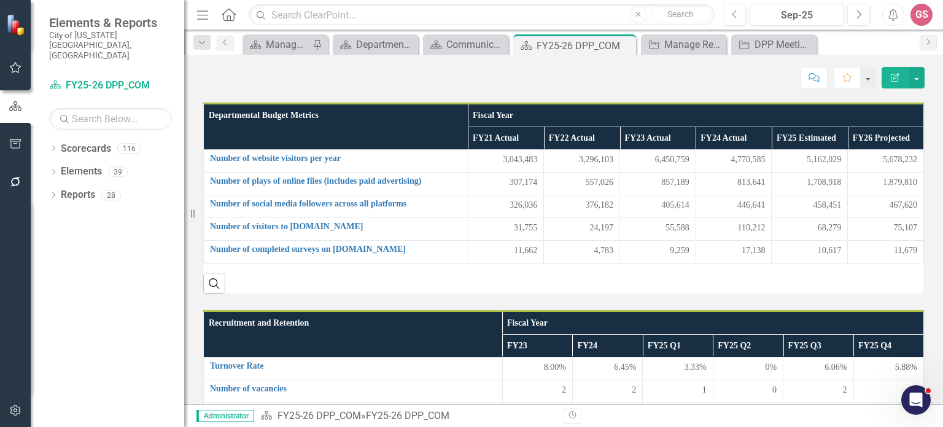
scroll to position [307, 0]
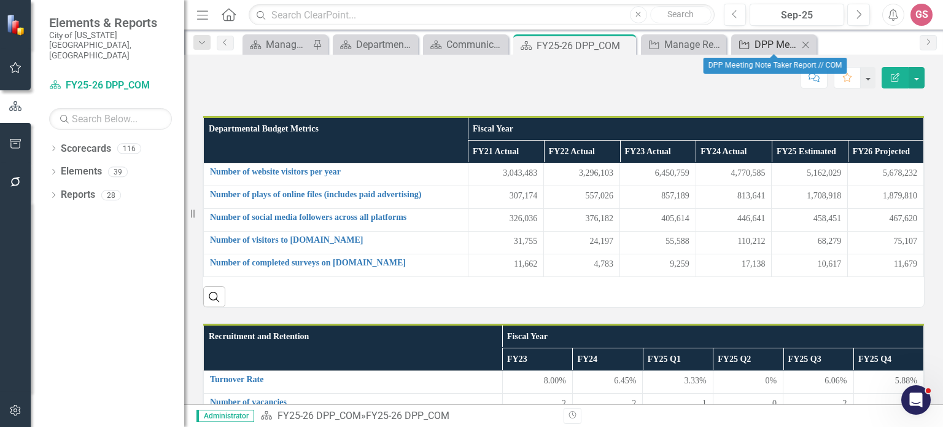
click at [763, 42] on div "DPP Meeting Note Taker Report // COM" at bounding box center [776, 44] width 44 height 15
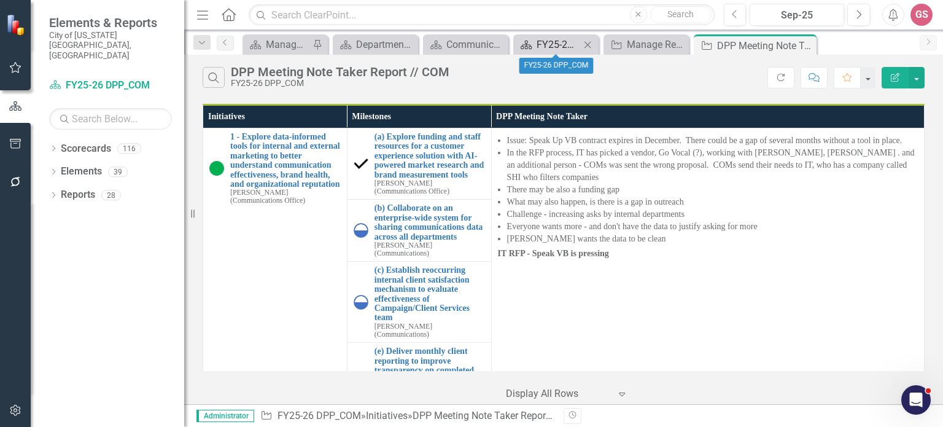
click at [556, 47] on div "FY25-26 DPP_COM" at bounding box center [558, 44] width 44 height 15
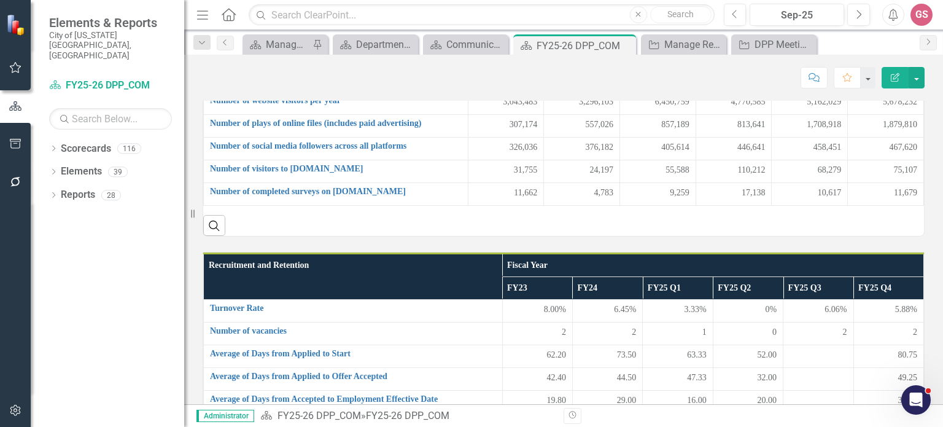
scroll to position [307, 0]
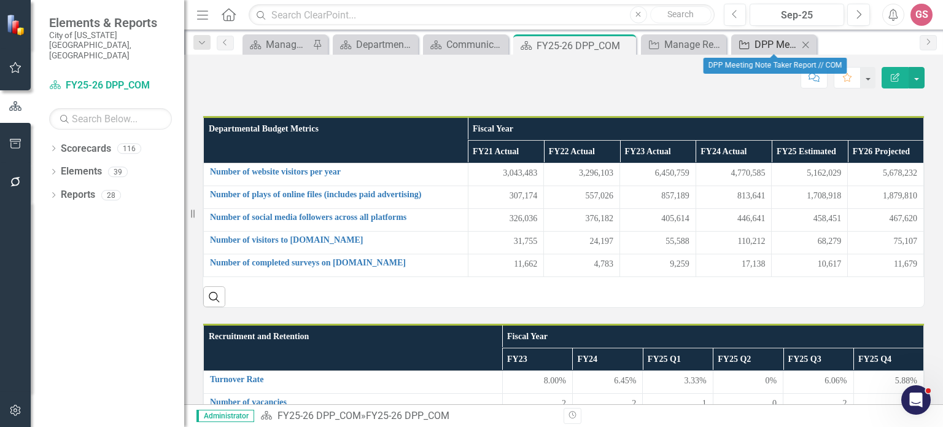
click at [766, 42] on div "DPP Meeting Note Taker Report // COM" at bounding box center [776, 44] width 44 height 15
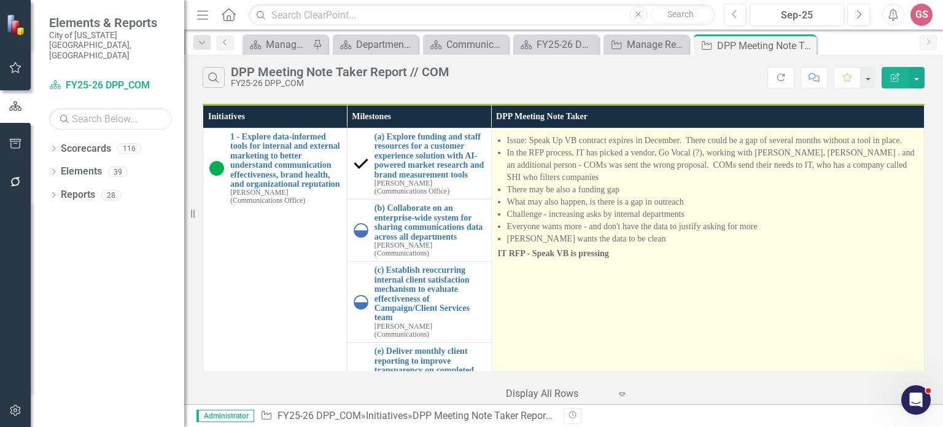
click at [533, 277] on td "Issue: Speak Up VB contract expires in December. There could be a gap of severa…" at bounding box center [707, 320] width 433 height 385
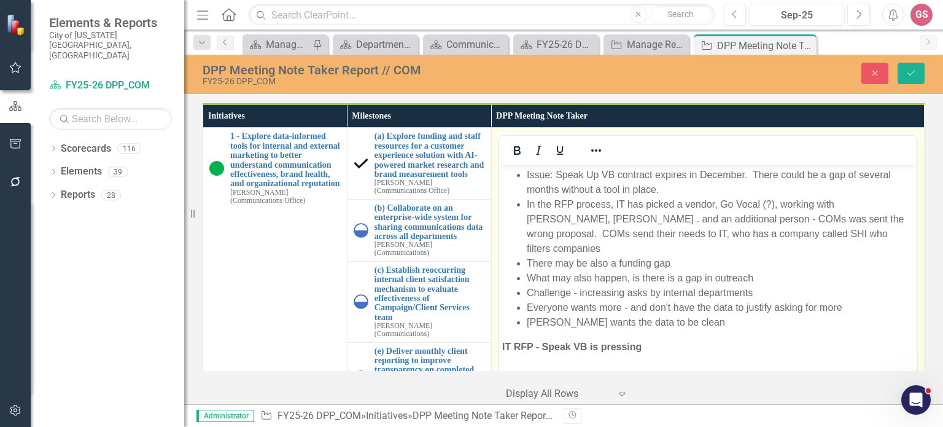
click at [501, 341] on strong "IT RFP - Speak VB is pressing" at bounding box center [570, 346] width 139 height 10
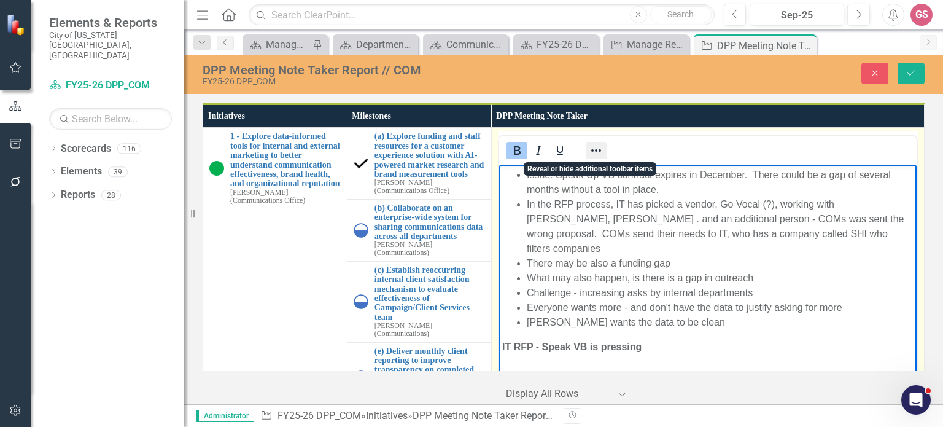
click at [589, 148] on icon "Reveal or hide additional toolbar items" at bounding box center [596, 150] width 15 height 15
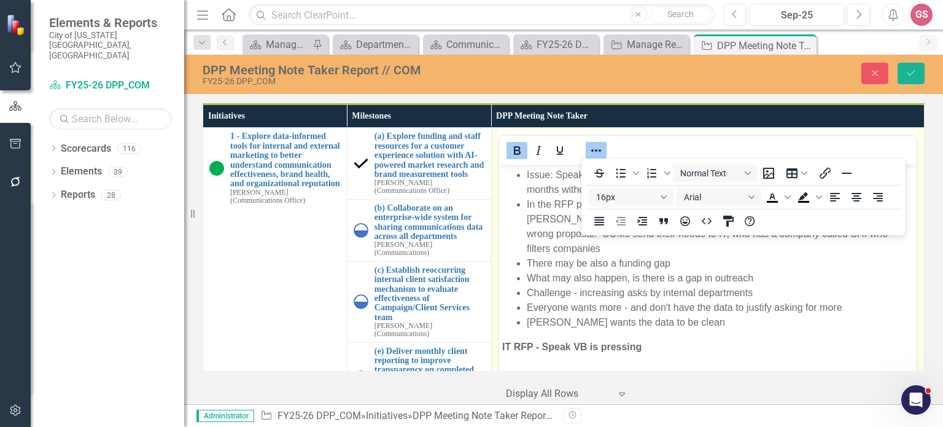
click at [501, 341] on strong "IT RFP - Speak VB is pressing" at bounding box center [570, 346] width 139 height 10
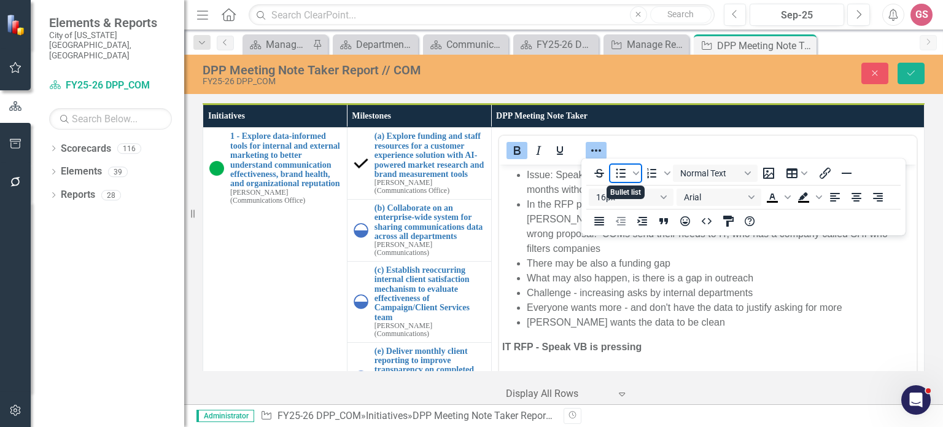
click at [617, 176] on icon "Bullet list" at bounding box center [620, 173] width 15 height 15
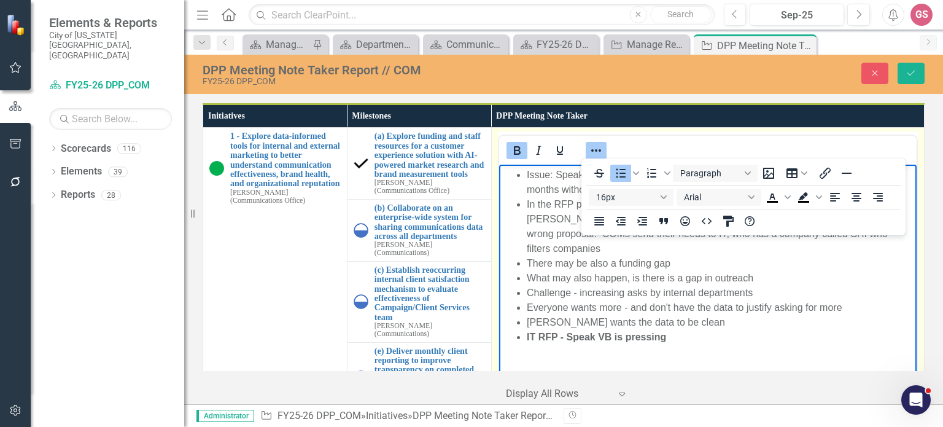
click at [708, 300] on li "Everyone wants more - and don't have the data to justify asking for more" at bounding box center [719, 307] width 387 height 15
click at [682, 315] on li "[PERSON_NAME] wants the data to be clean" at bounding box center [719, 322] width 387 height 15
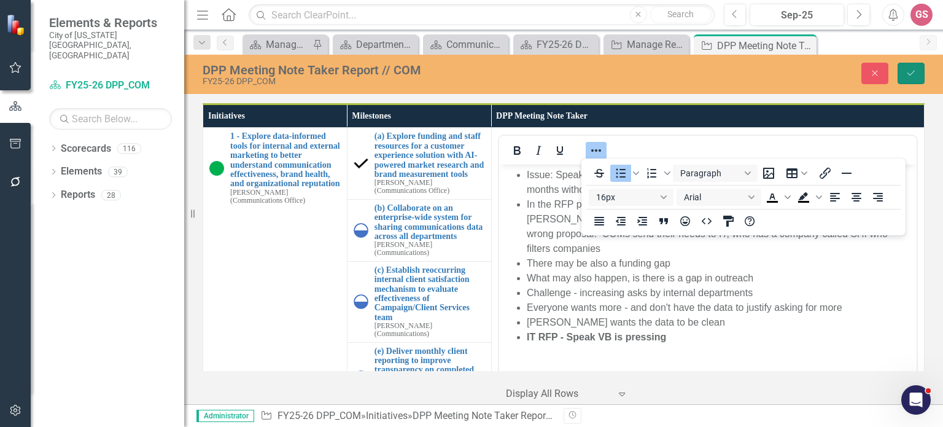
click at [913, 77] on icon "Save" at bounding box center [910, 73] width 11 height 9
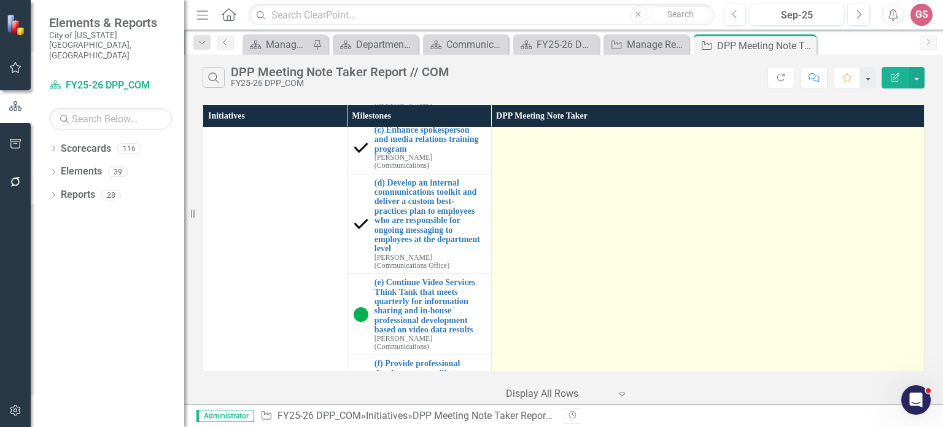
scroll to position [552, 0]
